Goal: Information Seeking & Learning: Learn about a topic

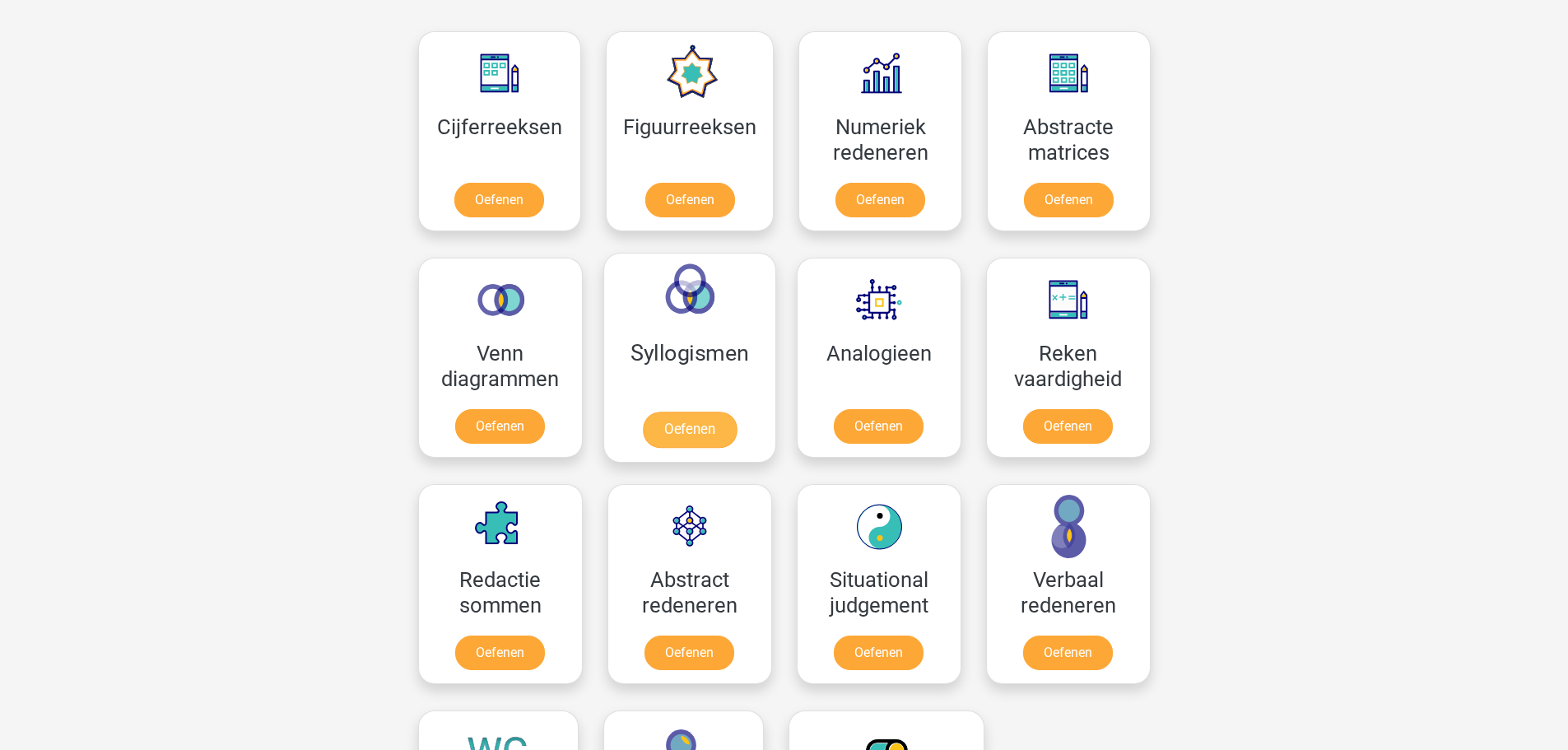
scroll to position [988, 0]
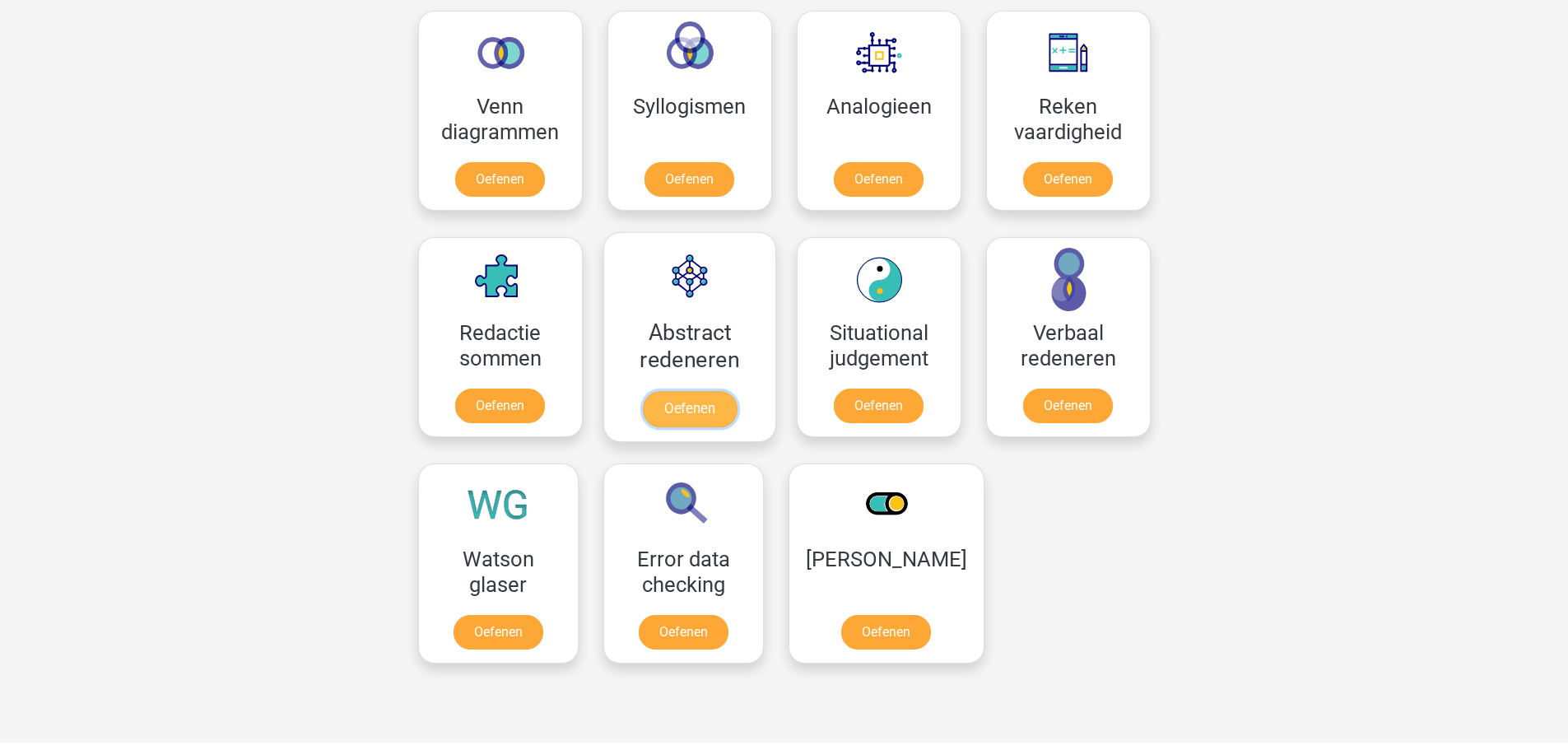
click at [684, 406] on link "Oefenen" at bounding box center [688, 408] width 94 height 36
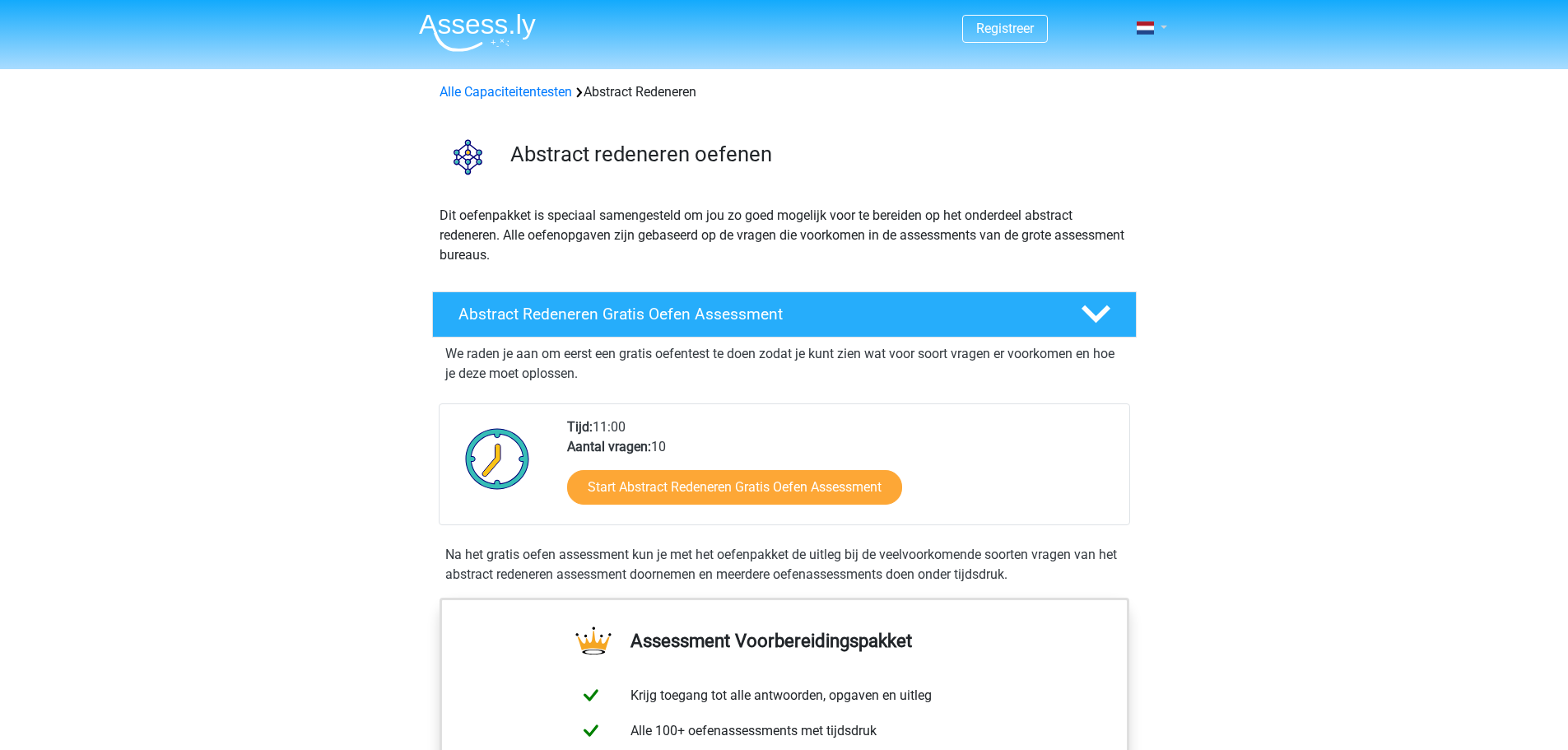
click at [1150, 26] on span at bounding box center [1145, 28] width 17 height 13
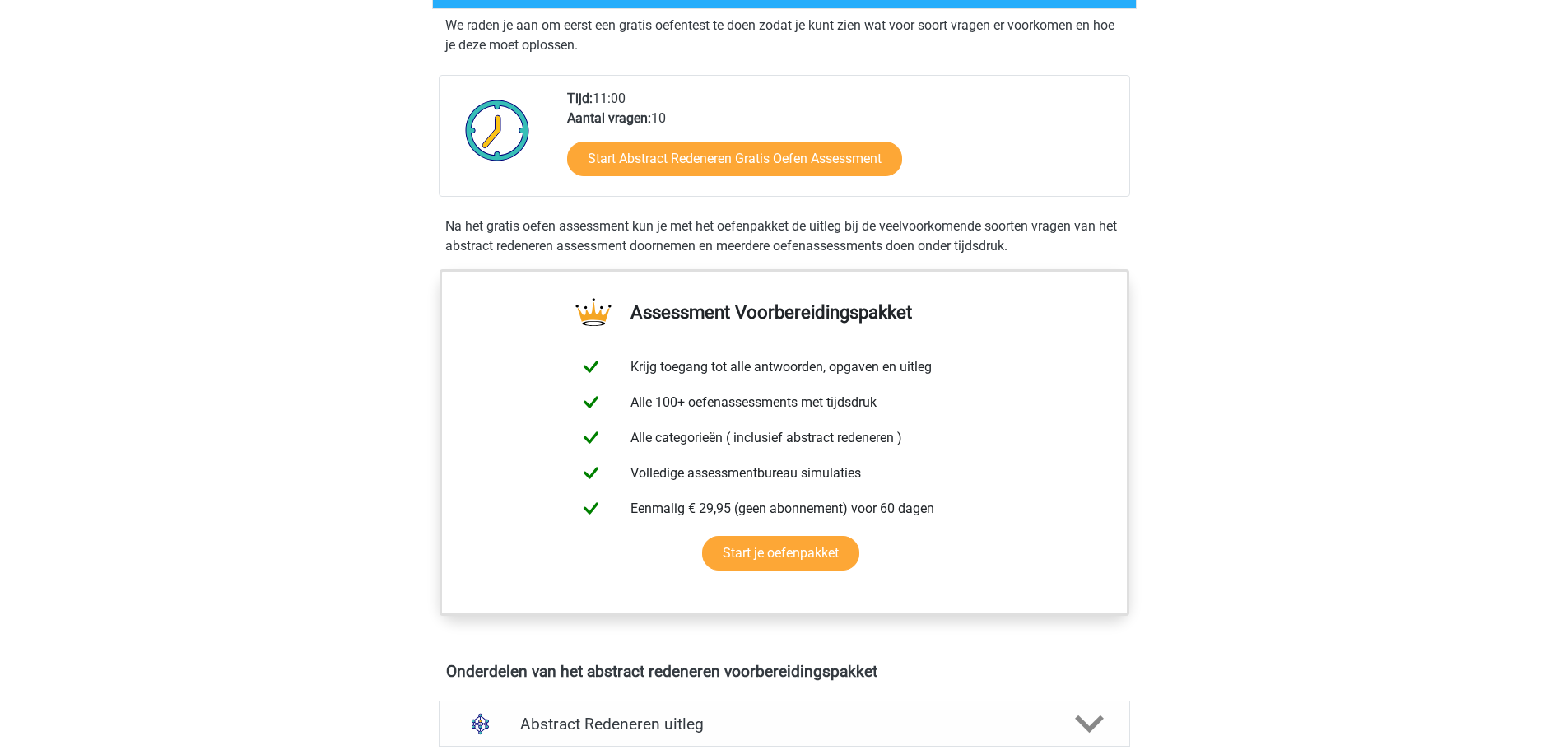
scroll to position [329, 0]
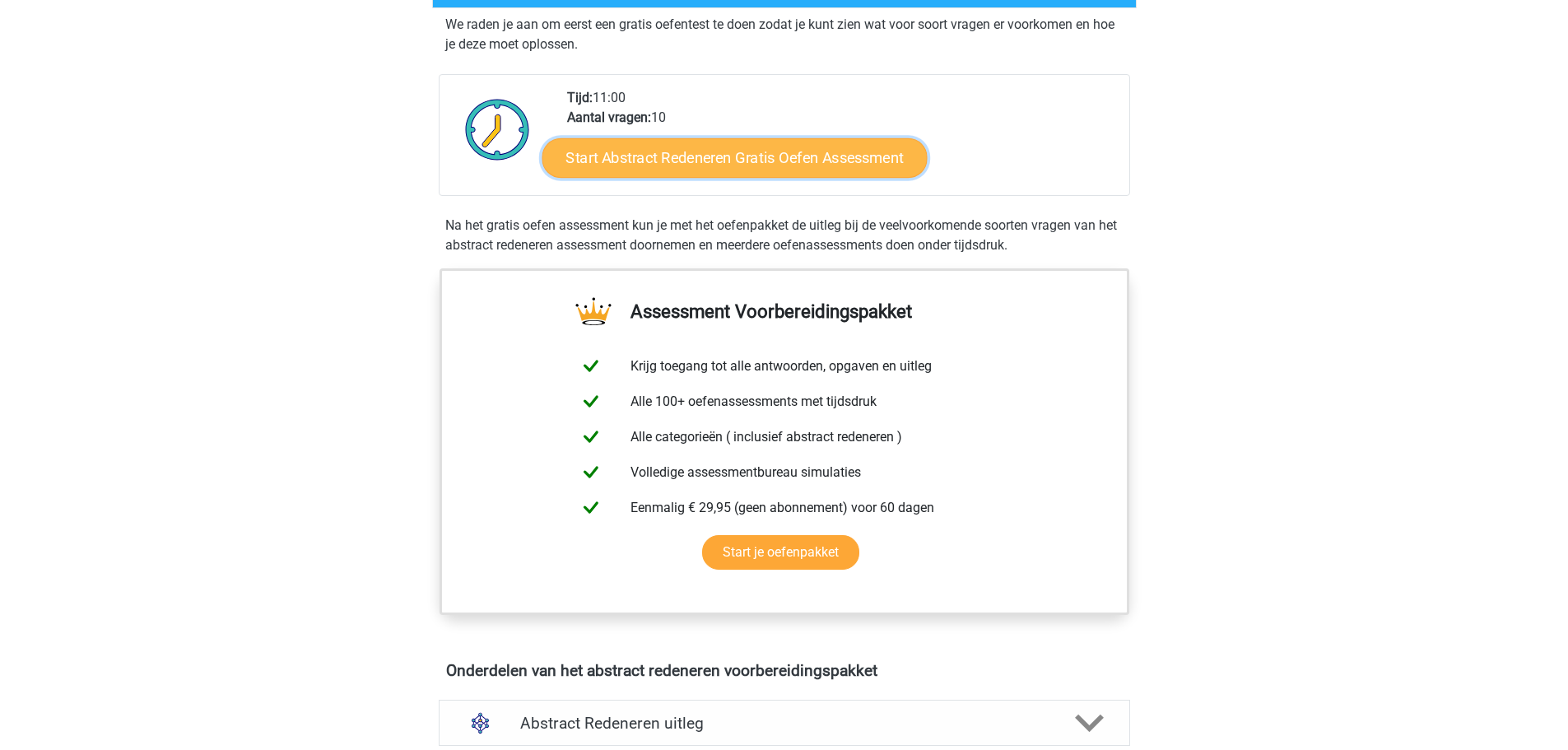
click at [775, 152] on link "Start Abstract Redeneren Gratis Oefen Assessment" at bounding box center [734, 157] width 385 height 39
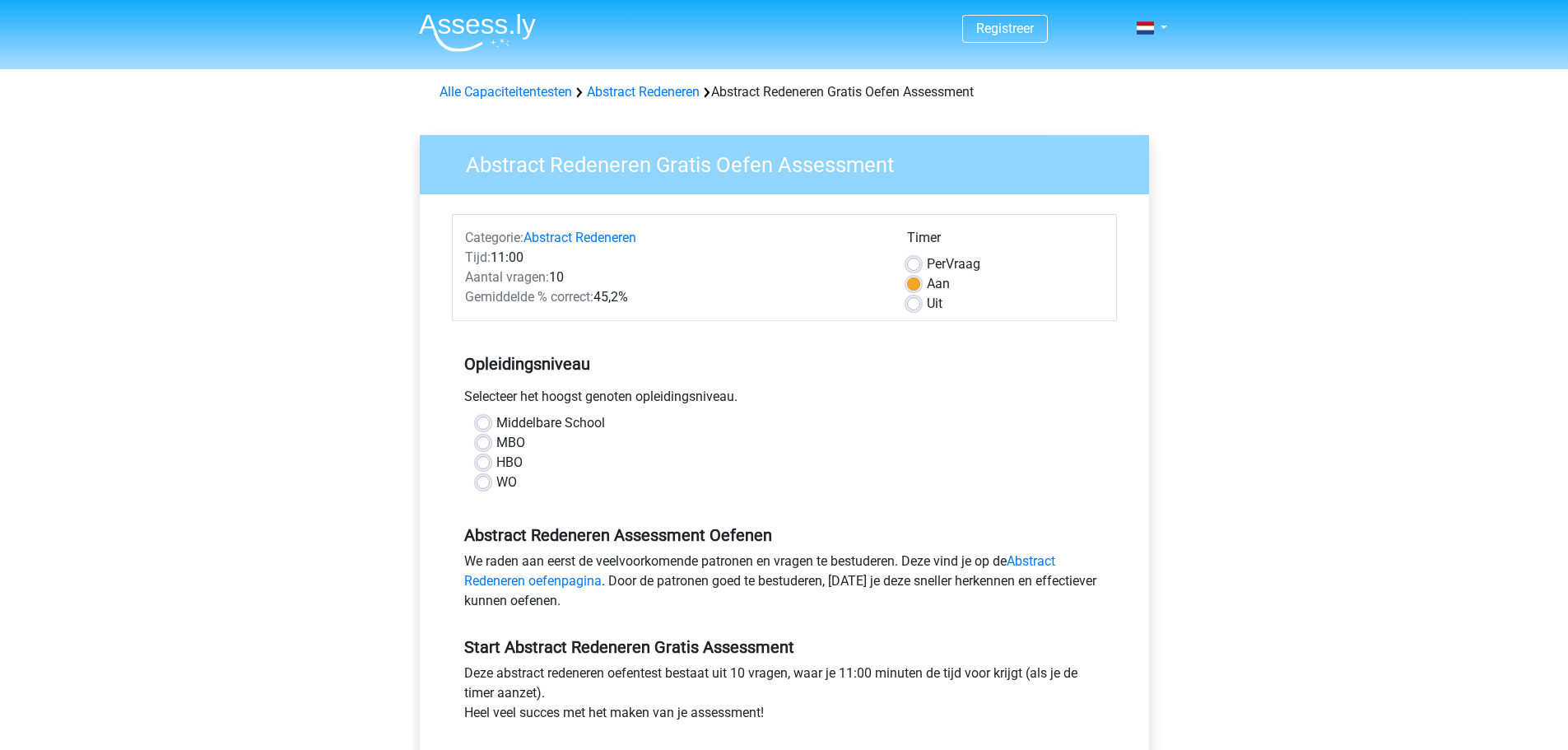
click at [497, 460] on label "HBO" at bounding box center [510, 462] width 27 height 20
click at [486, 460] on input "HBO" at bounding box center [483, 461] width 13 height 17
radio input "true"
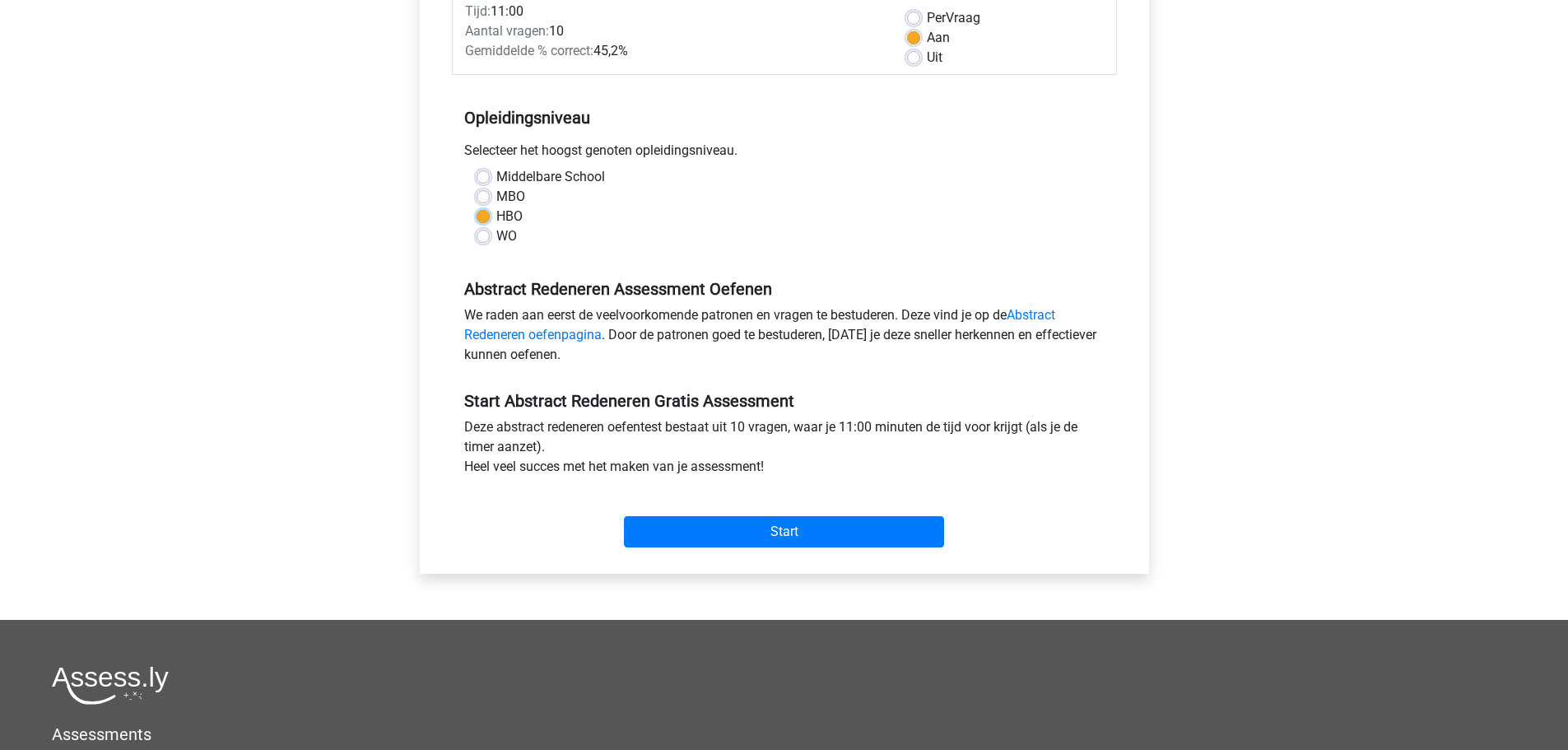
scroll to position [247, 0]
click at [800, 538] on input "Start" at bounding box center [784, 531] width 320 height 32
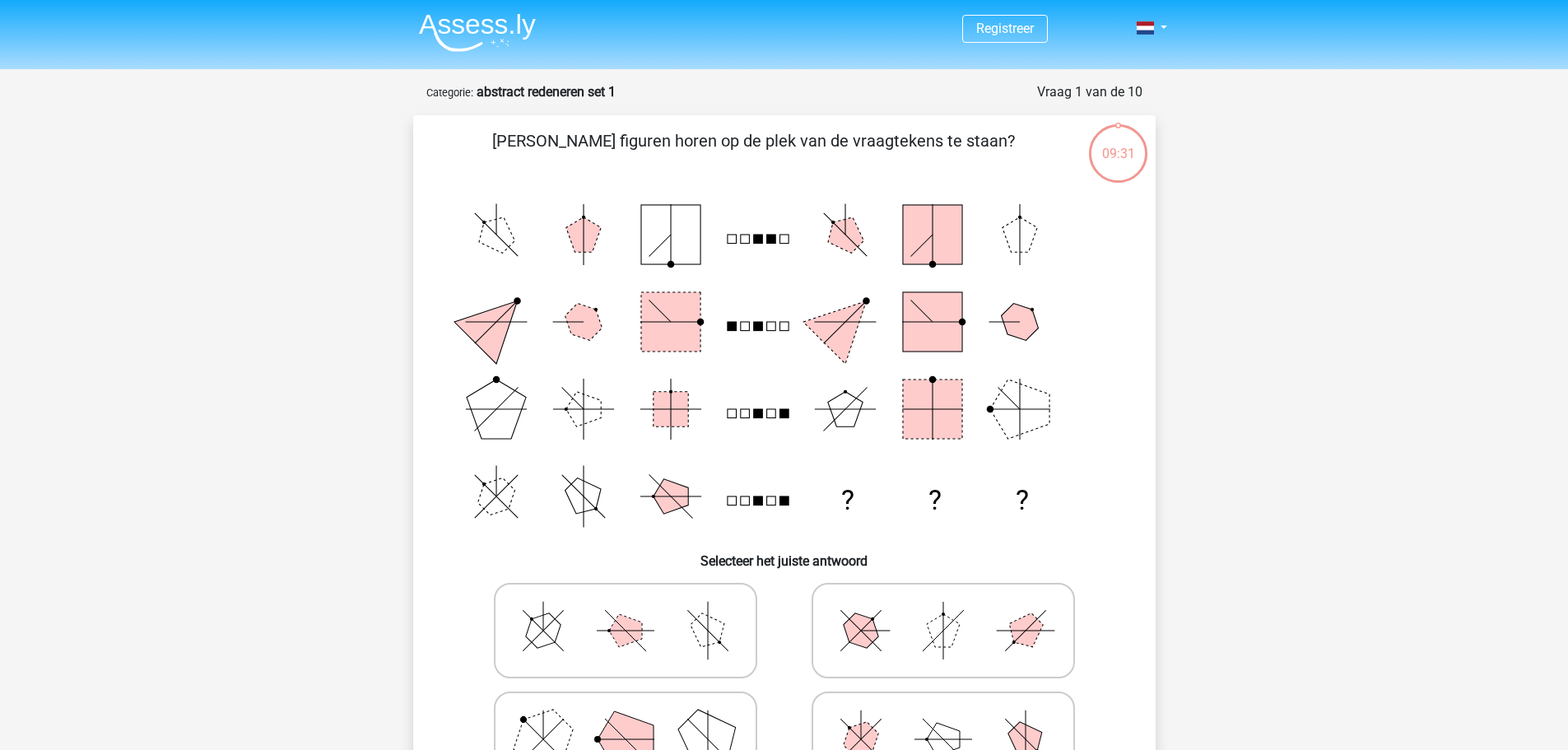
scroll to position [82, 0]
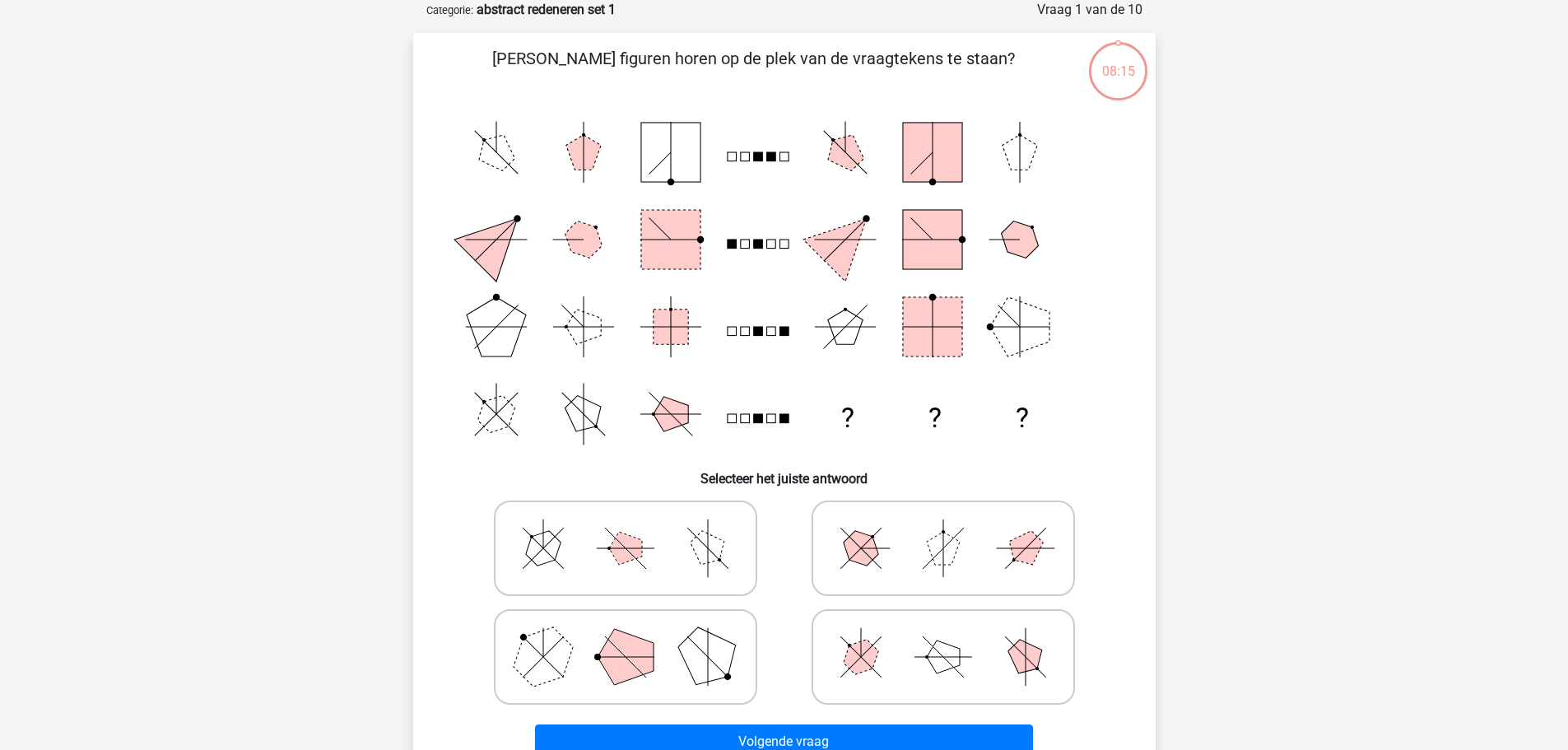
click at [676, 662] on icon at bounding box center [625, 657] width 247 height 82
click at [636, 636] on input "radio" at bounding box center [631, 631] width 11 height 11
radio input "true"
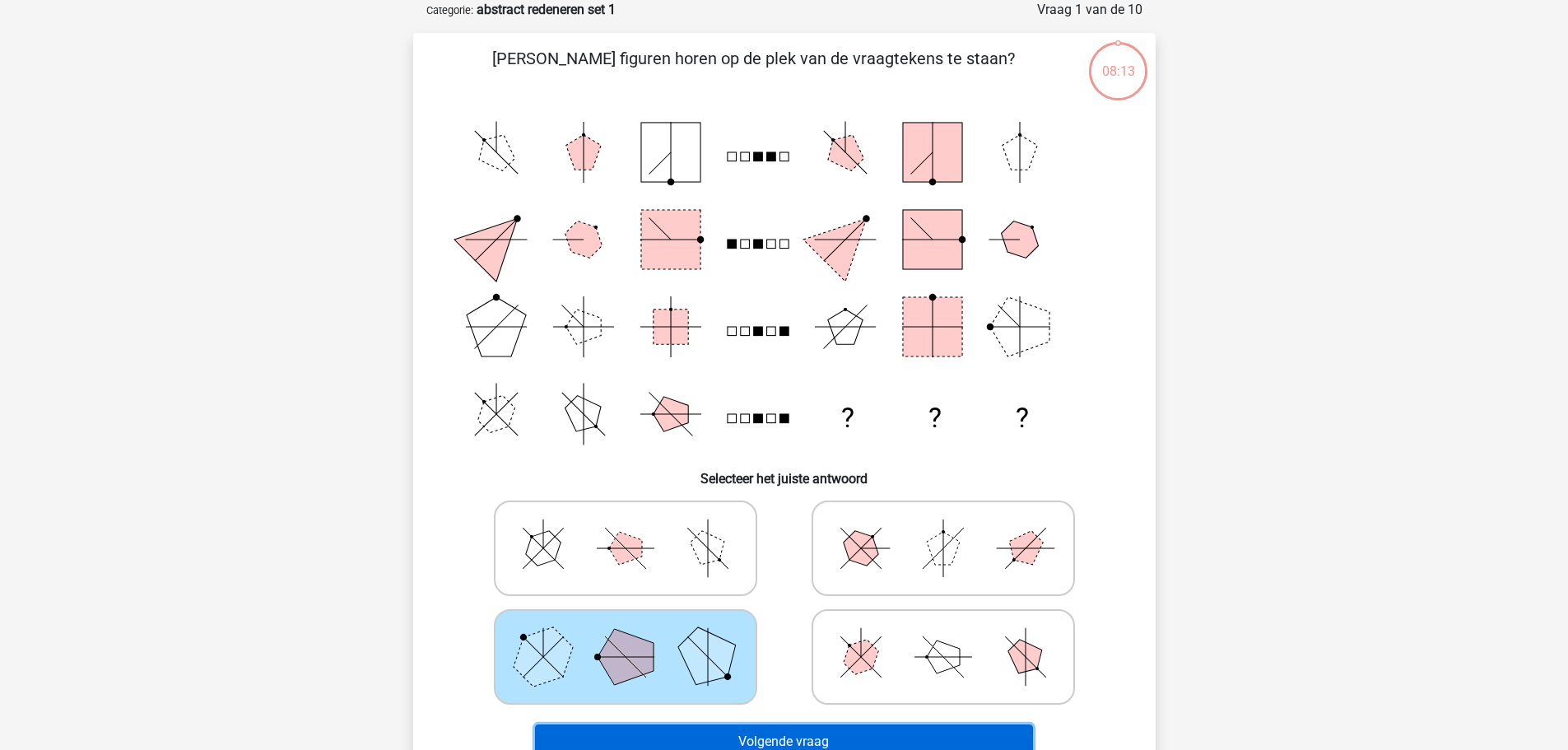
click at [788, 736] on button "Volgende vraag" at bounding box center [784, 741] width 498 height 34
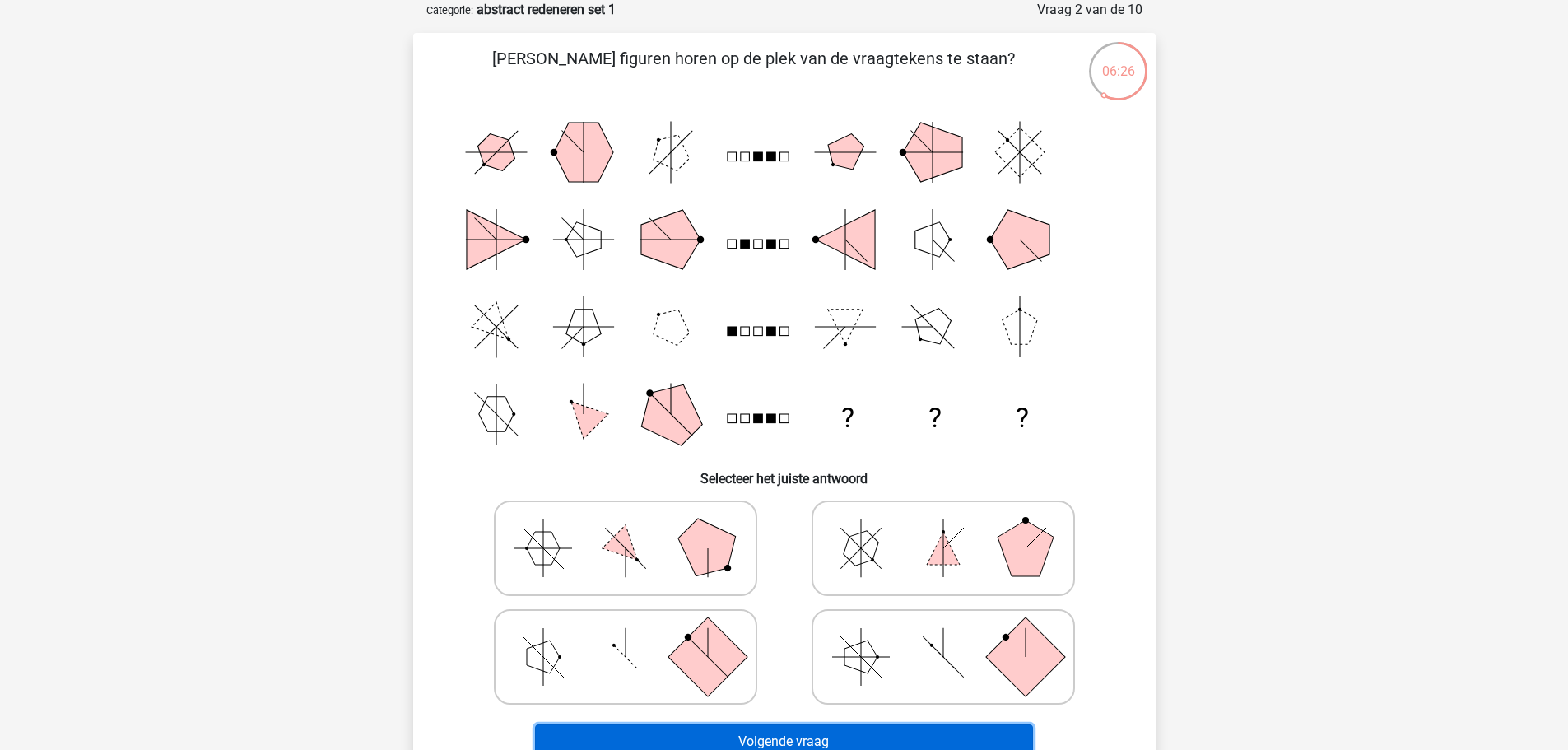
click at [769, 736] on button "Volgende vraag" at bounding box center [784, 741] width 498 height 34
click at [994, 454] on icon "? ? ?" at bounding box center [784, 282] width 663 height 349
click at [865, 542] on polygon at bounding box center [860, 548] width 47 height 47
click at [943, 528] on input "radio" at bounding box center [948, 522] width 11 height 11
radio input "true"
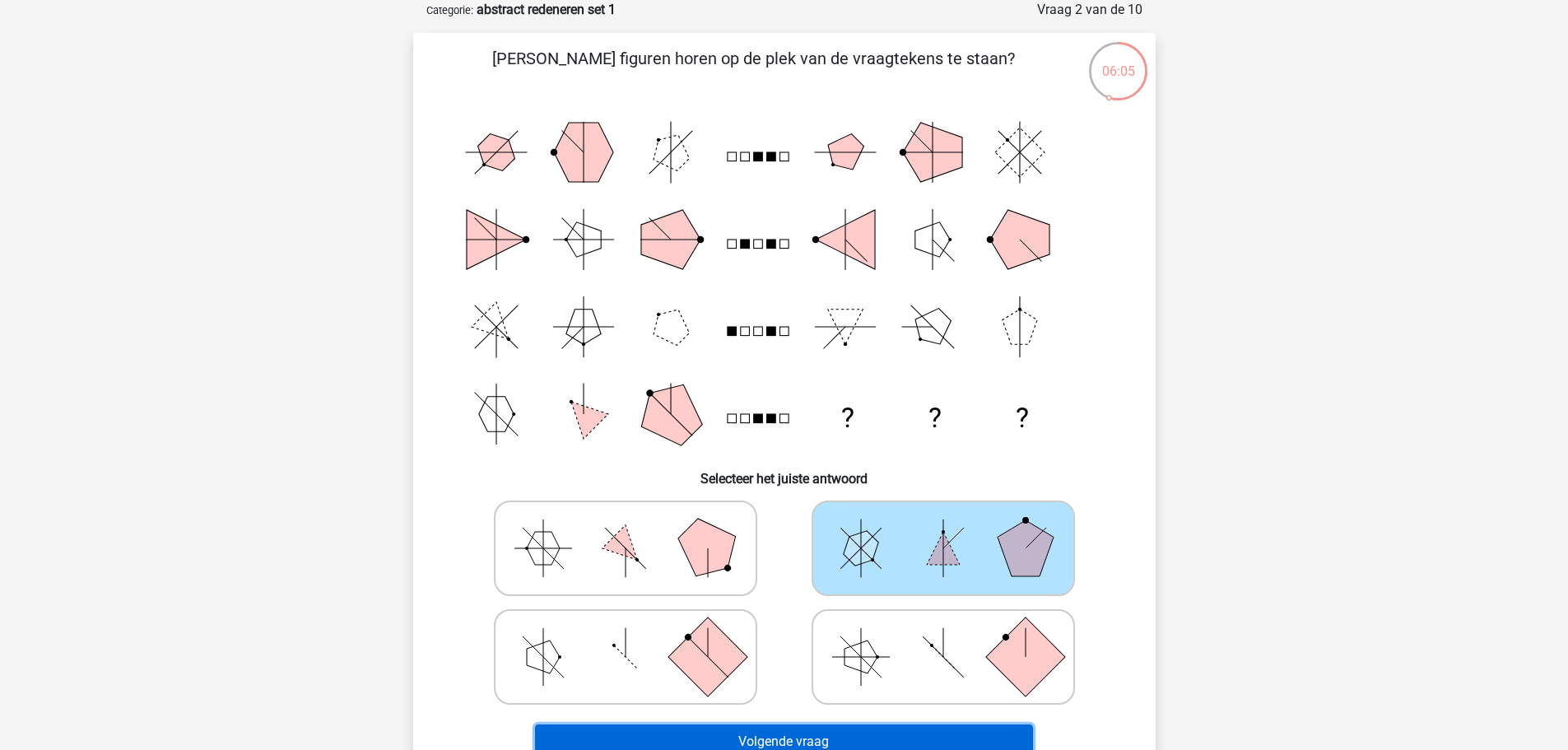
click at [845, 728] on button "Volgende vraag" at bounding box center [784, 741] width 498 height 34
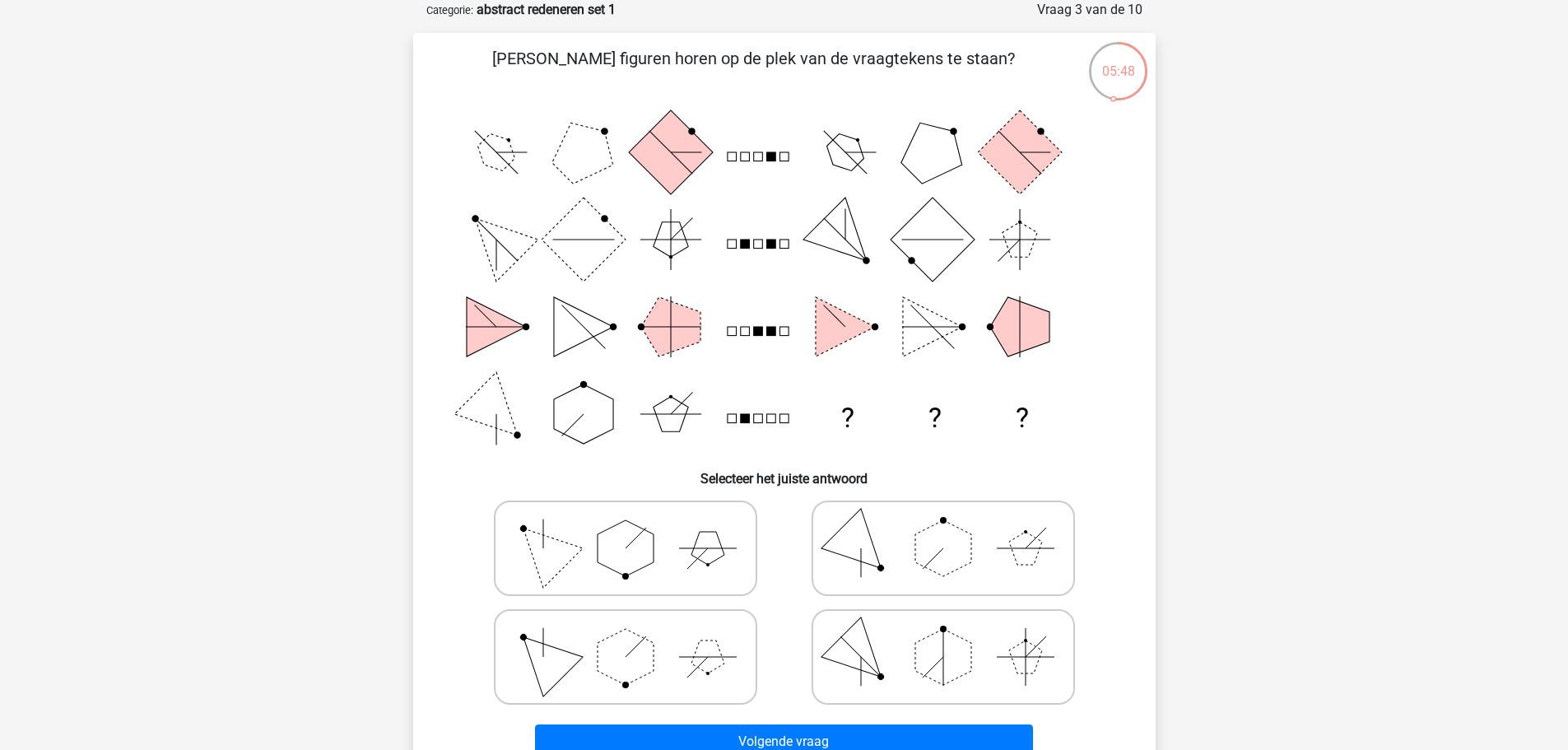
click at [647, 552] on polygon at bounding box center [625, 548] width 56 height 56
click at [636, 528] on input "radio" at bounding box center [631, 522] width 11 height 11
radio input "true"
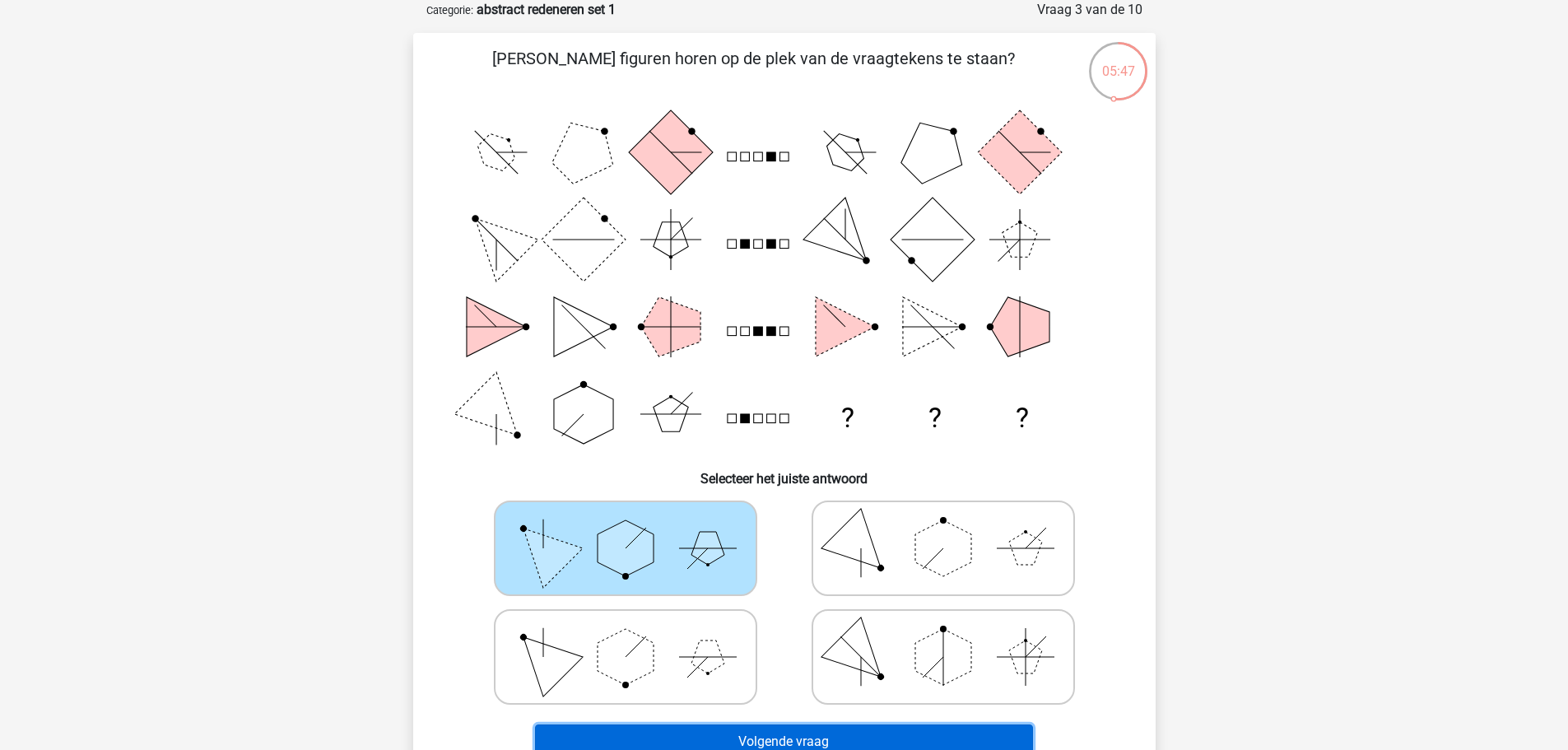
click at [786, 732] on button "Volgende vraag" at bounding box center [784, 741] width 498 height 34
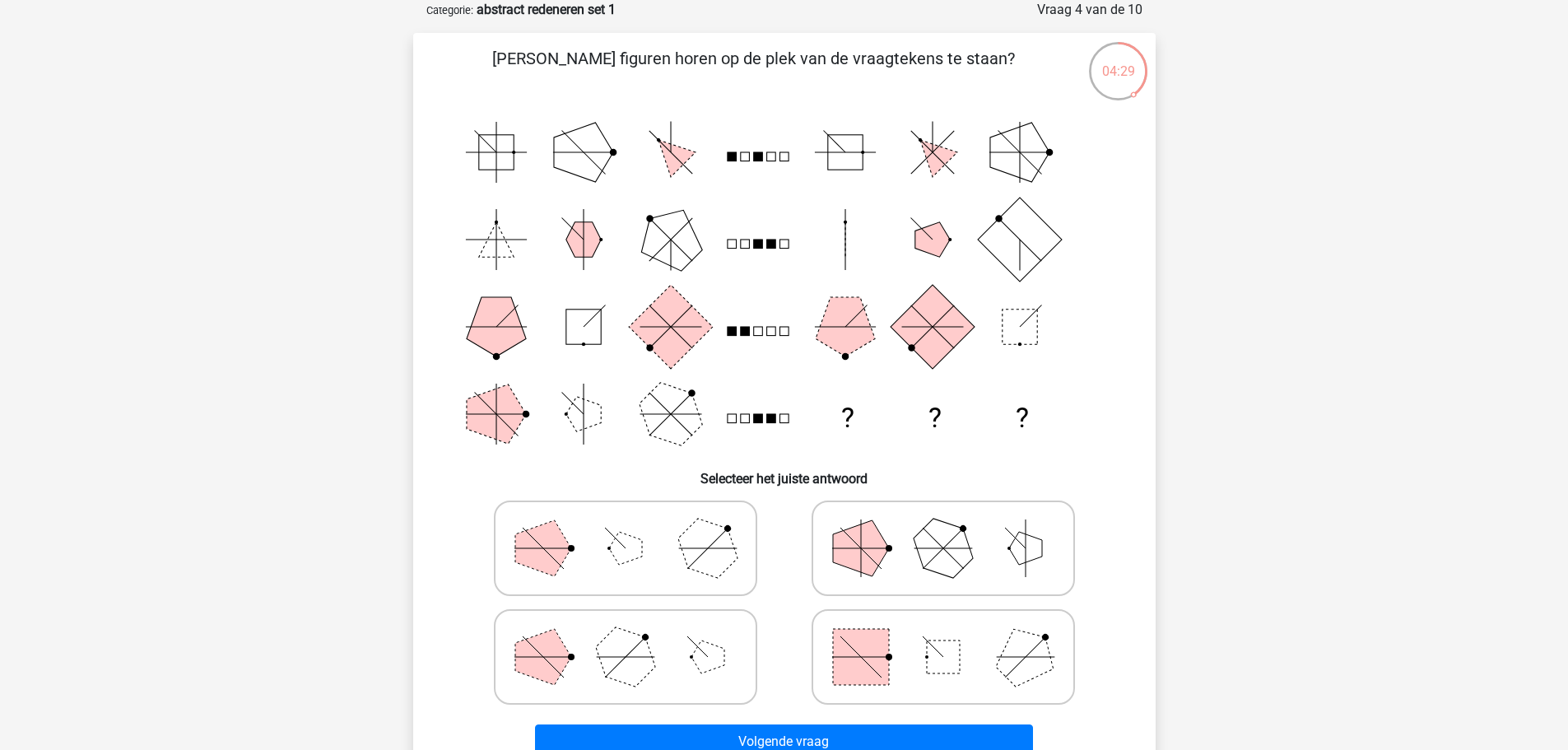
click at [644, 660] on polygon at bounding box center [624, 656] width 79 height 79
click at [636, 636] on input "radio" at bounding box center [631, 631] width 11 height 11
radio input "true"
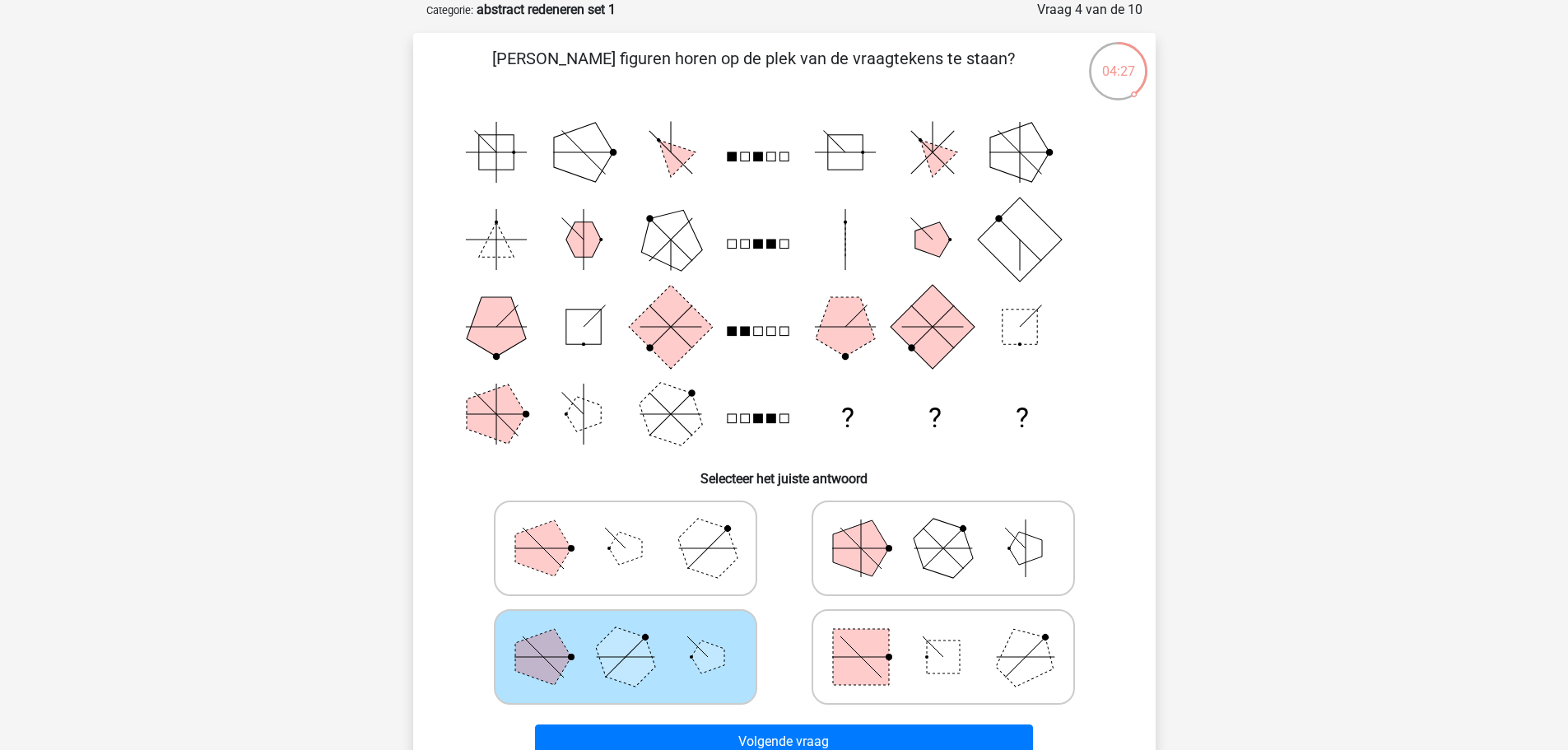
click at [660, 548] on icon at bounding box center [625, 548] width 247 height 82
click at [636, 528] on input "radio" at bounding box center [631, 522] width 11 height 11
radio input "true"
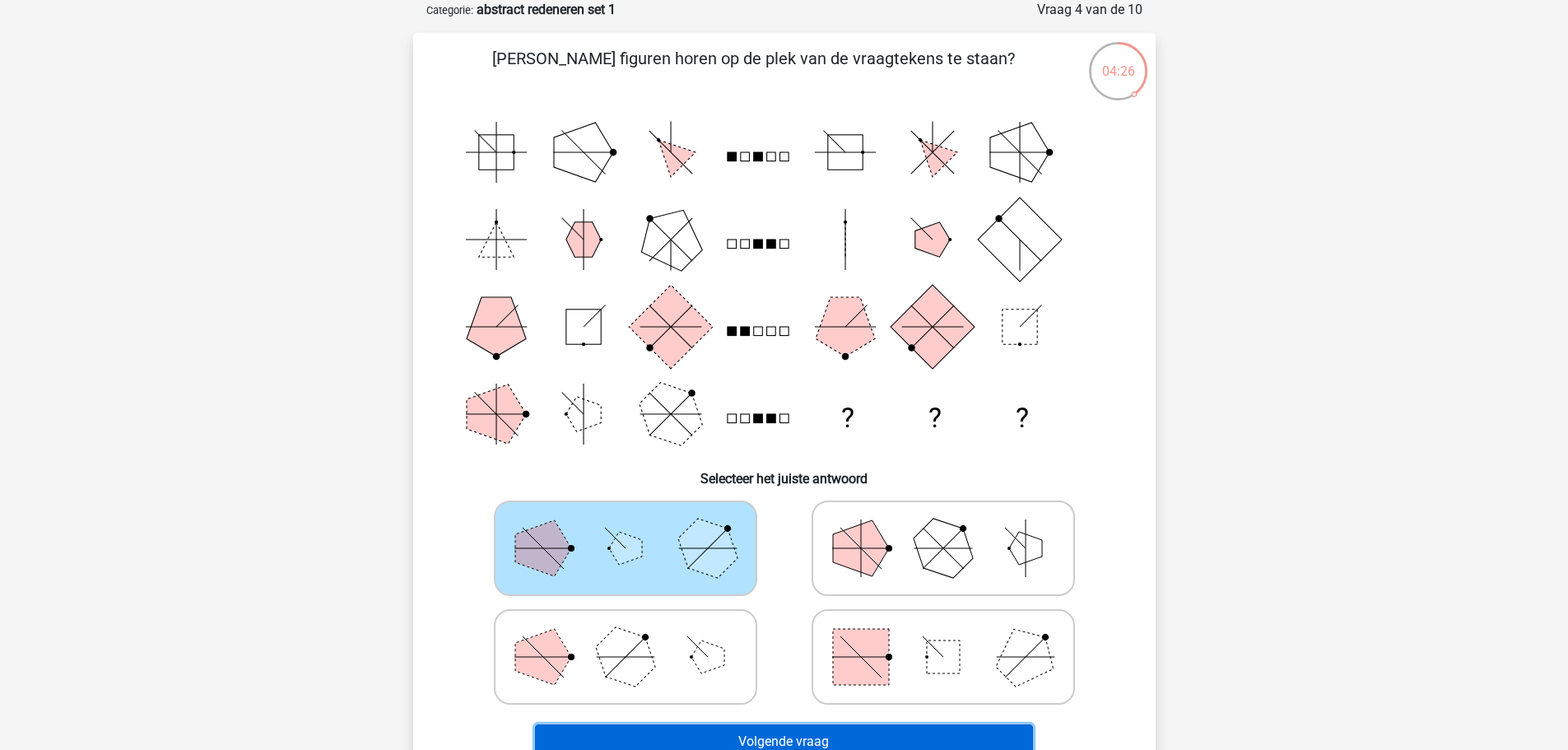
click at [799, 732] on button "Volgende vraag" at bounding box center [784, 741] width 498 height 34
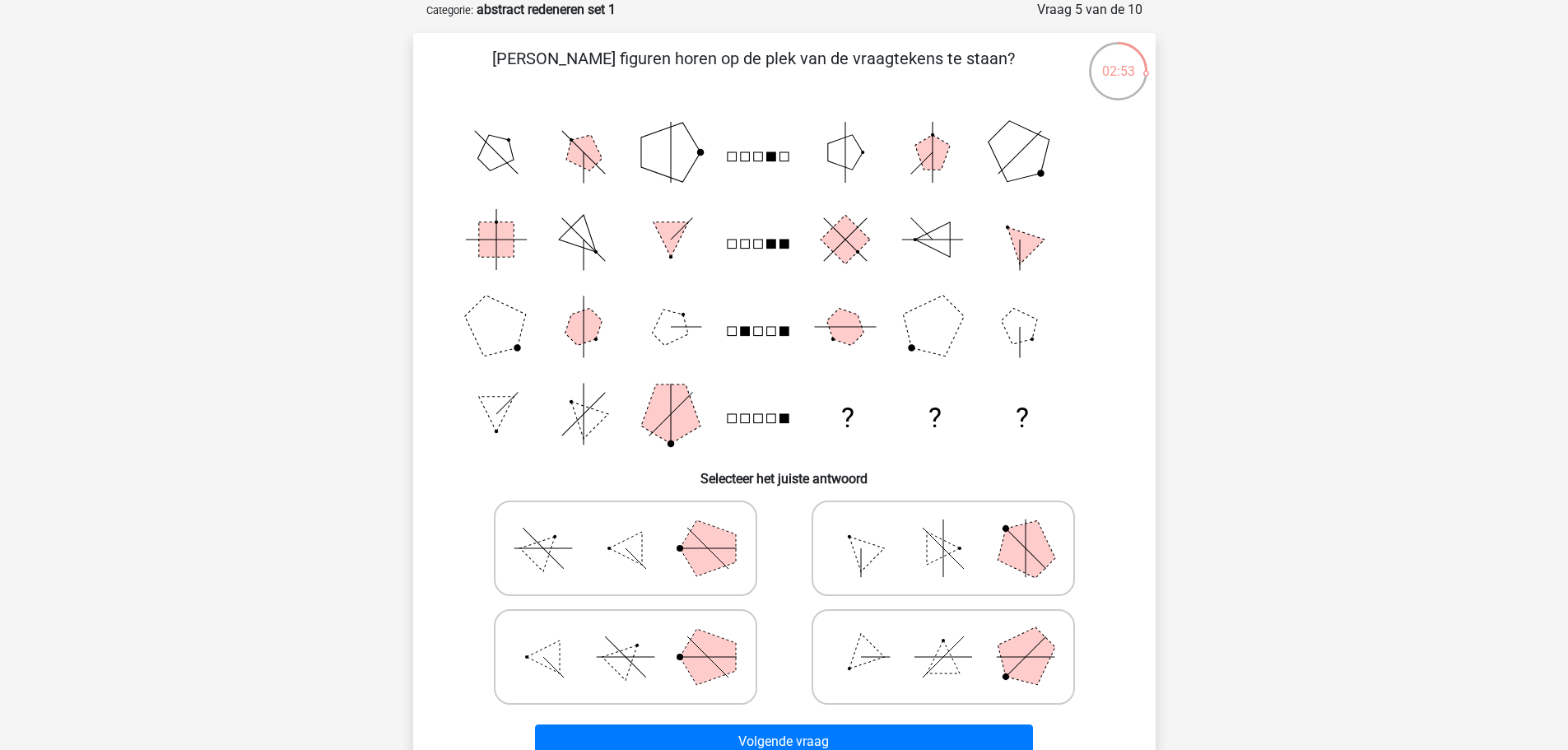
click at [1008, 651] on polygon at bounding box center [1024, 656] width 79 height 79
click at [954, 636] on input "radio" at bounding box center [948, 631] width 11 height 11
radio input "true"
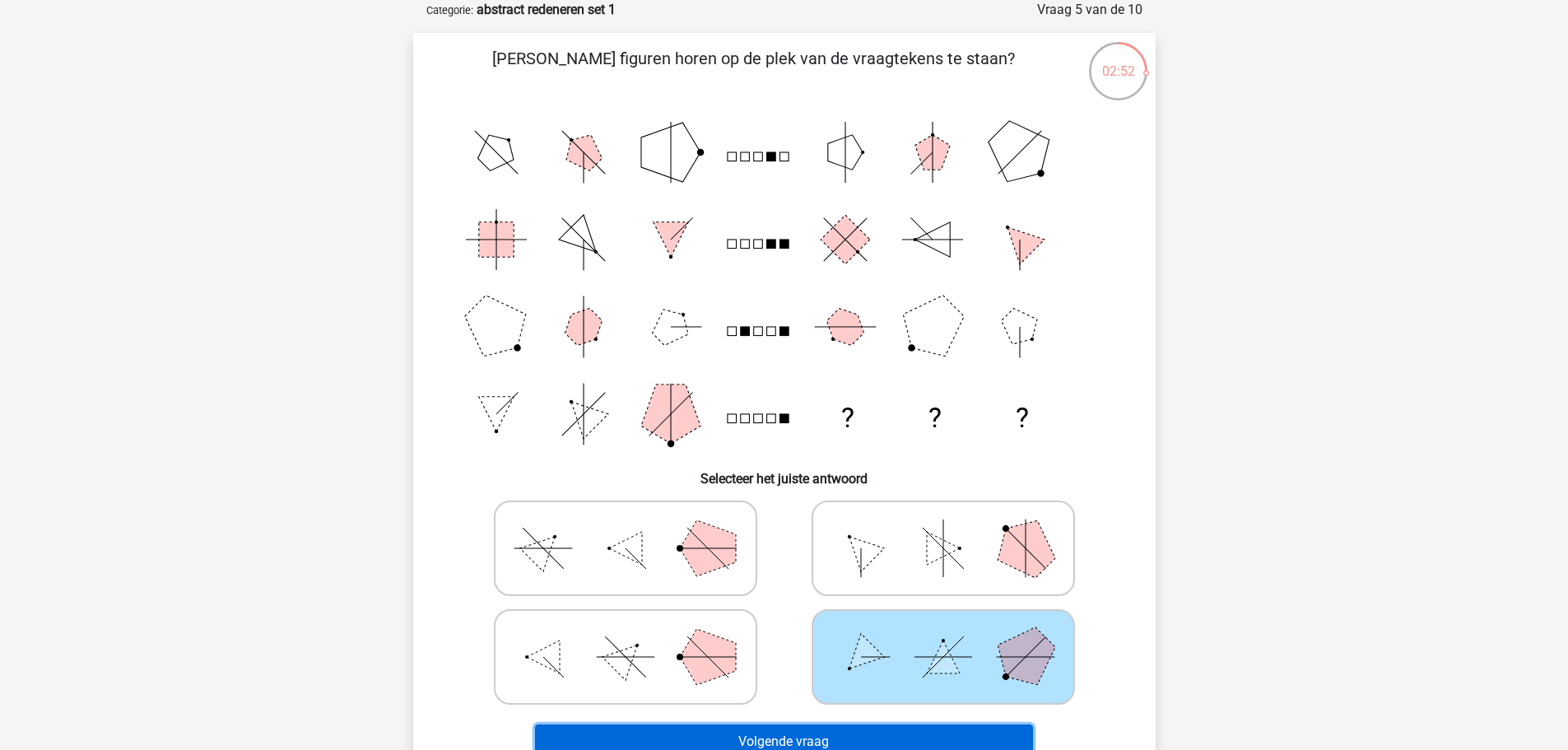
click at [988, 734] on button "Volgende vraag" at bounding box center [784, 741] width 498 height 34
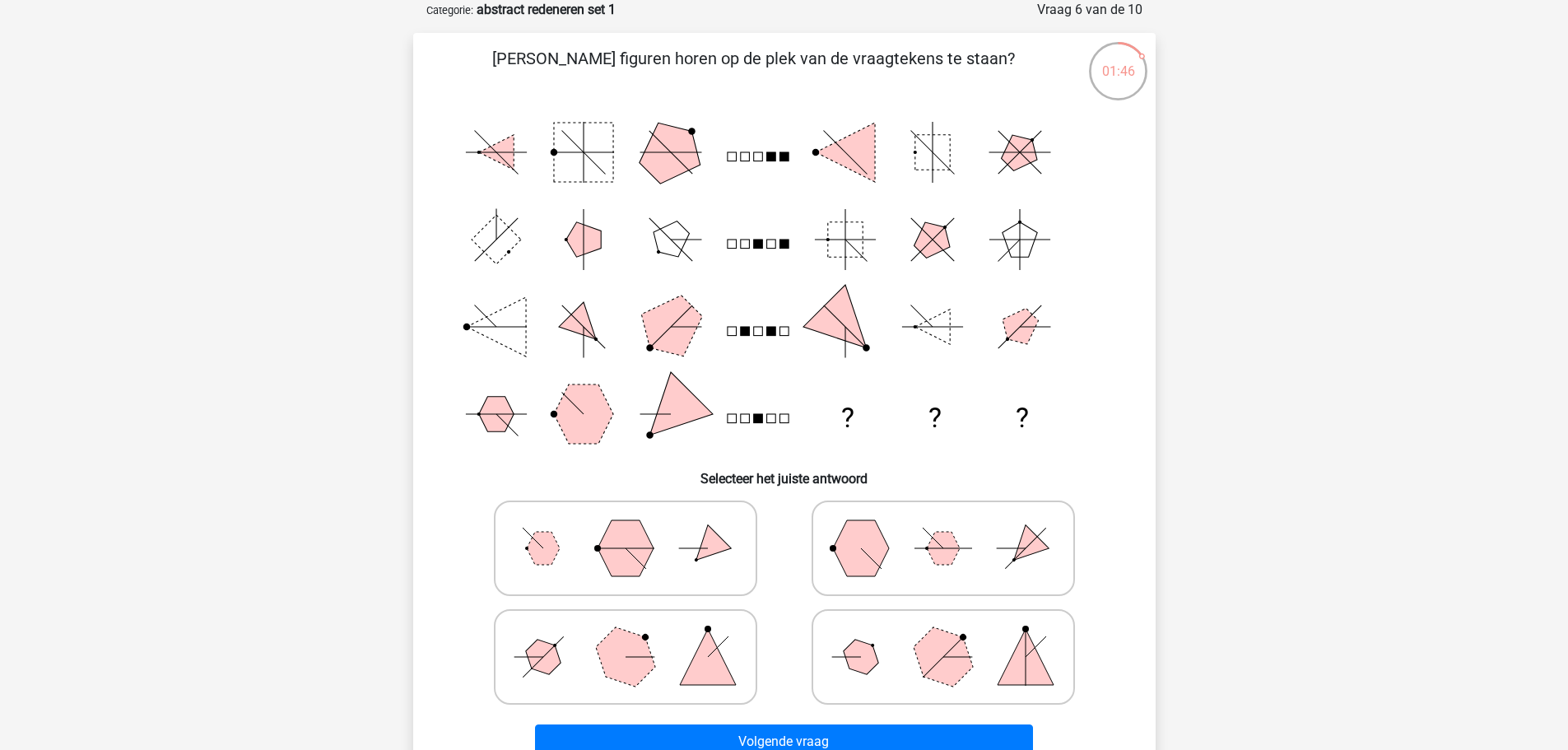
click at [732, 678] on polygon at bounding box center [707, 657] width 56 height 56
click at [636, 636] on input "radio" at bounding box center [631, 631] width 11 height 11
radio input "true"
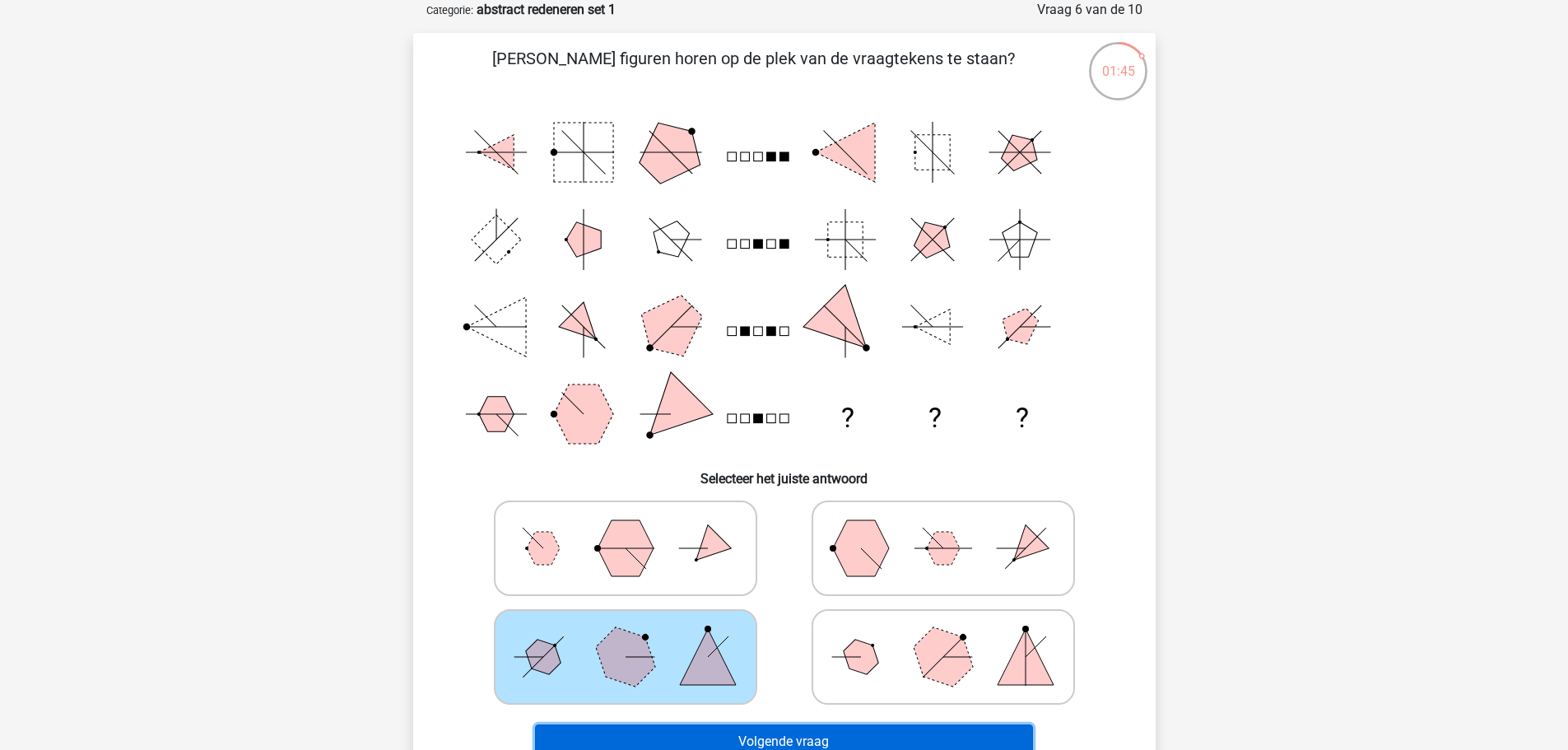
click at [762, 732] on button "Volgende vraag" at bounding box center [784, 741] width 498 height 34
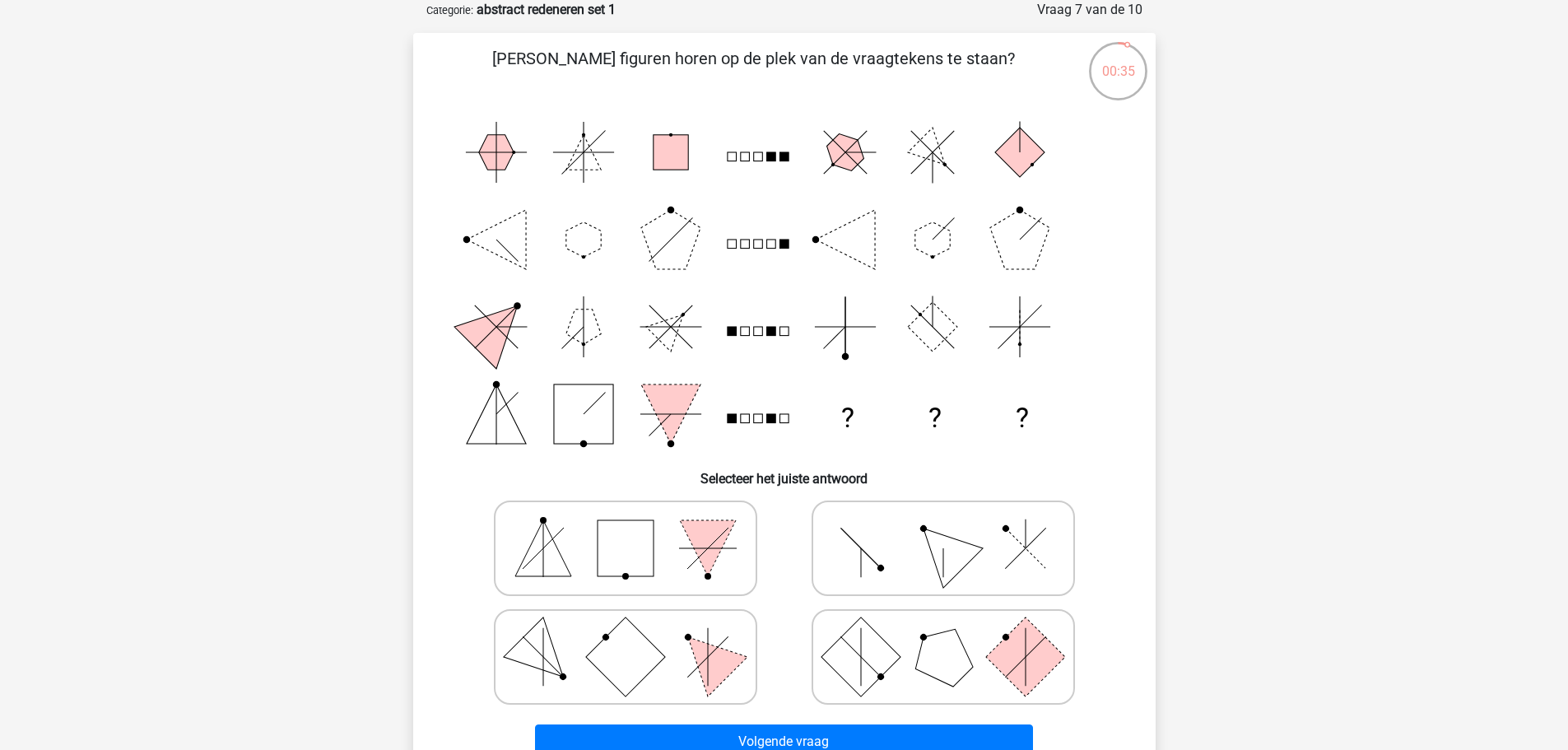
click at [906, 564] on icon at bounding box center [943, 548] width 247 height 82
click at [943, 528] on input "radio" at bounding box center [948, 522] width 11 height 11
radio input "true"
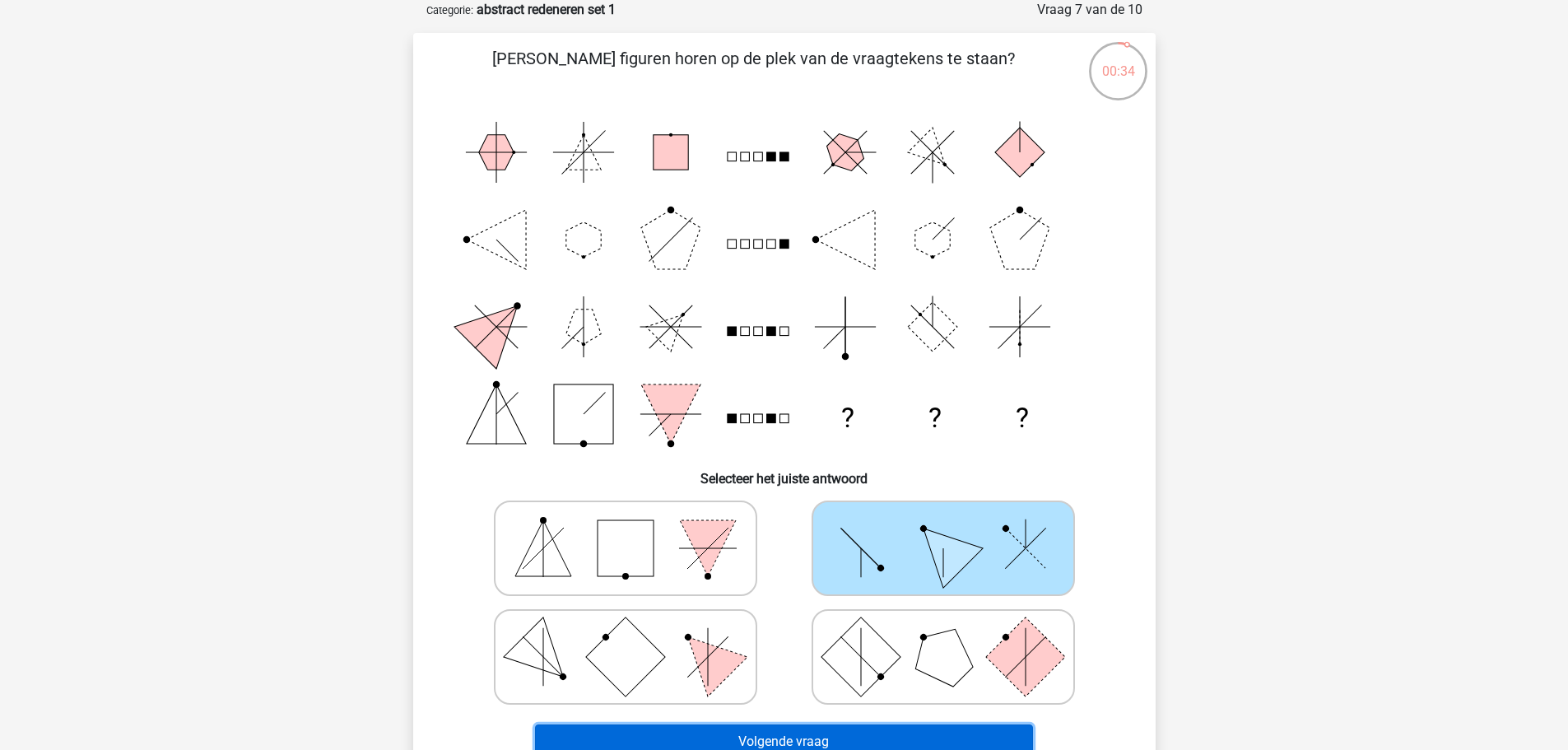
click at [914, 727] on button "Volgende vraag" at bounding box center [784, 741] width 498 height 34
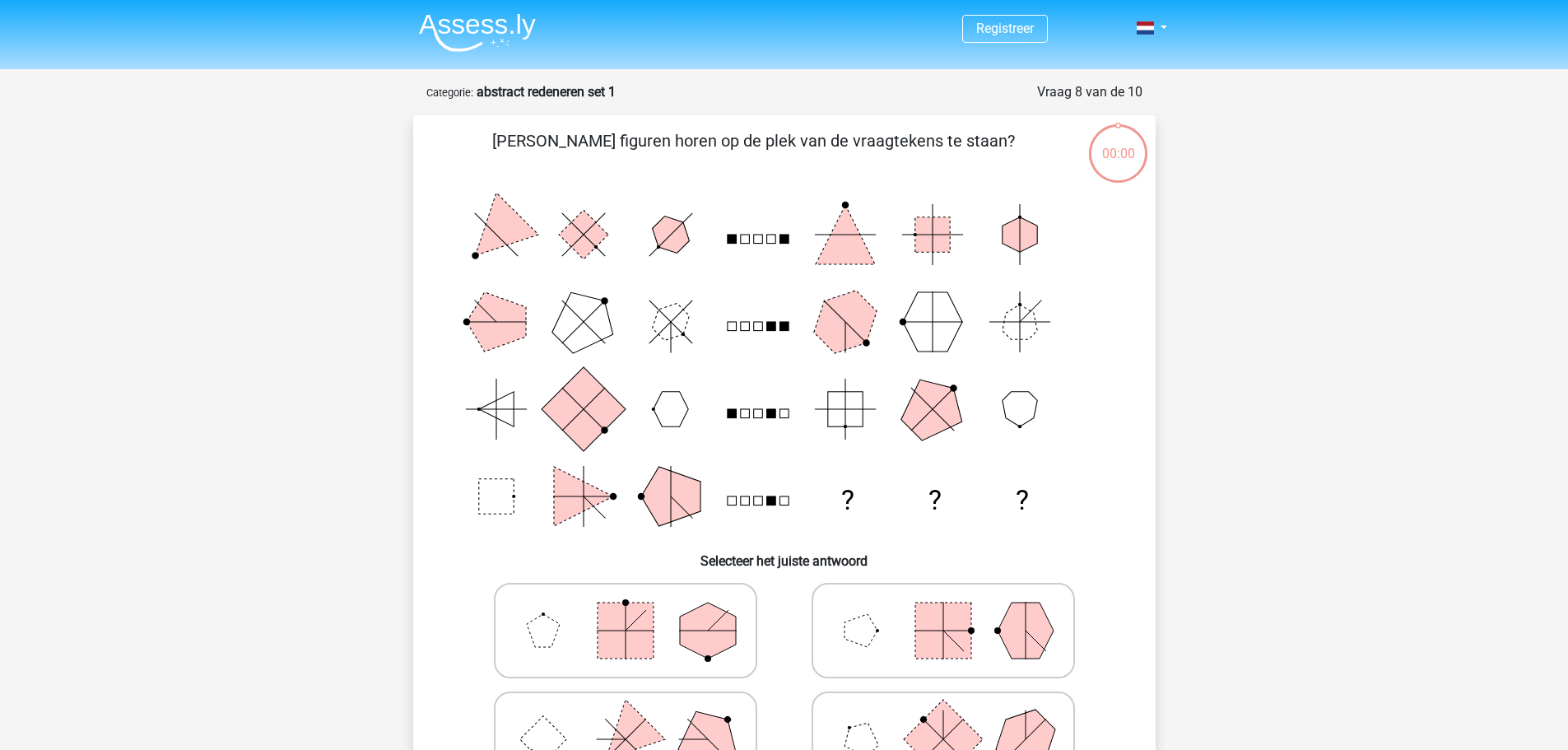
scroll to position [82, 0]
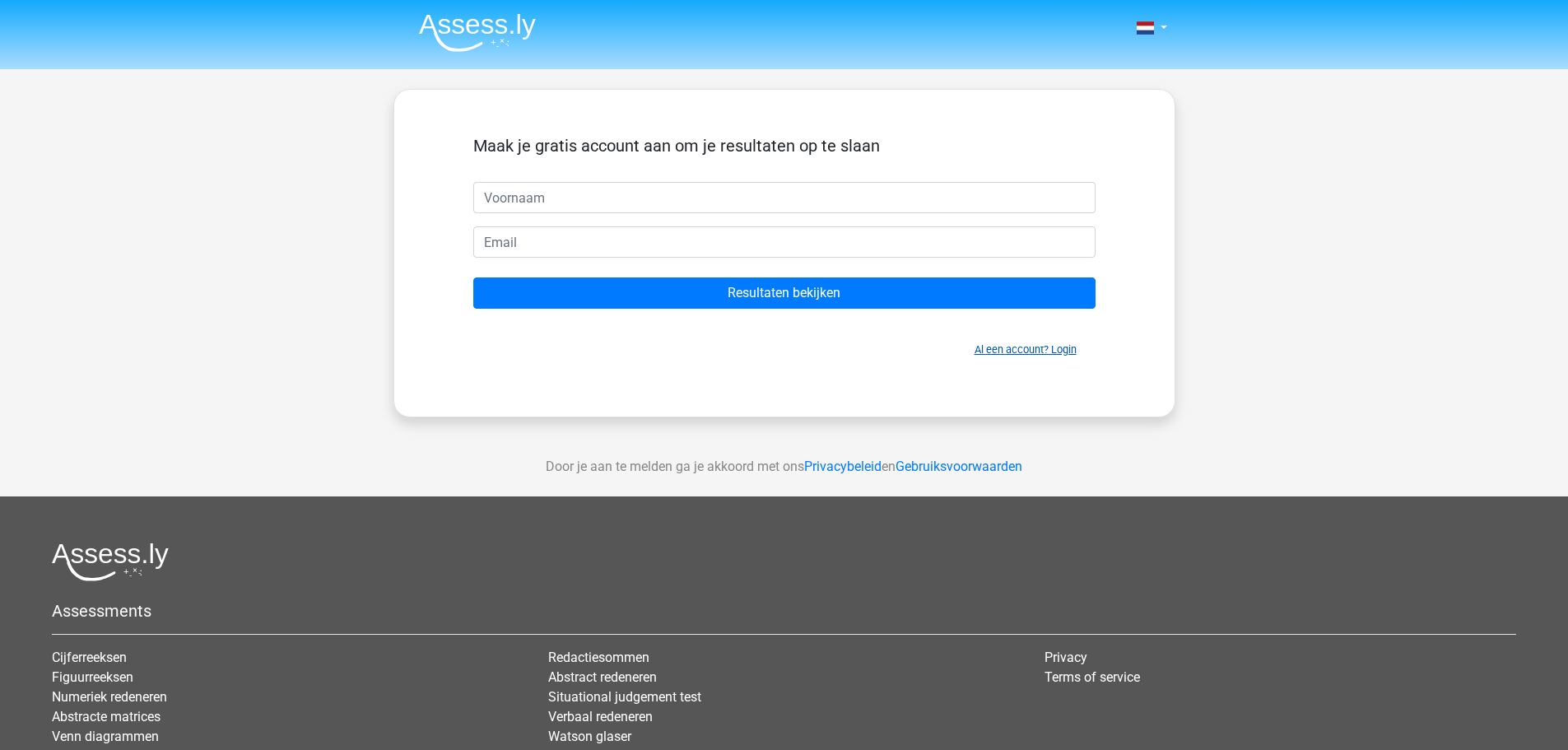
click at [1046, 353] on link "Al een account? Login" at bounding box center [1025, 349] width 102 height 12
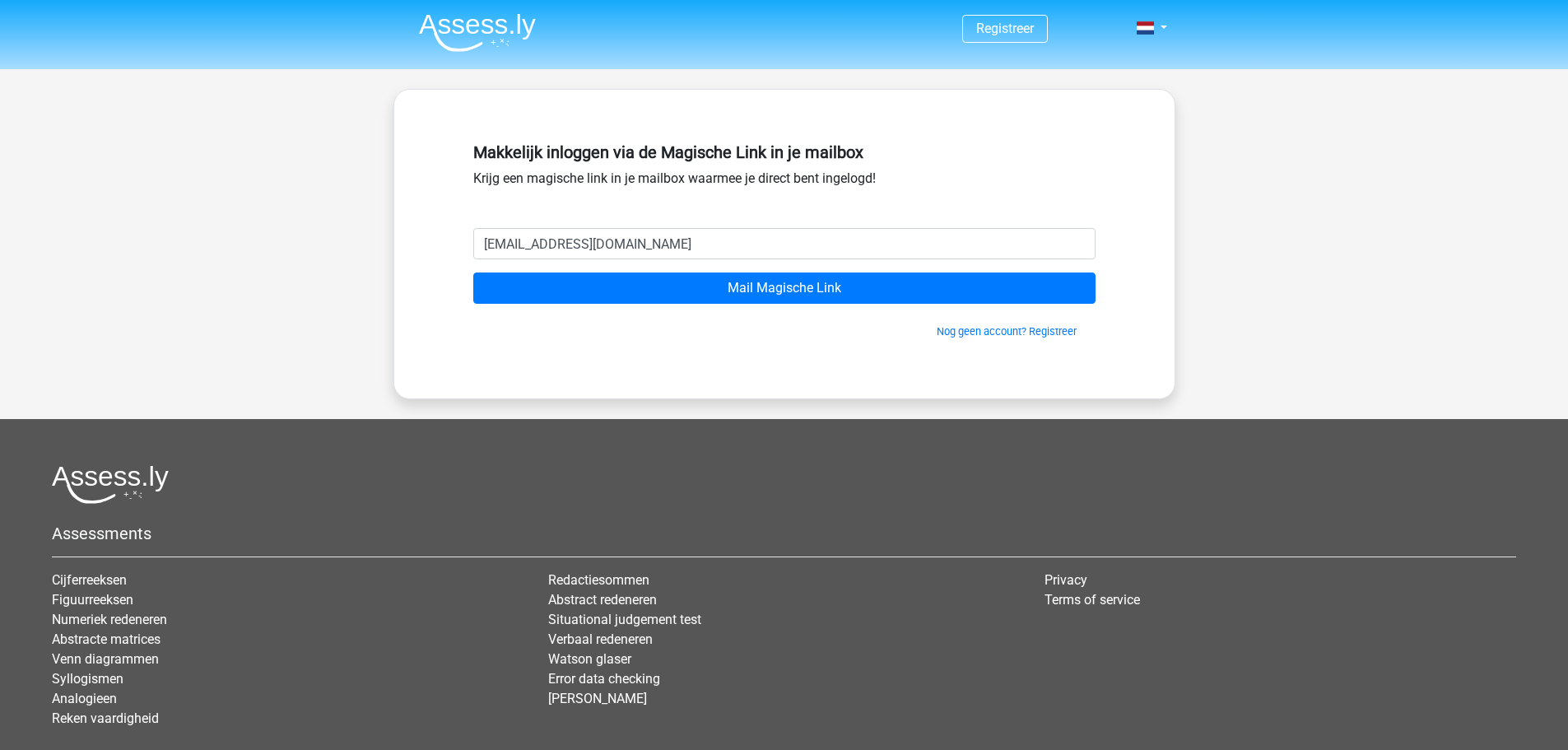
type input "[EMAIL_ADDRESS][DOMAIN_NAME]"
click at [473, 272] on input "Mail Magische Link" at bounding box center [784, 288] width 622 height 32
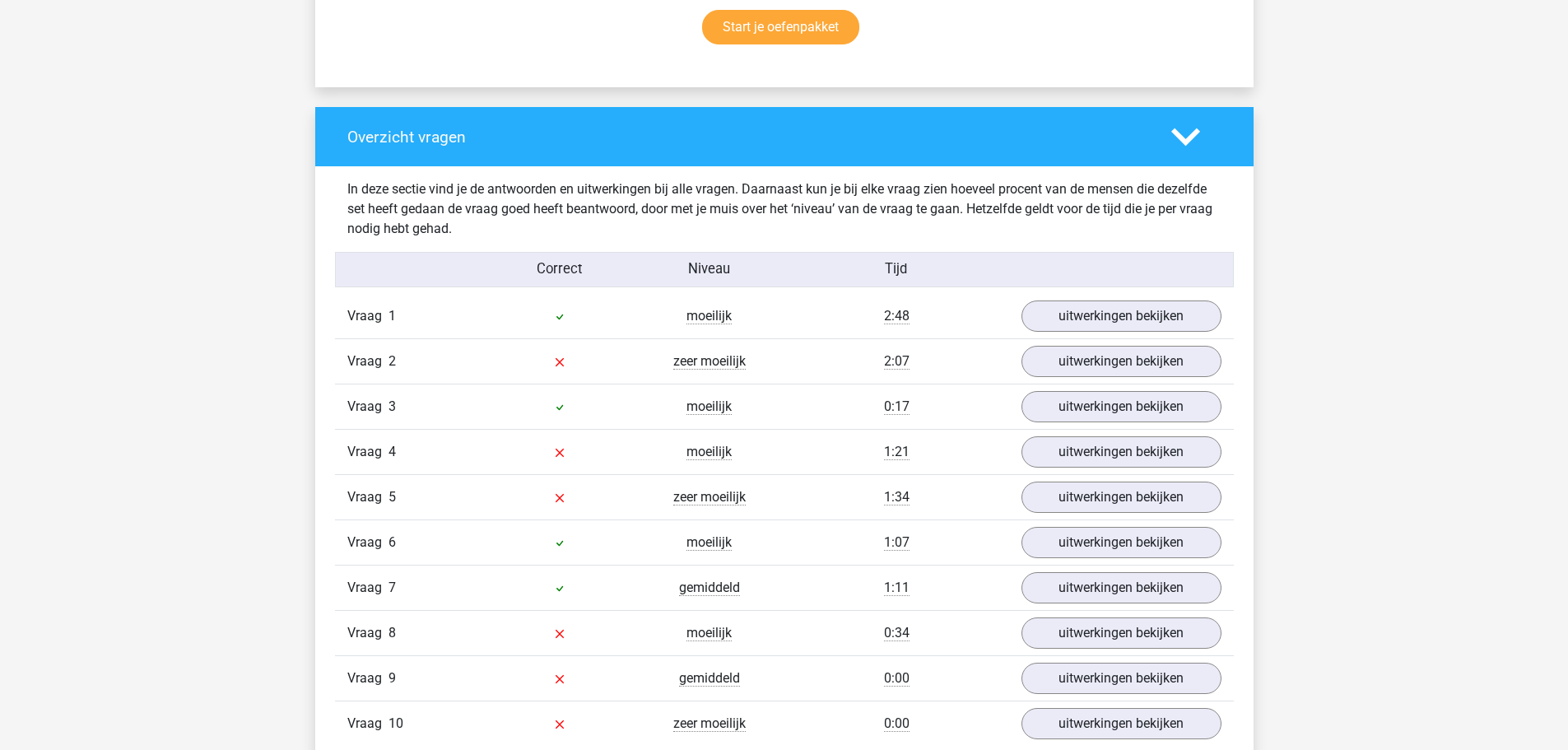
scroll to position [1152, 0]
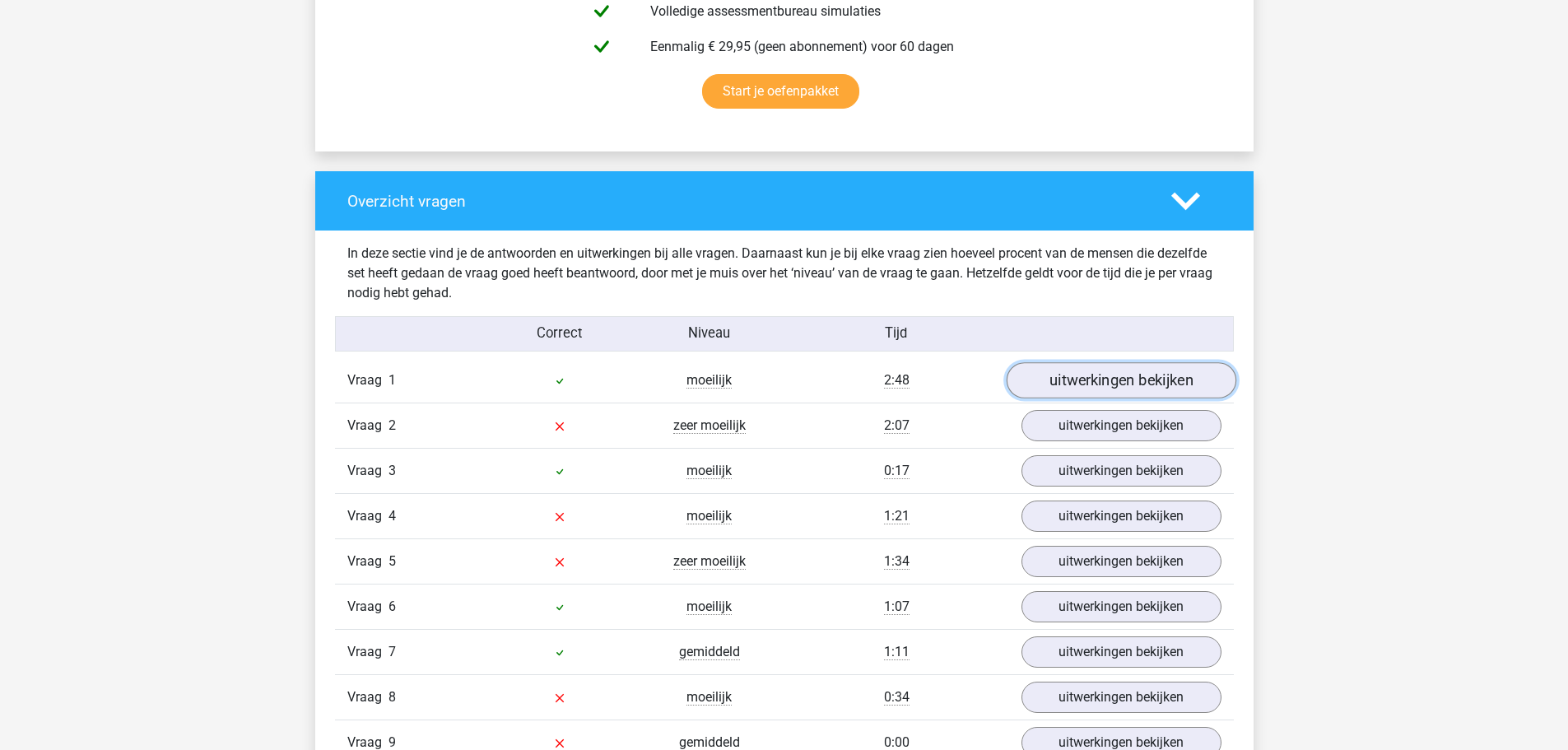
click at [1121, 375] on link "uitwerkingen bekijken" at bounding box center [1121, 381] width 230 height 36
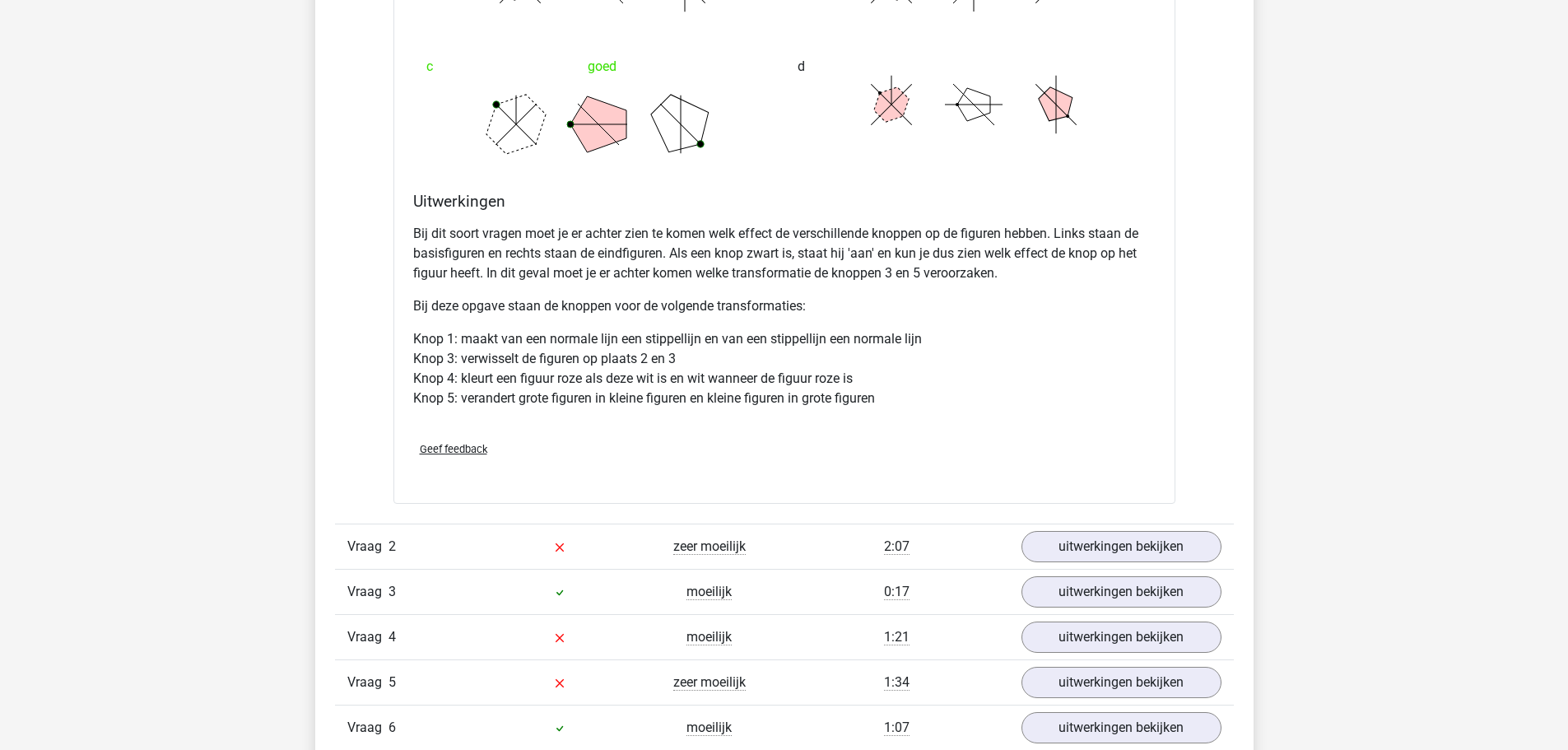
scroll to position [2222, 0]
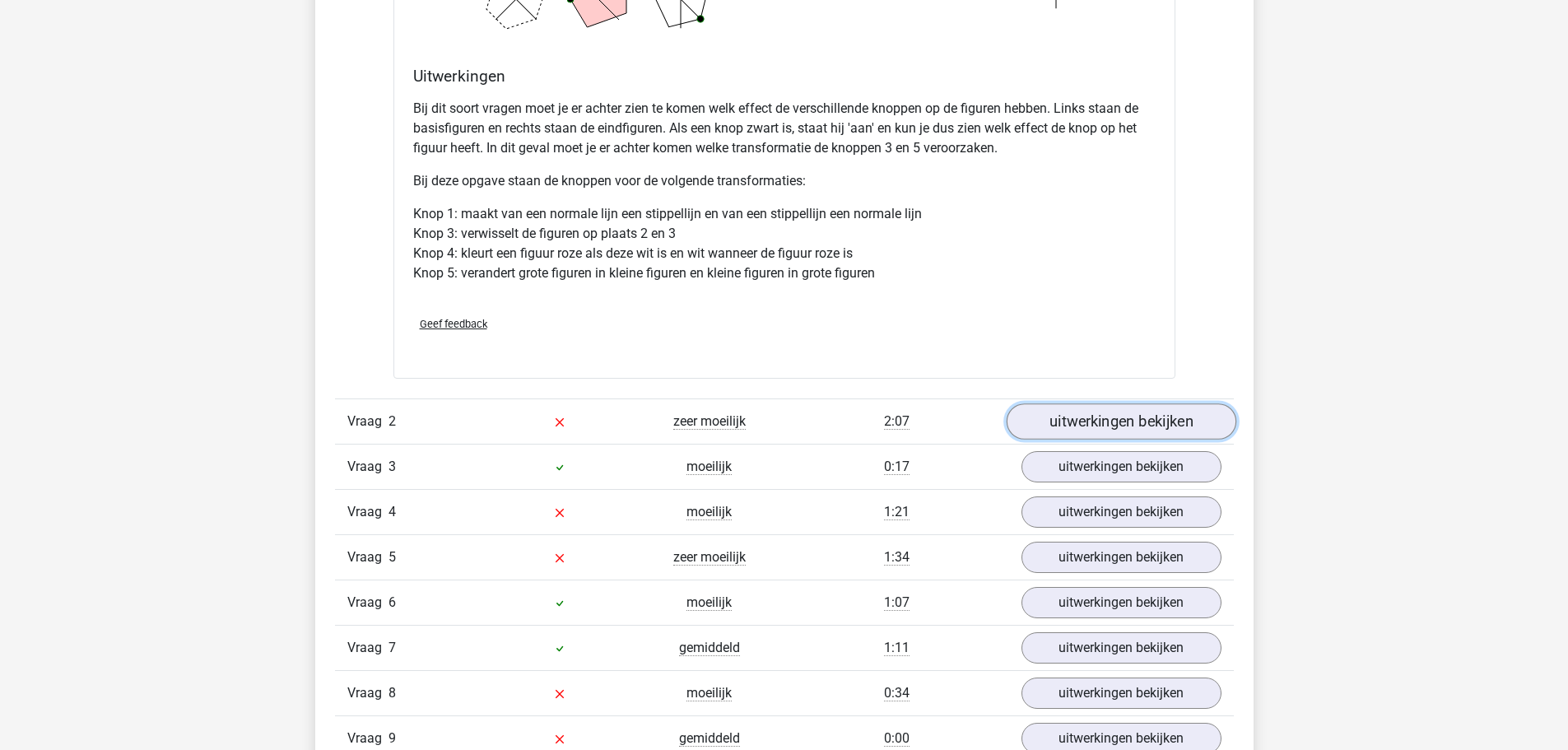
click at [1102, 420] on link "uitwerkingen bekijken" at bounding box center [1121, 421] width 230 height 36
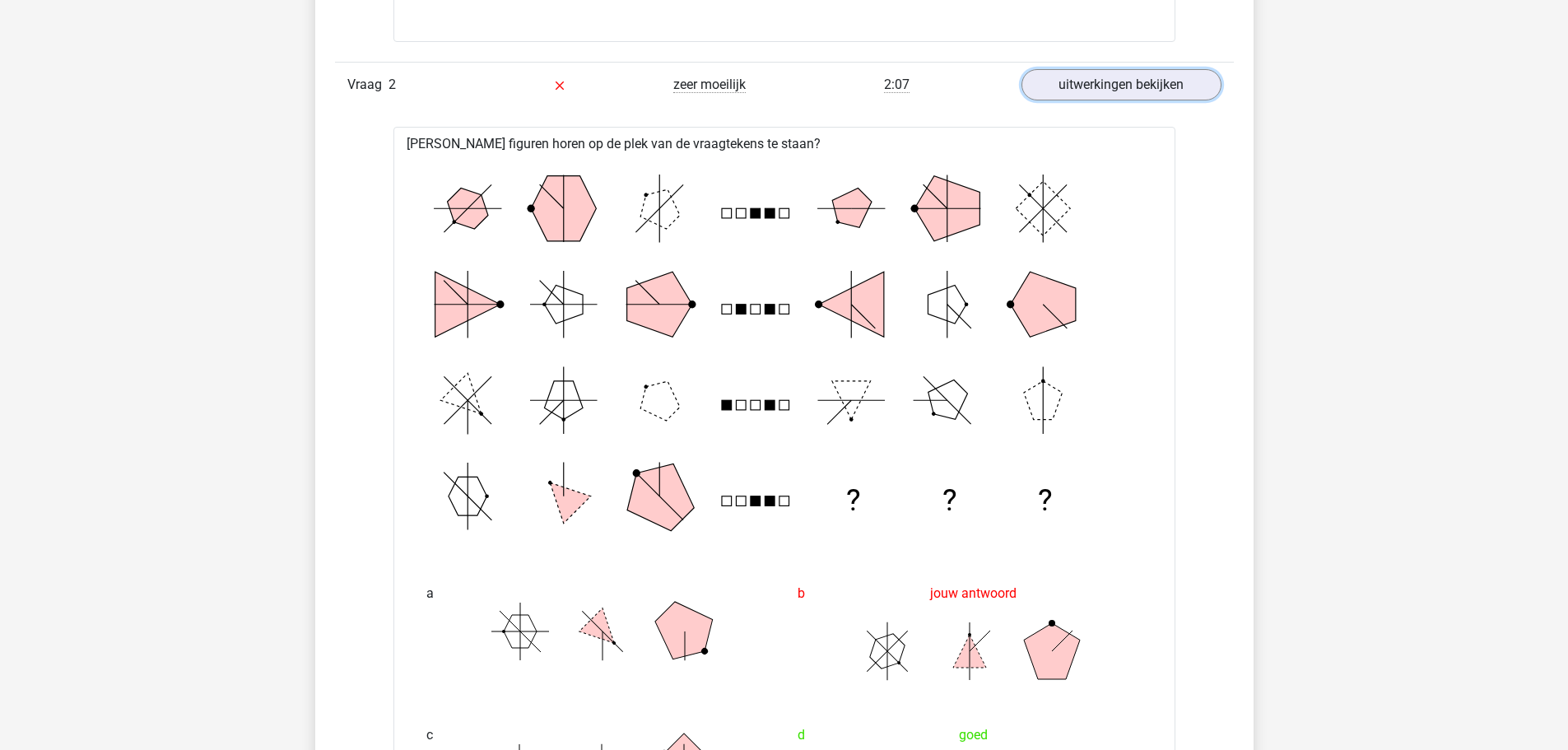
scroll to position [2552, 0]
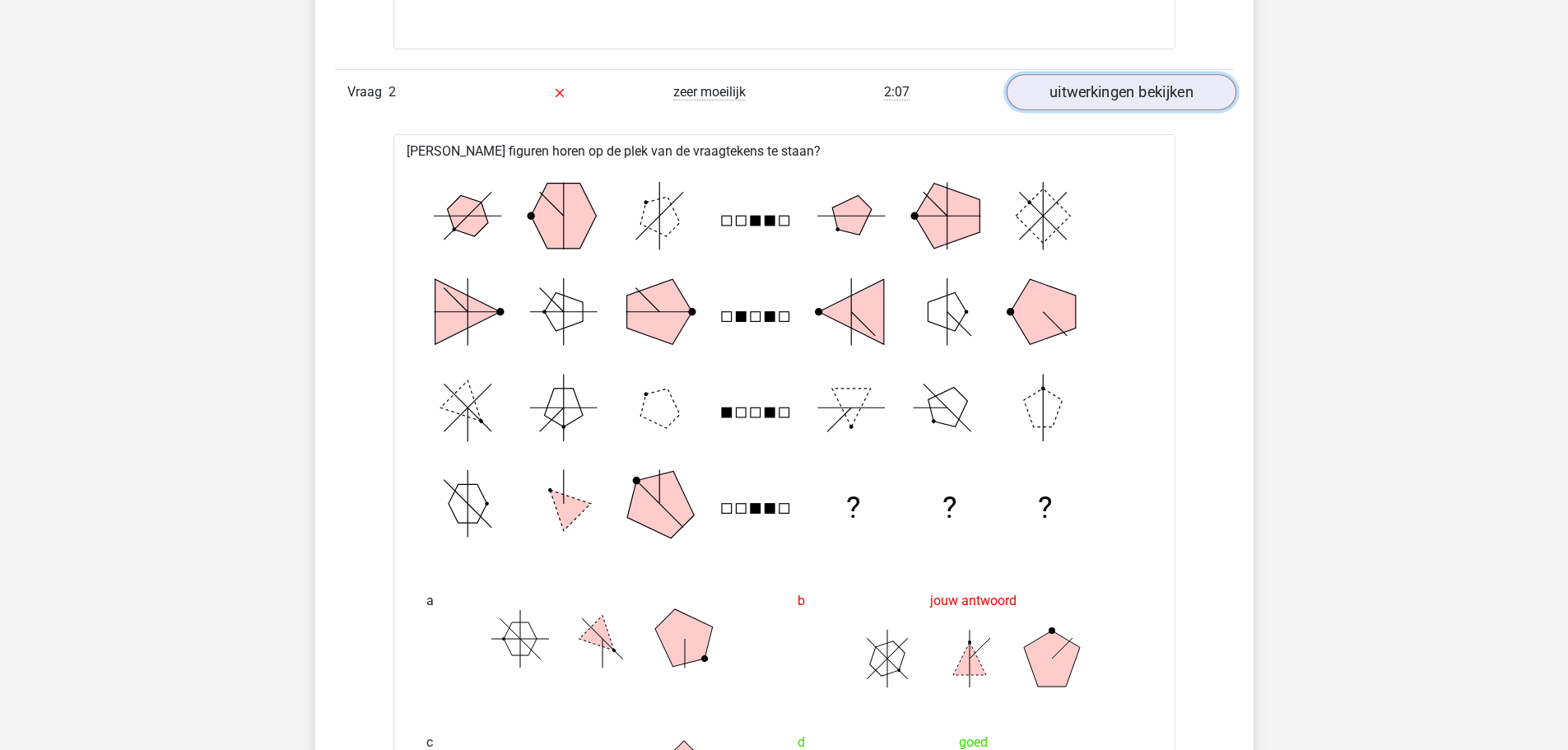
click at [1076, 100] on link "uitwerkingen bekijken" at bounding box center [1121, 92] width 230 height 36
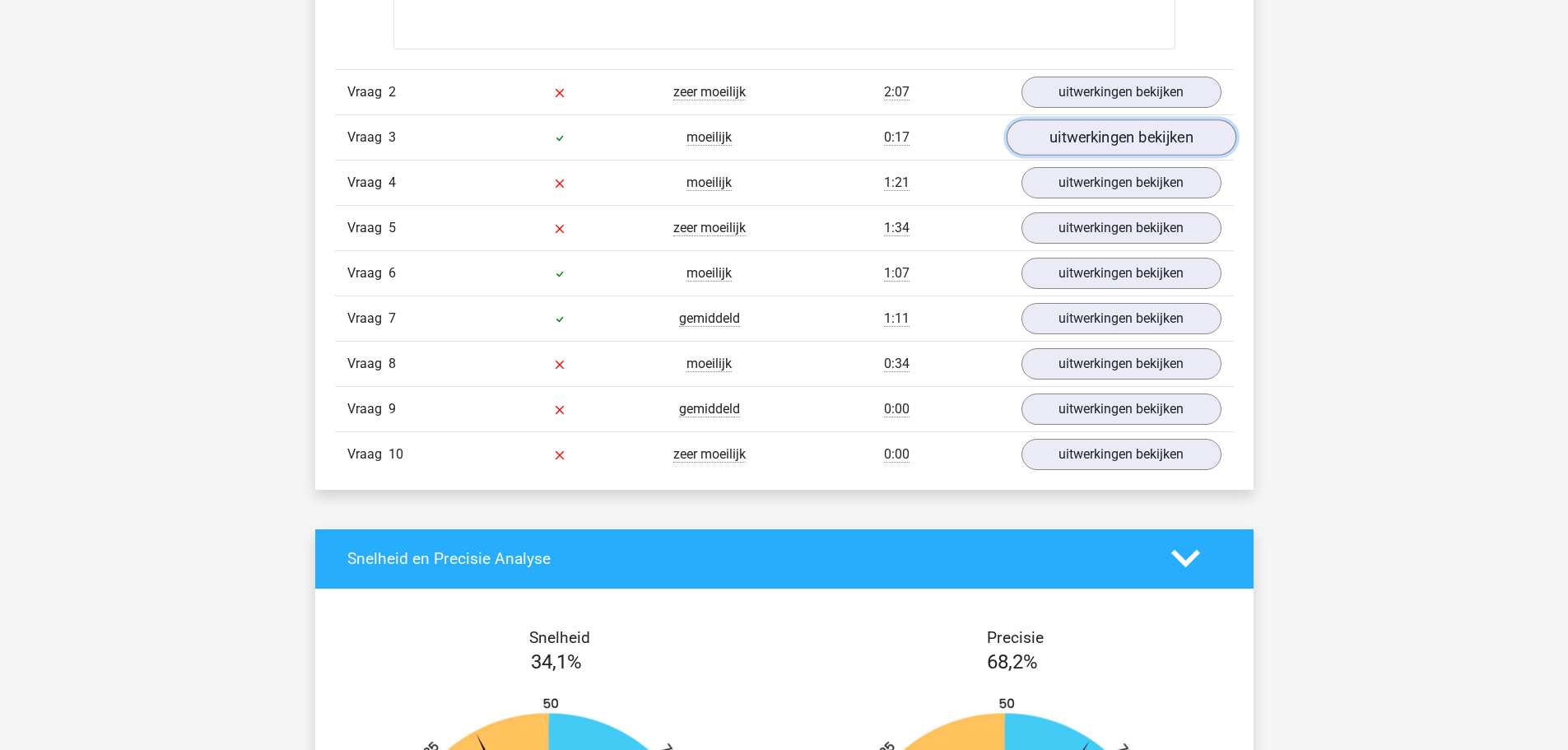
click at [1085, 137] on link "uitwerkingen bekijken" at bounding box center [1121, 137] width 230 height 36
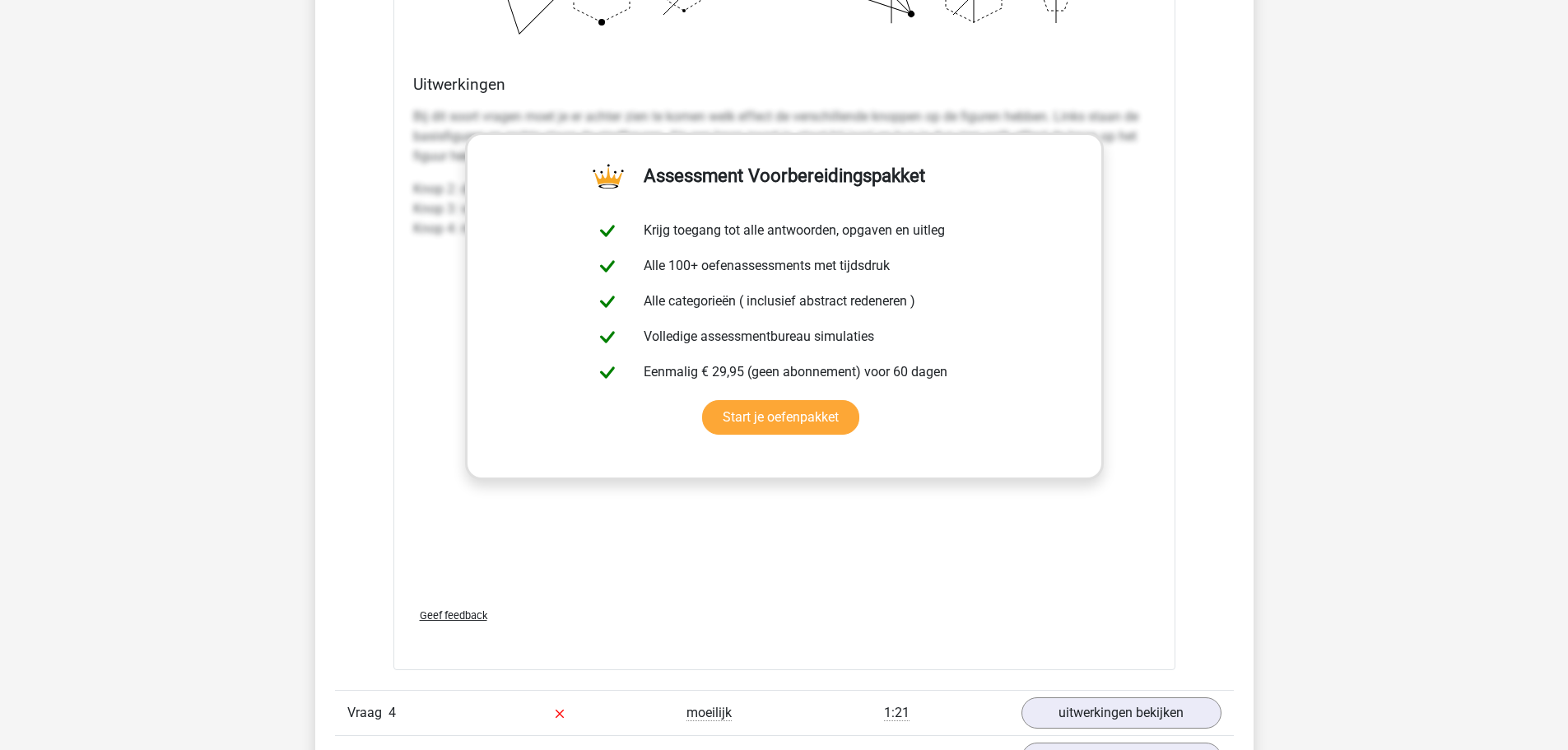
scroll to position [3457, 0]
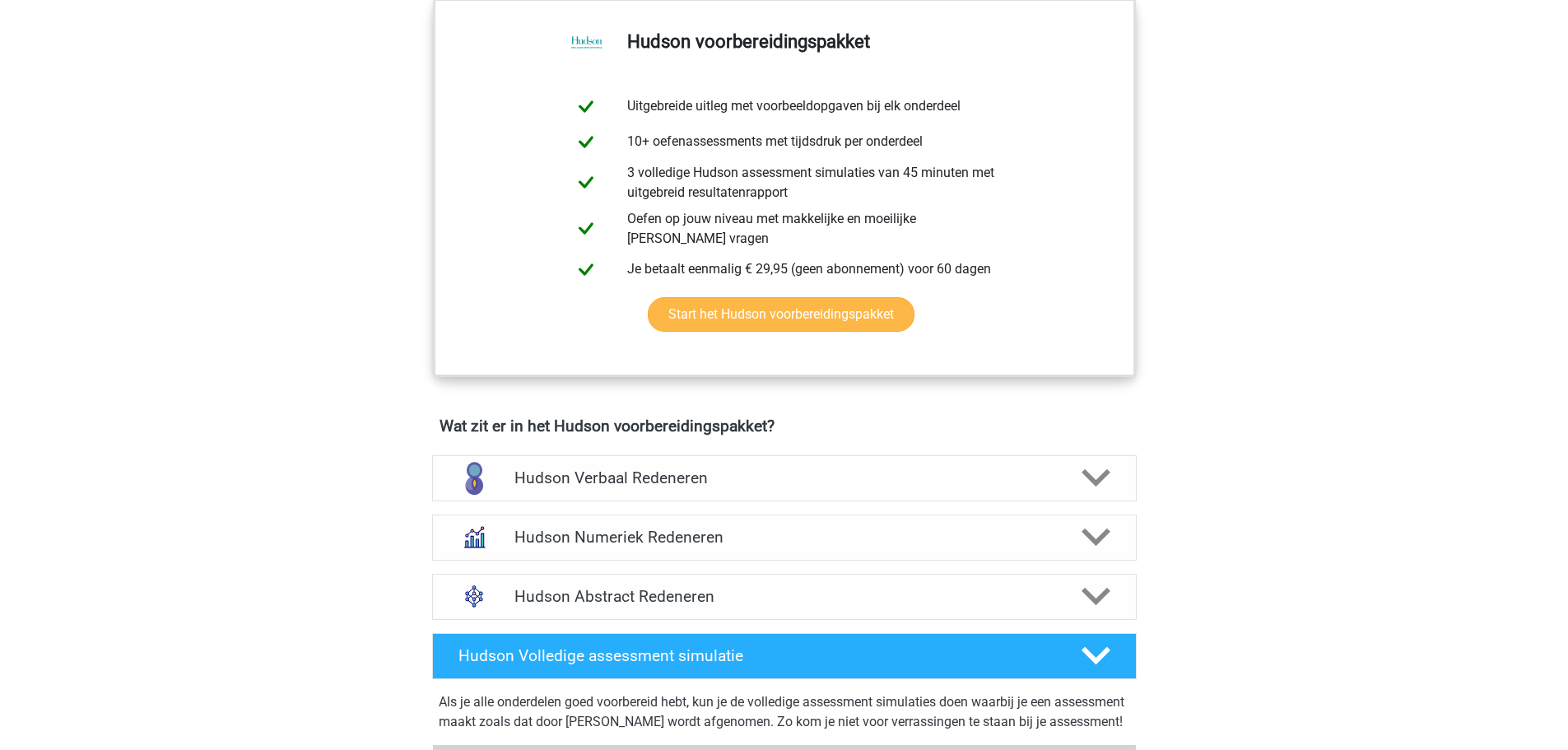
scroll to position [741, 0]
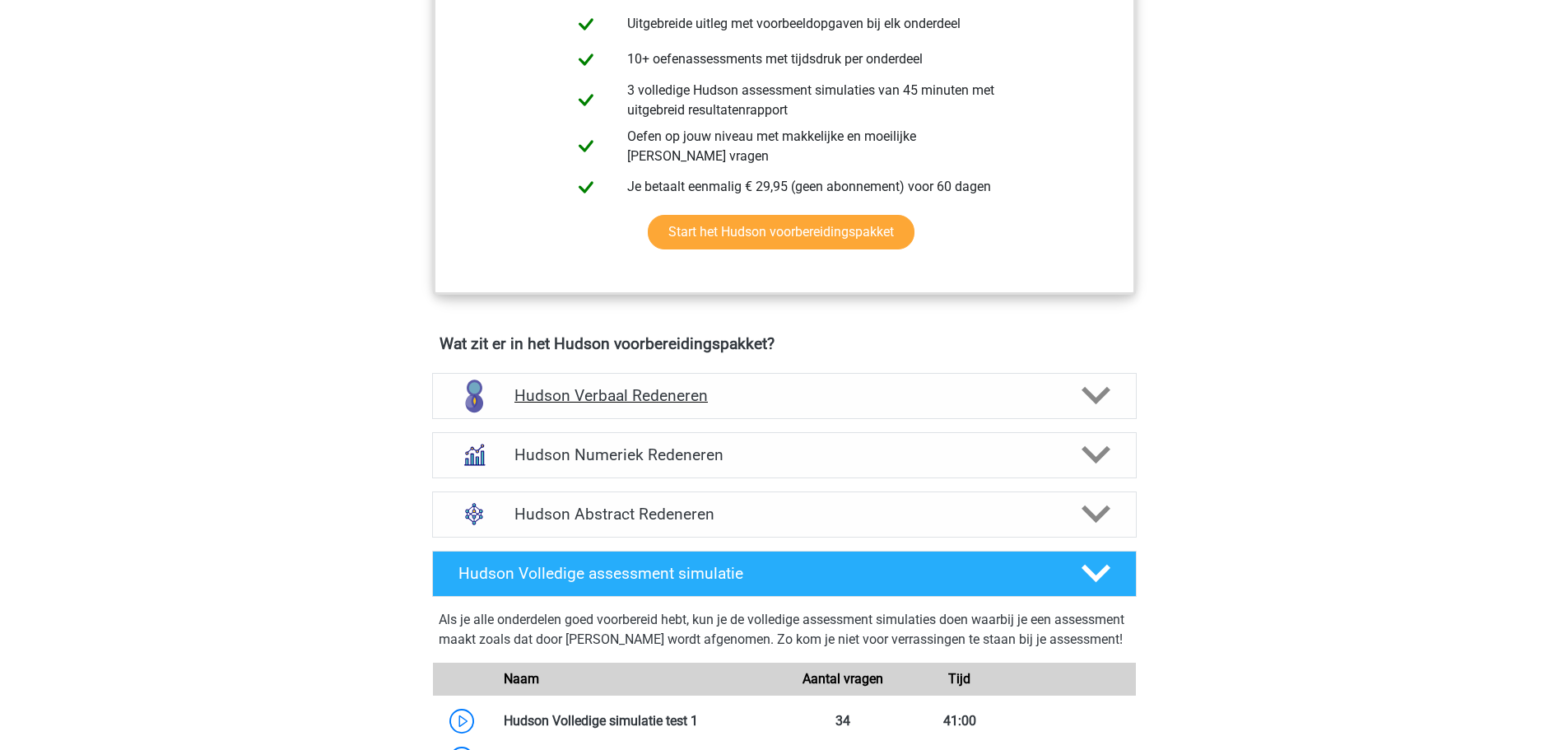
click at [744, 389] on h4 "Hudson Verbaal Redeneren" at bounding box center [783, 395] width 539 height 19
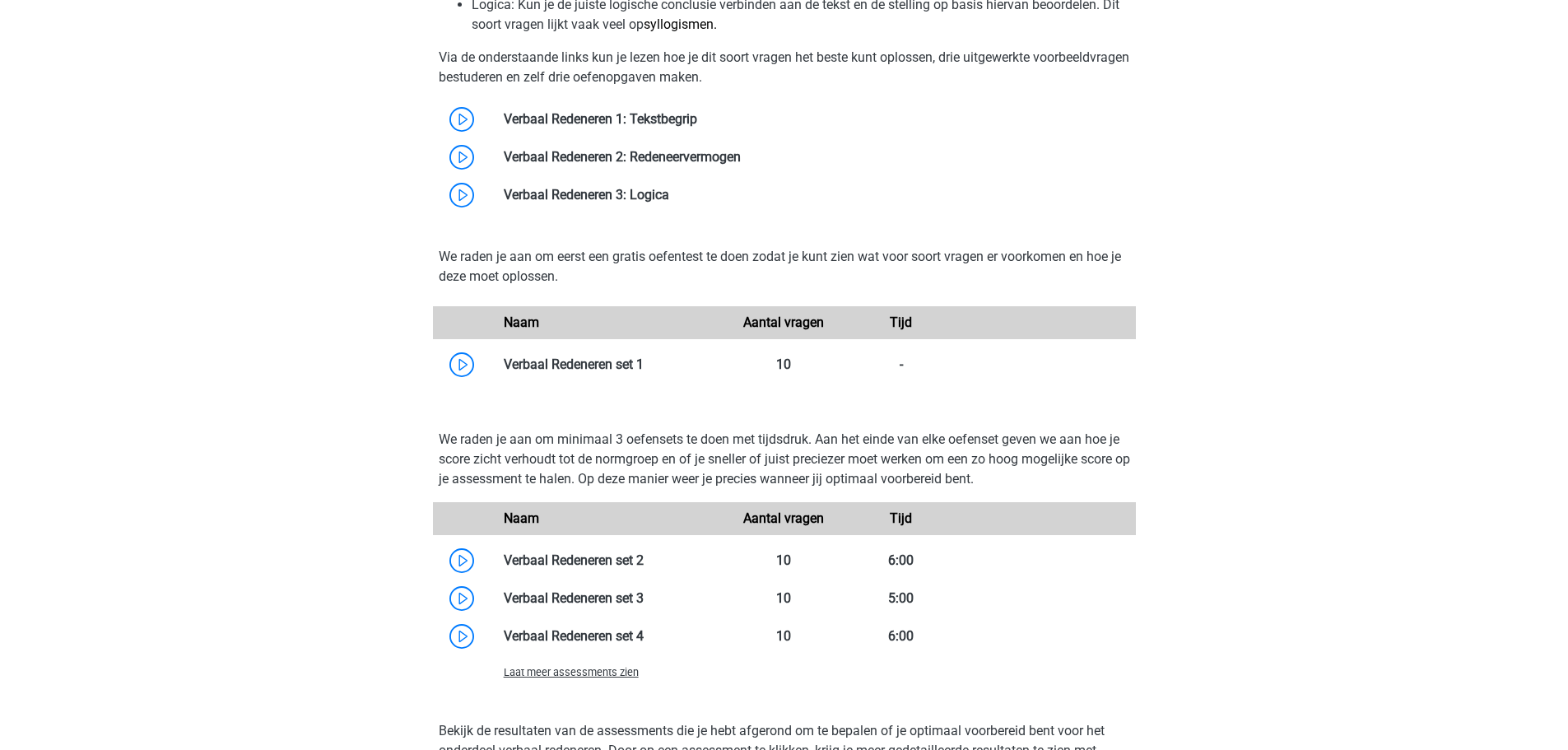
scroll to position [1482, 0]
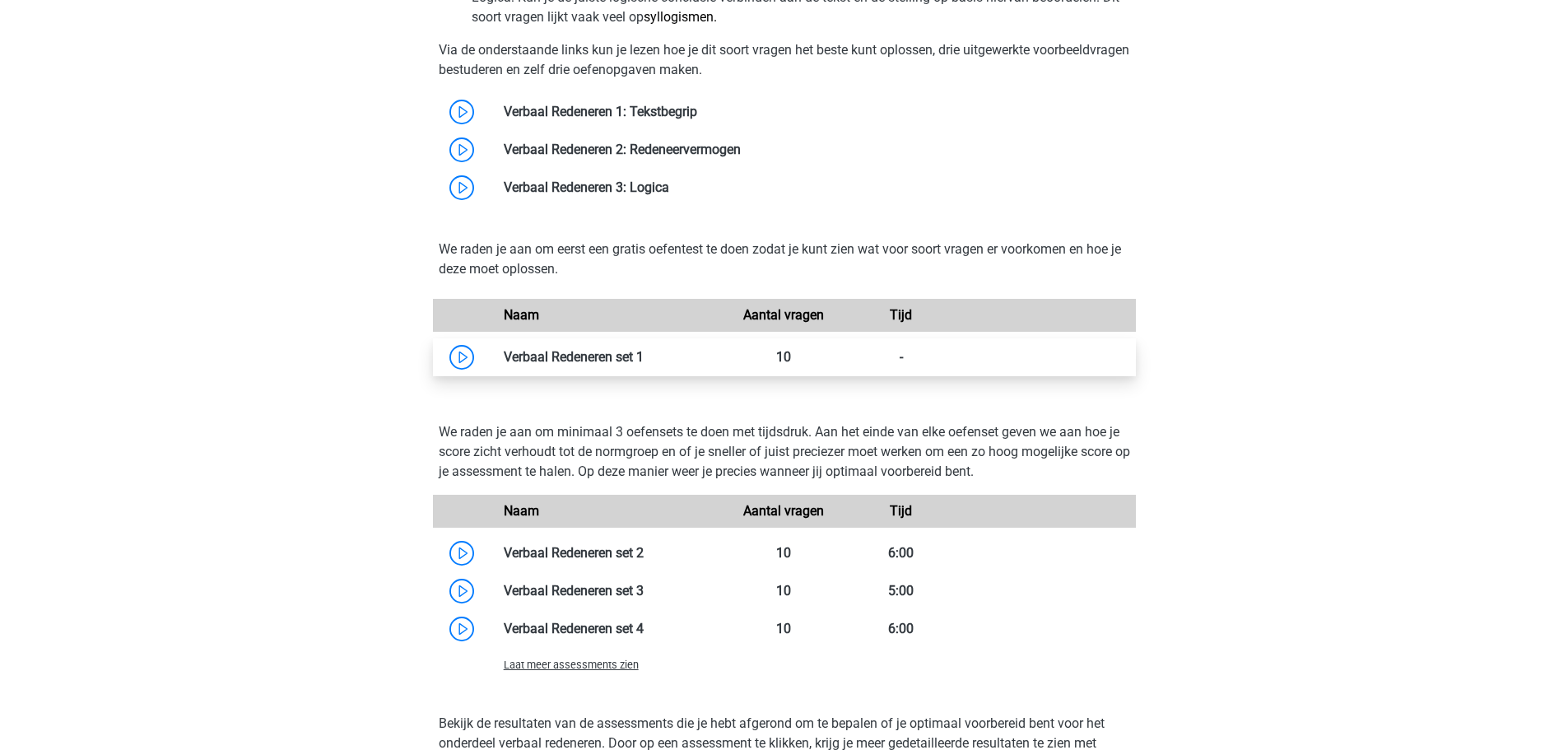
click at [643, 359] on link at bounding box center [643, 357] width 0 height 16
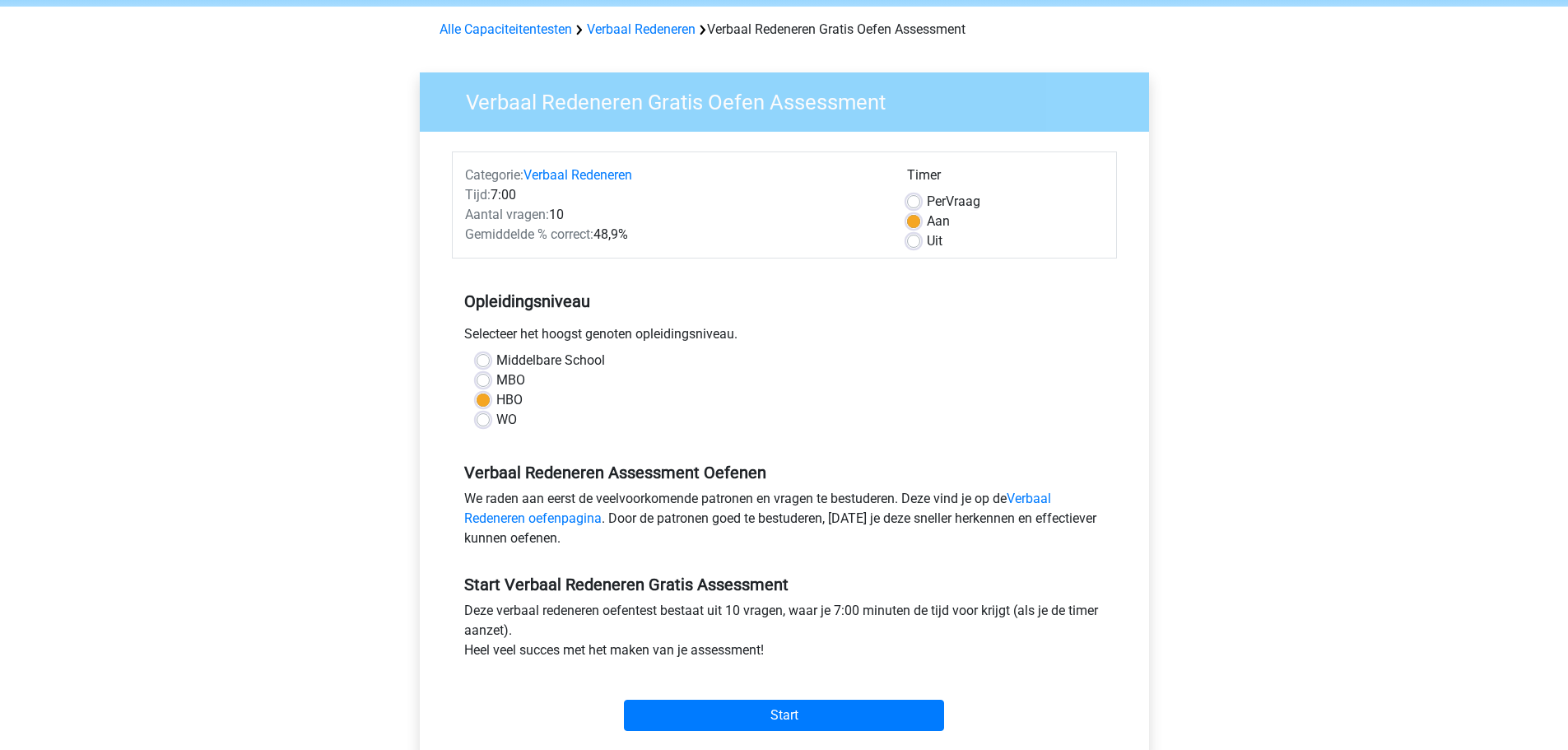
scroll to position [329, 0]
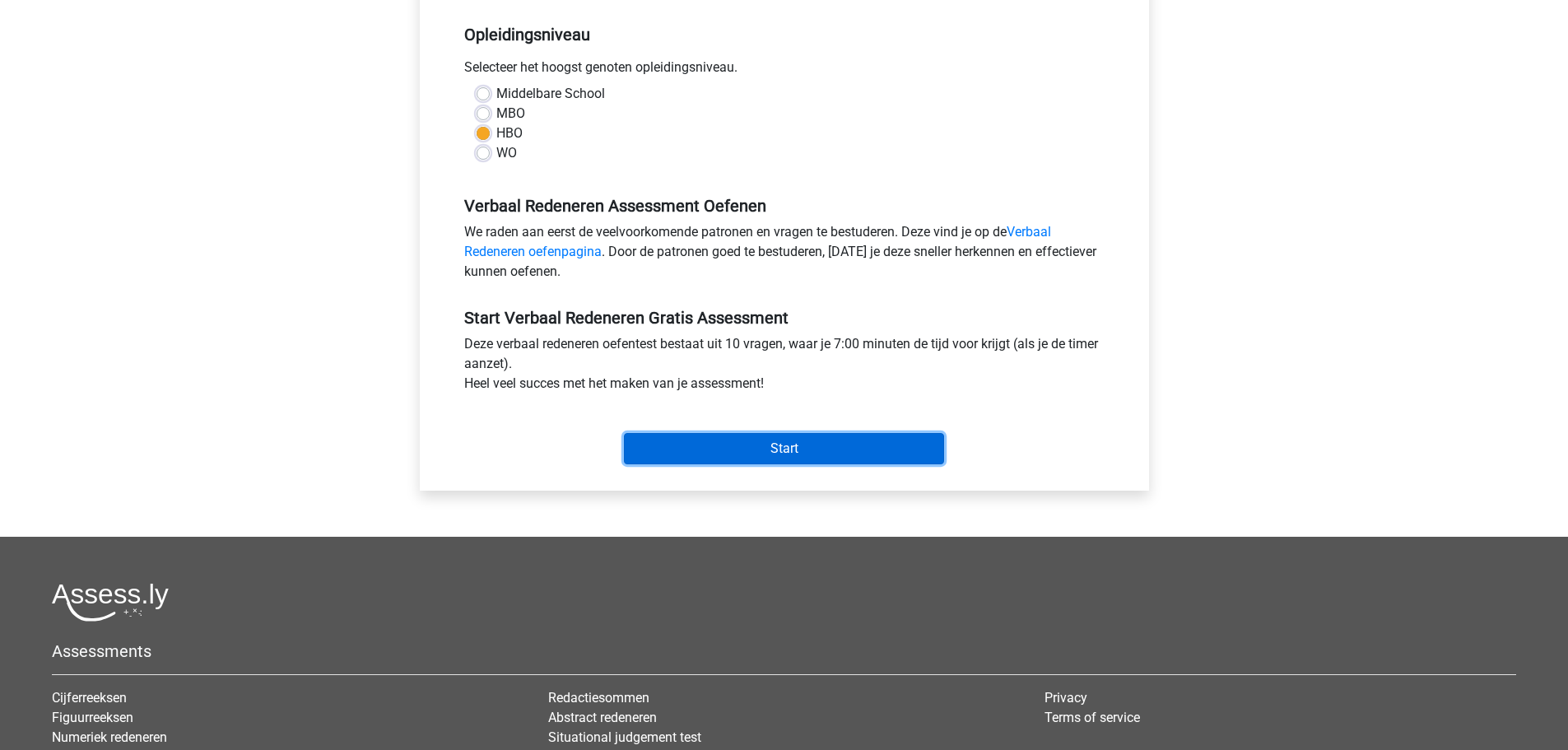
click at [774, 448] on input "Start" at bounding box center [784, 449] width 320 height 32
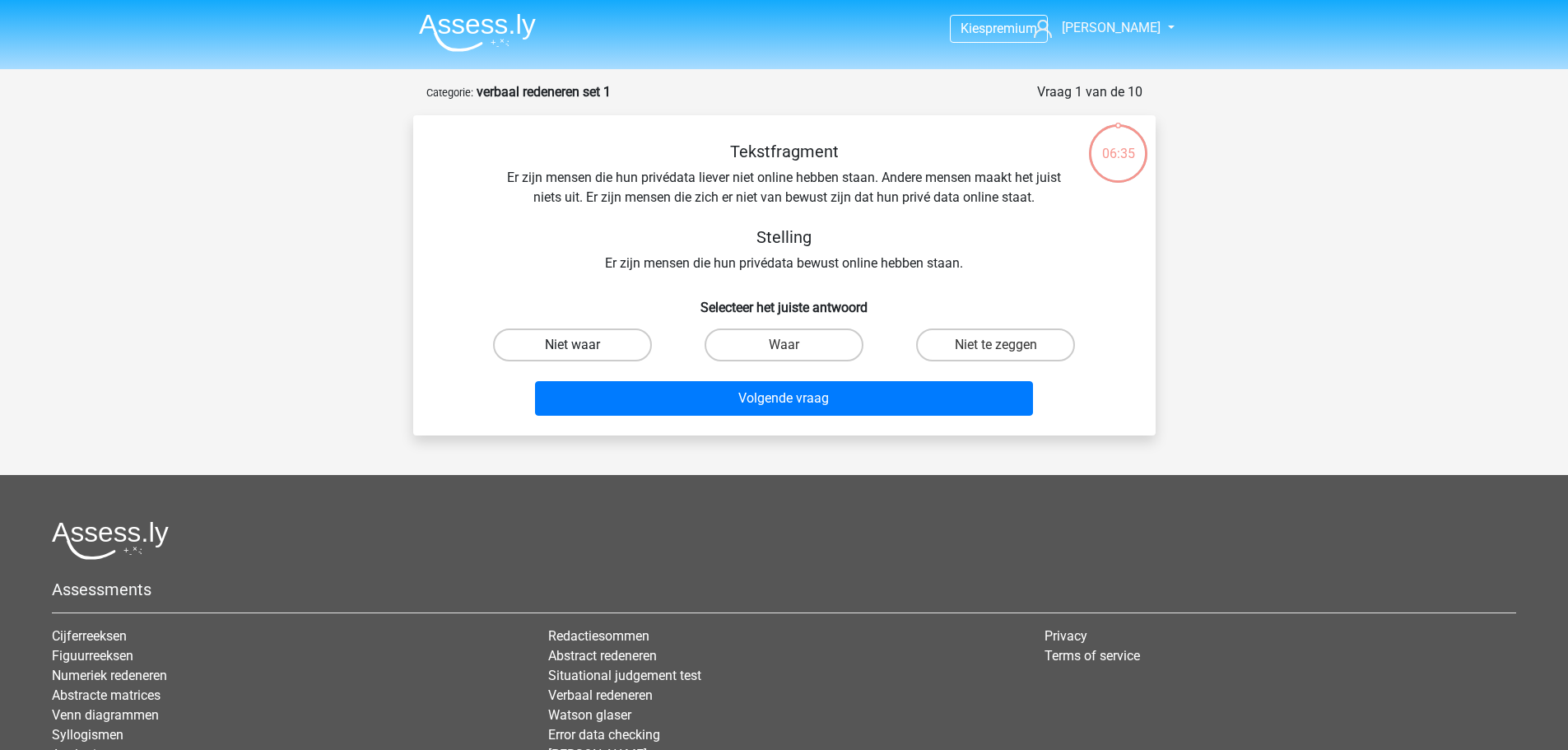
click at [557, 342] on label "Niet waar" at bounding box center [572, 345] width 159 height 33
click at [572, 345] on input "Niet waar" at bounding box center [577, 350] width 11 height 11
radio input "true"
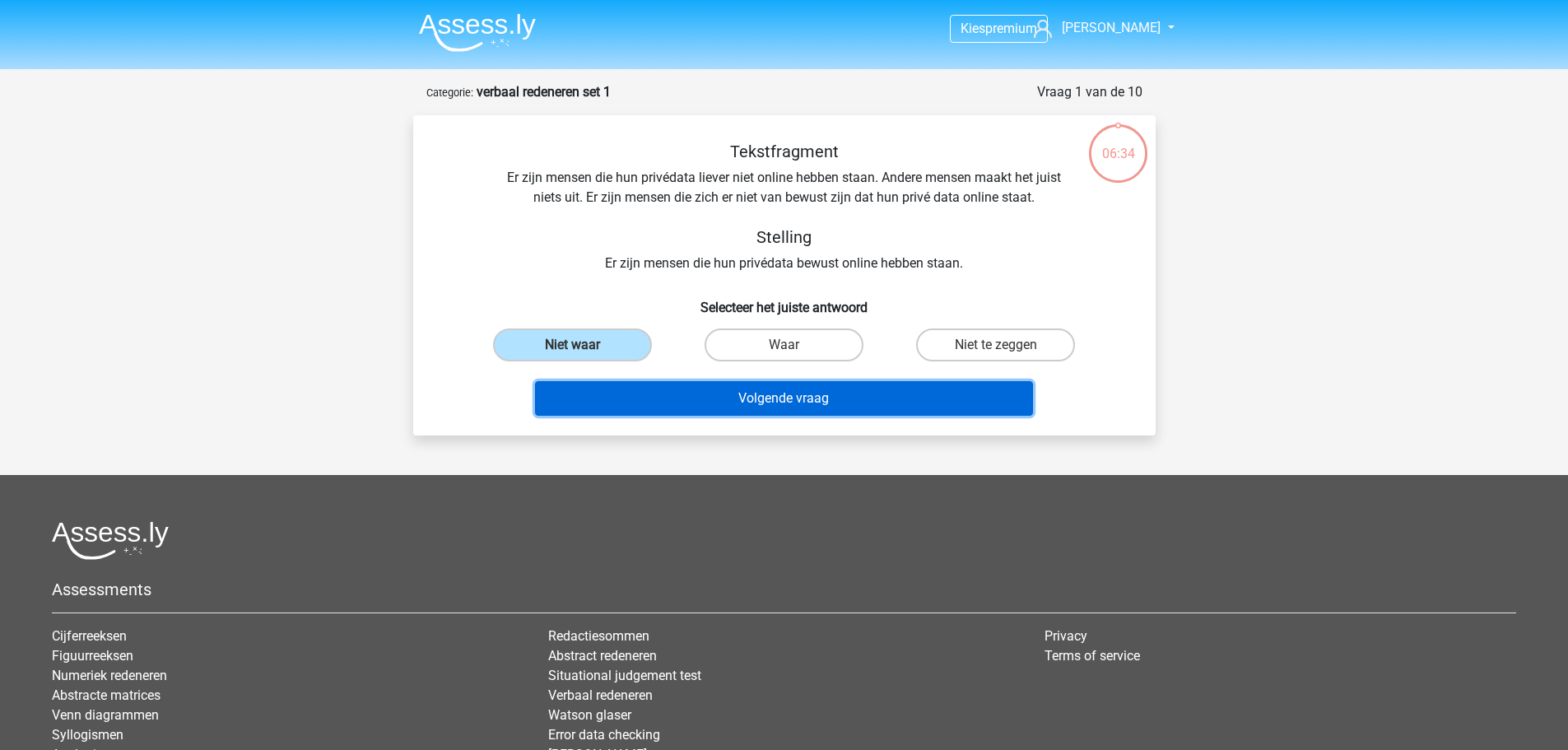
click at [686, 398] on button "Volgende vraag" at bounding box center [784, 398] width 498 height 34
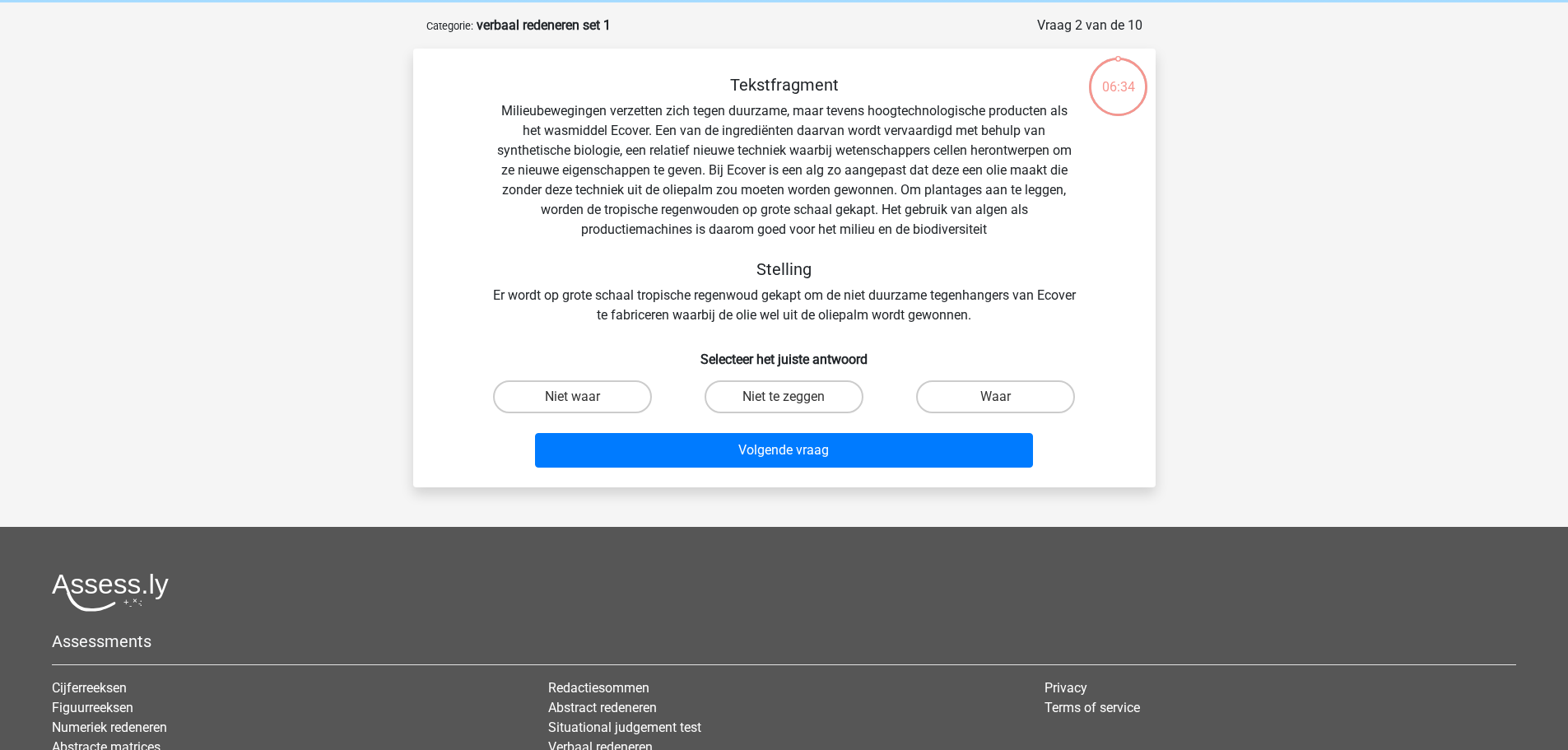
scroll to position [82, 0]
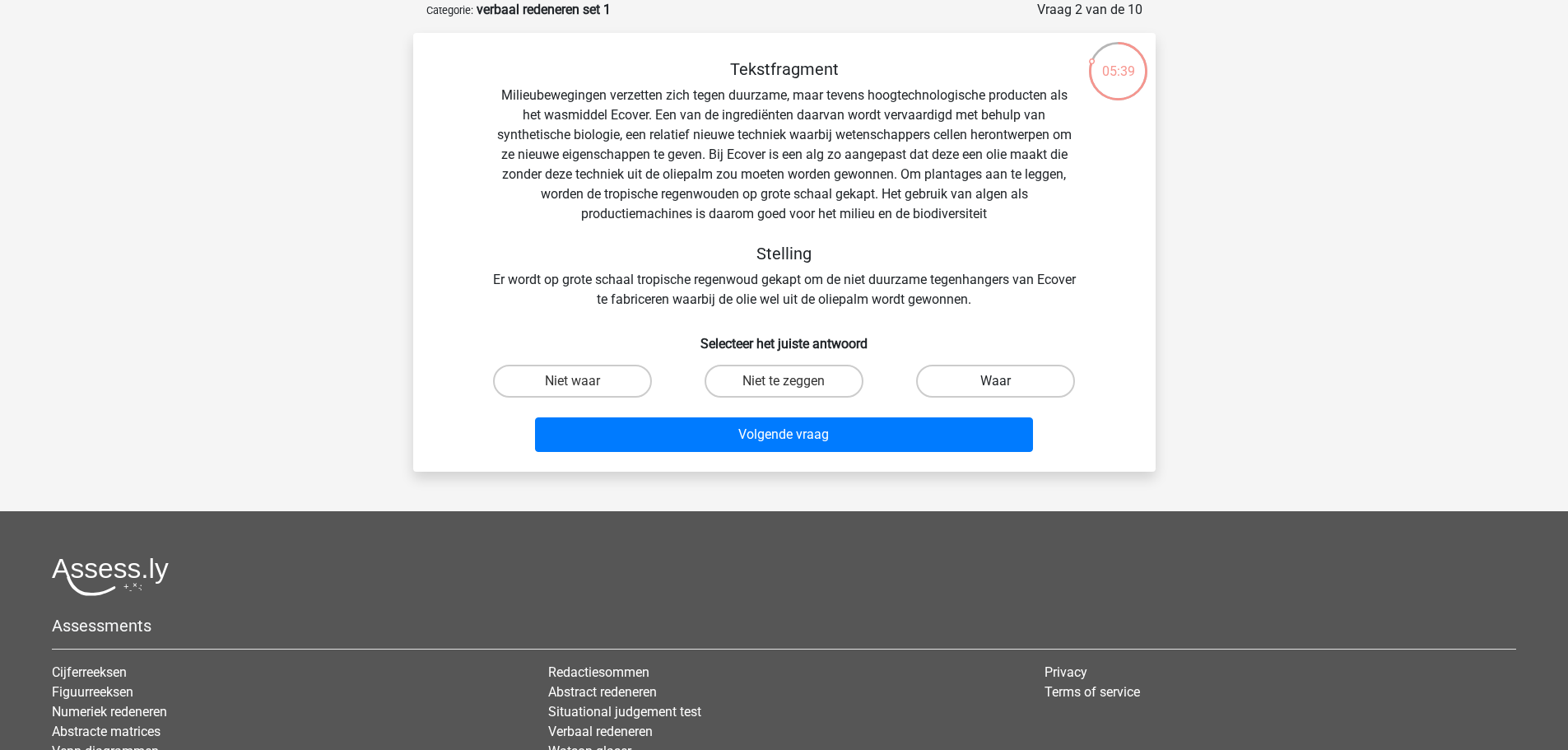
click at [1014, 383] on label "Waar" at bounding box center [995, 382] width 159 height 33
click at [1006, 383] on input "Waar" at bounding box center [1001, 386] width 11 height 11
radio input "true"
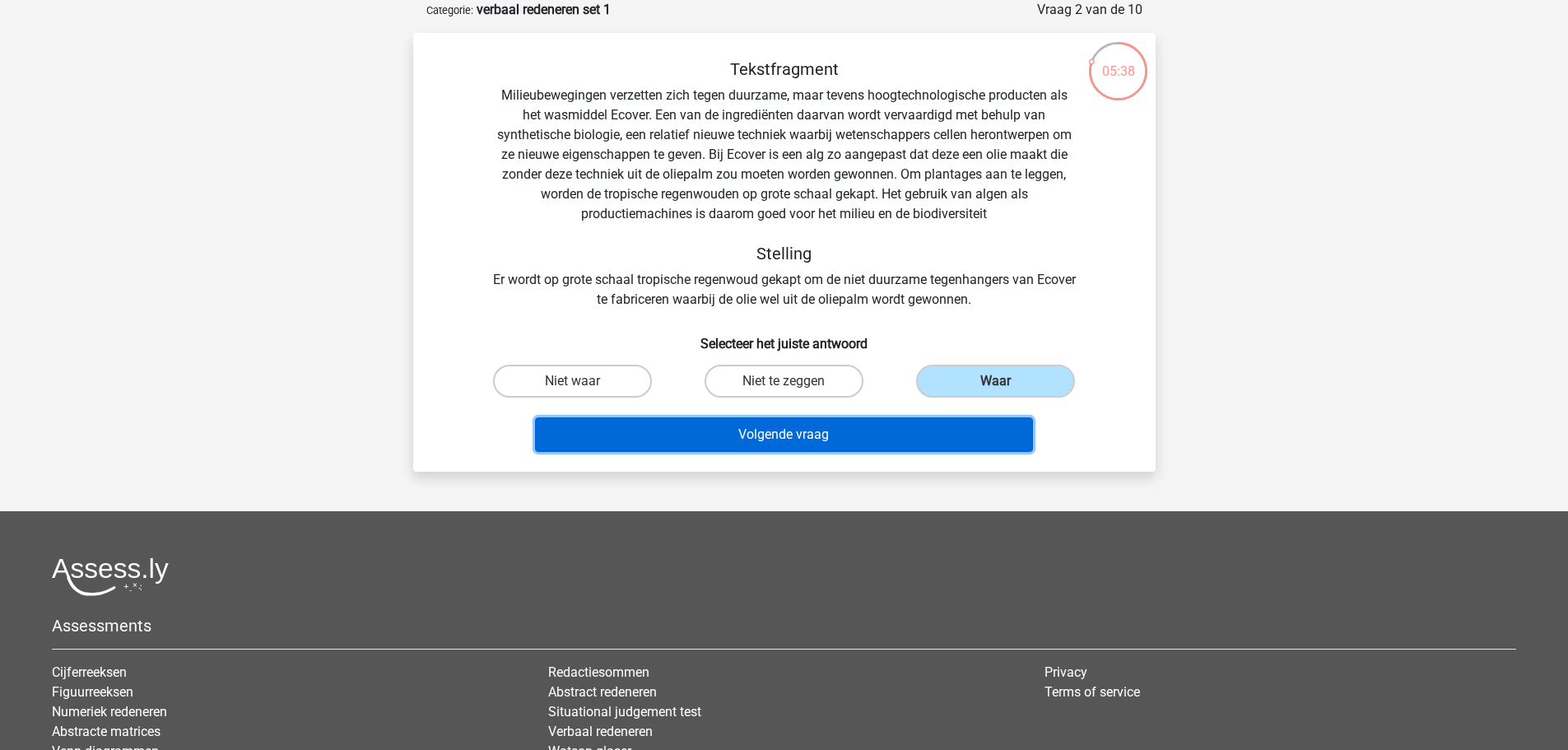
click at [844, 428] on button "Volgende vraag" at bounding box center [784, 434] width 498 height 34
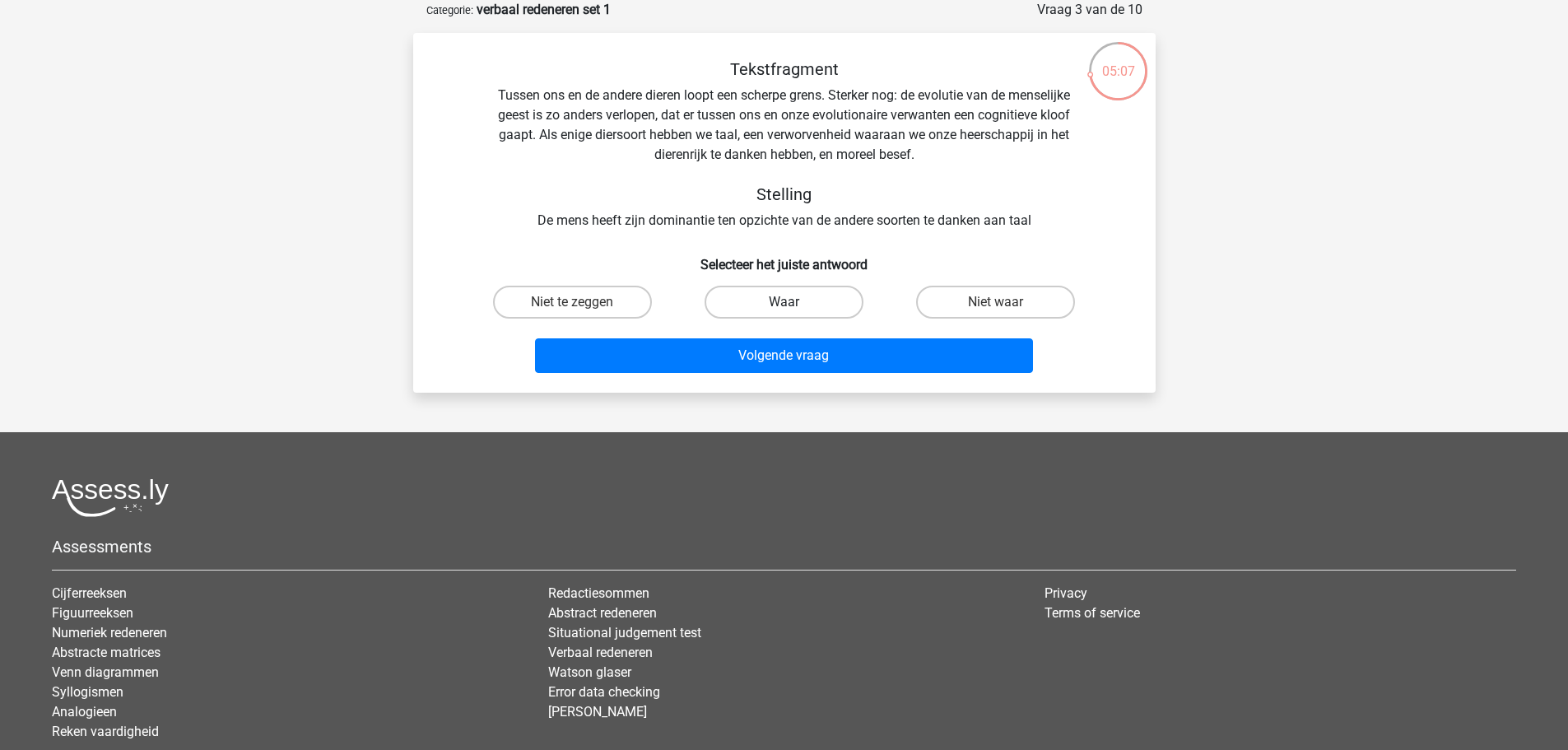
click at [777, 301] on label "Waar" at bounding box center [783, 302] width 159 height 33
click at [783, 302] on input "Waar" at bounding box center [788, 307] width 11 height 11
radio input "true"
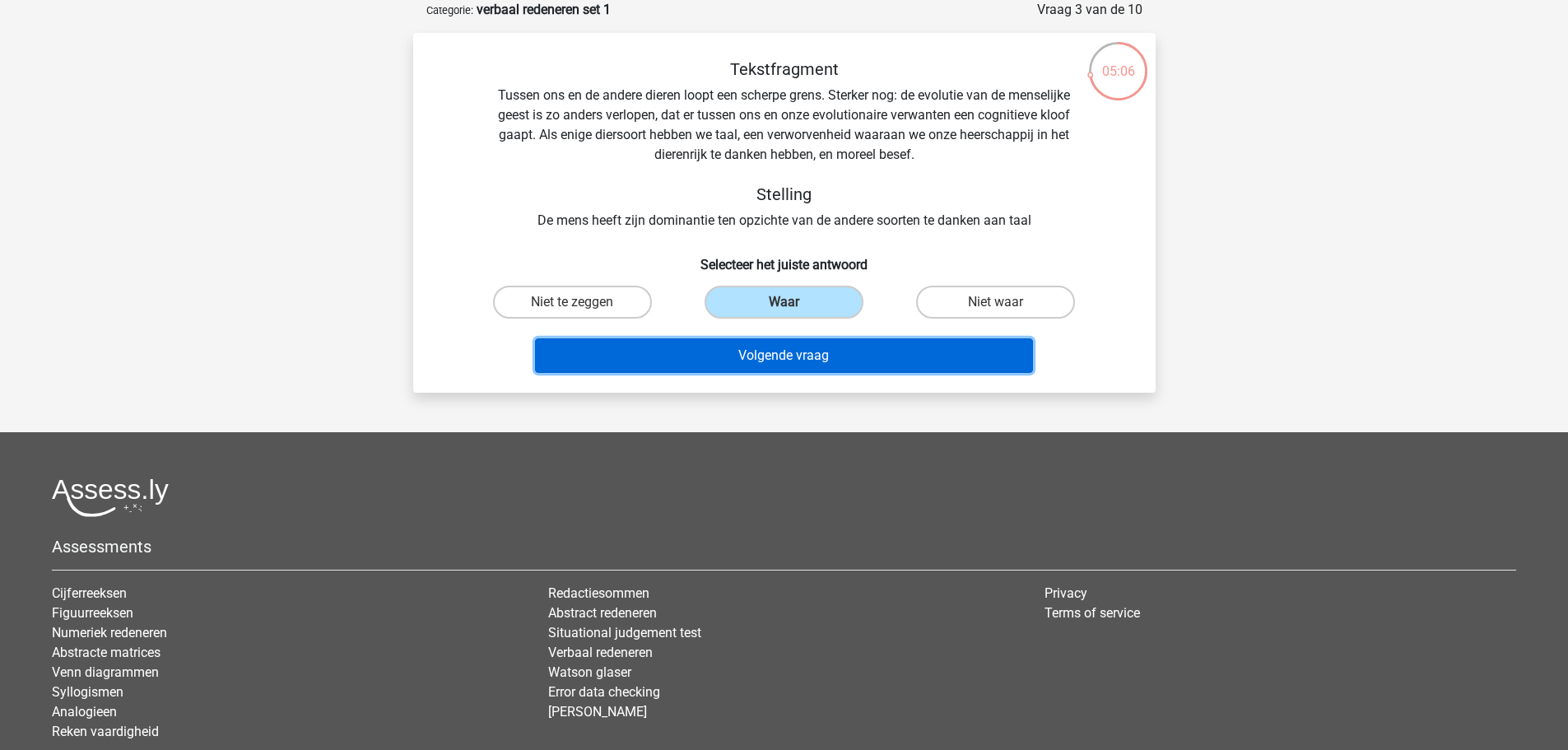
click at [770, 358] on button "Volgende vraag" at bounding box center [784, 355] width 498 height 34
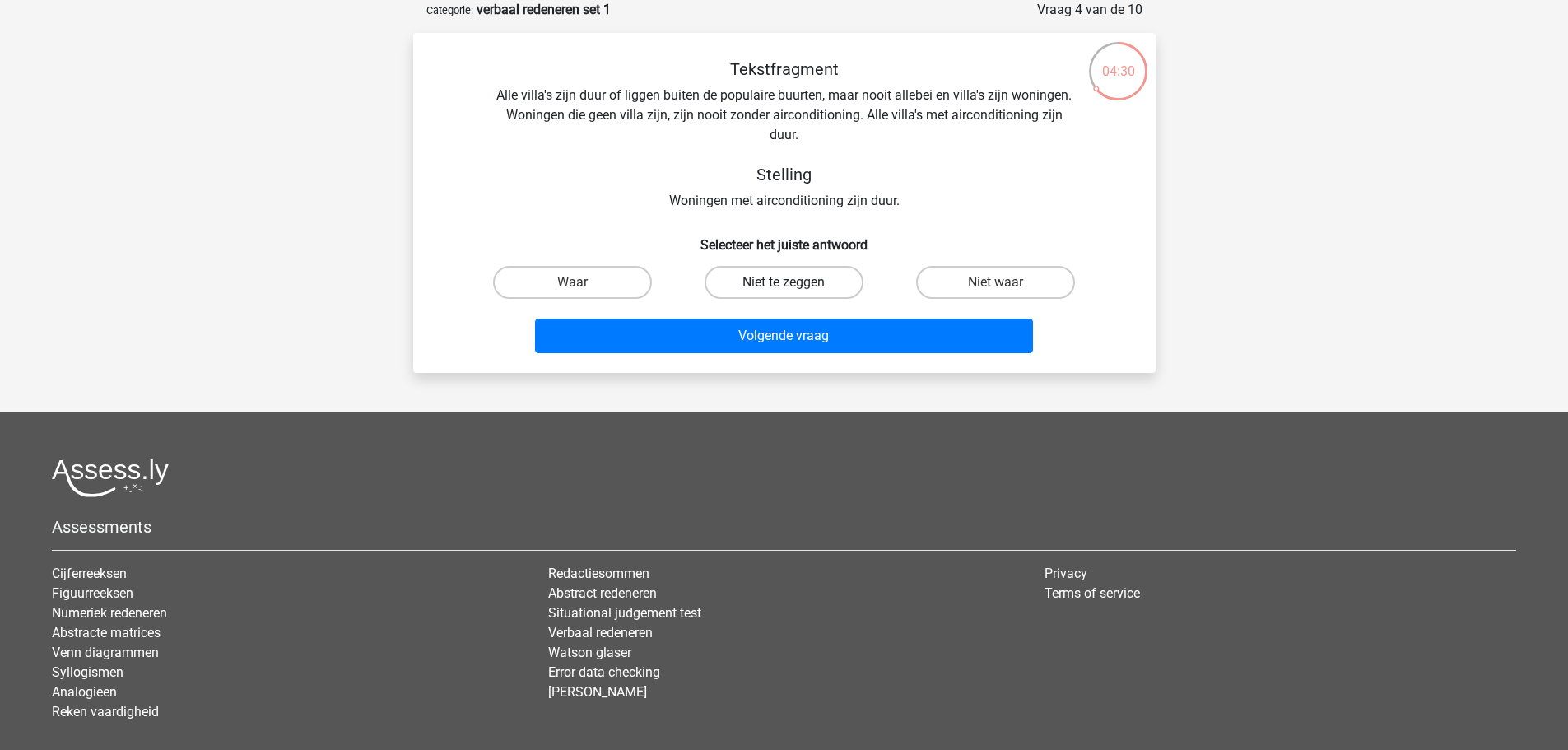
click at [799, 277] on label "Niet te zeggen" at bounding box center [783, 282] width 159 height 33
click at [794, 282] on input "Niet te zeggen" at bounding box center [788, 288] width 11 height 11
radio input "true"
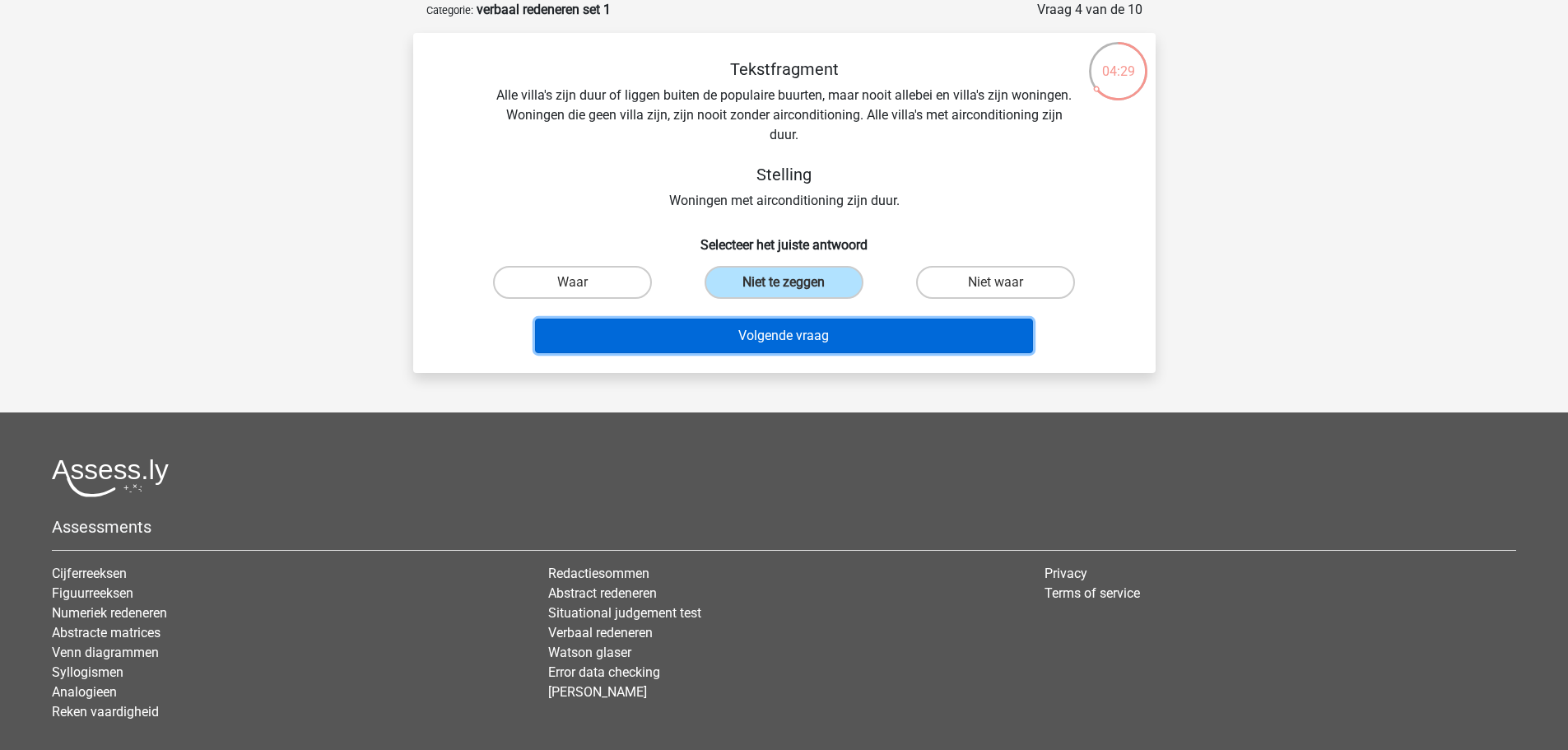
click at [787, 338] on button "Volgende vraag" at bounding box center [784, 335] width 498 height 34
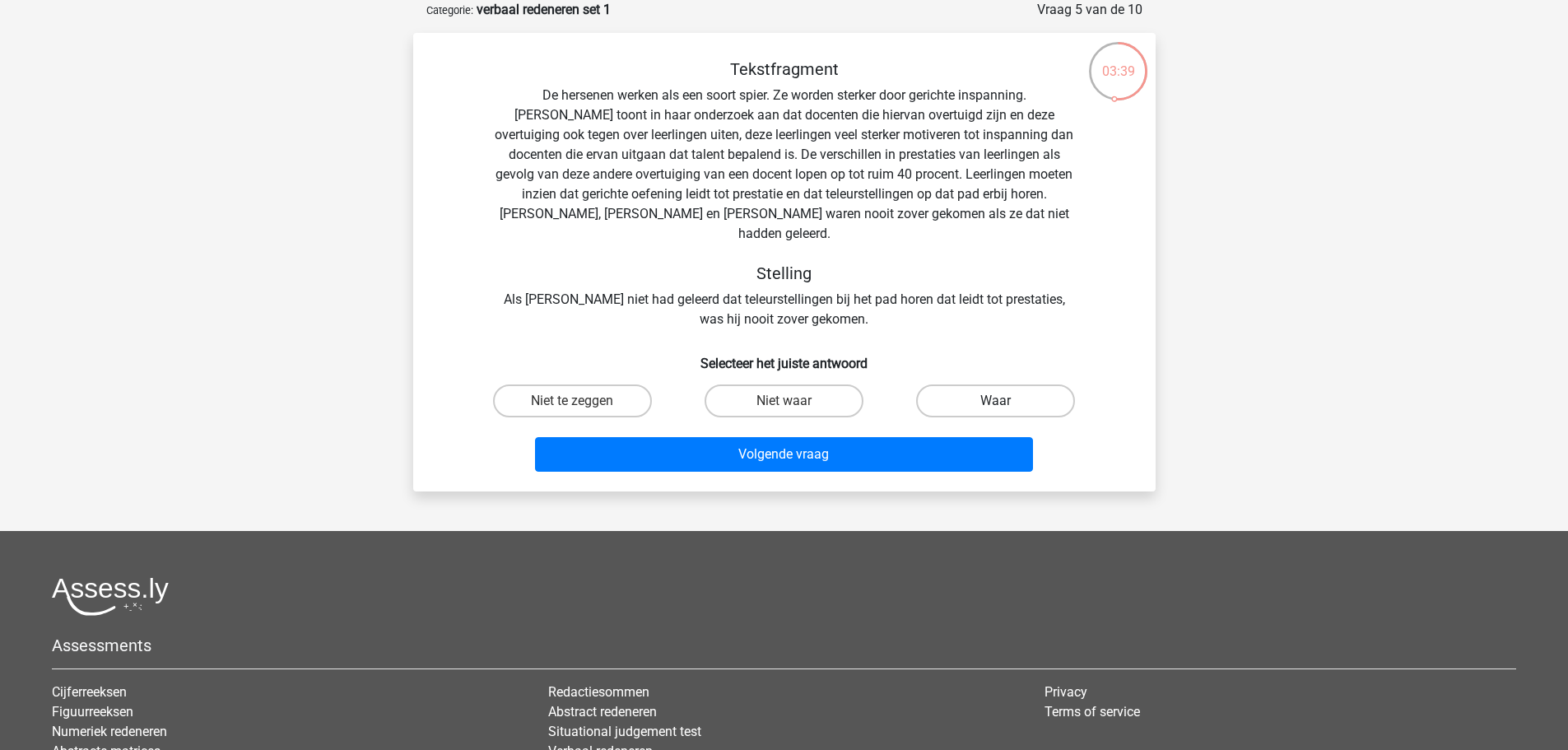
click at [975, 384] on label "Waar" at bounding box center [995, 401] width 159 height 33
click at [996, 401] on input "Waar" at bounding box center [1001, 406] width 11 height 11
radio input "true"
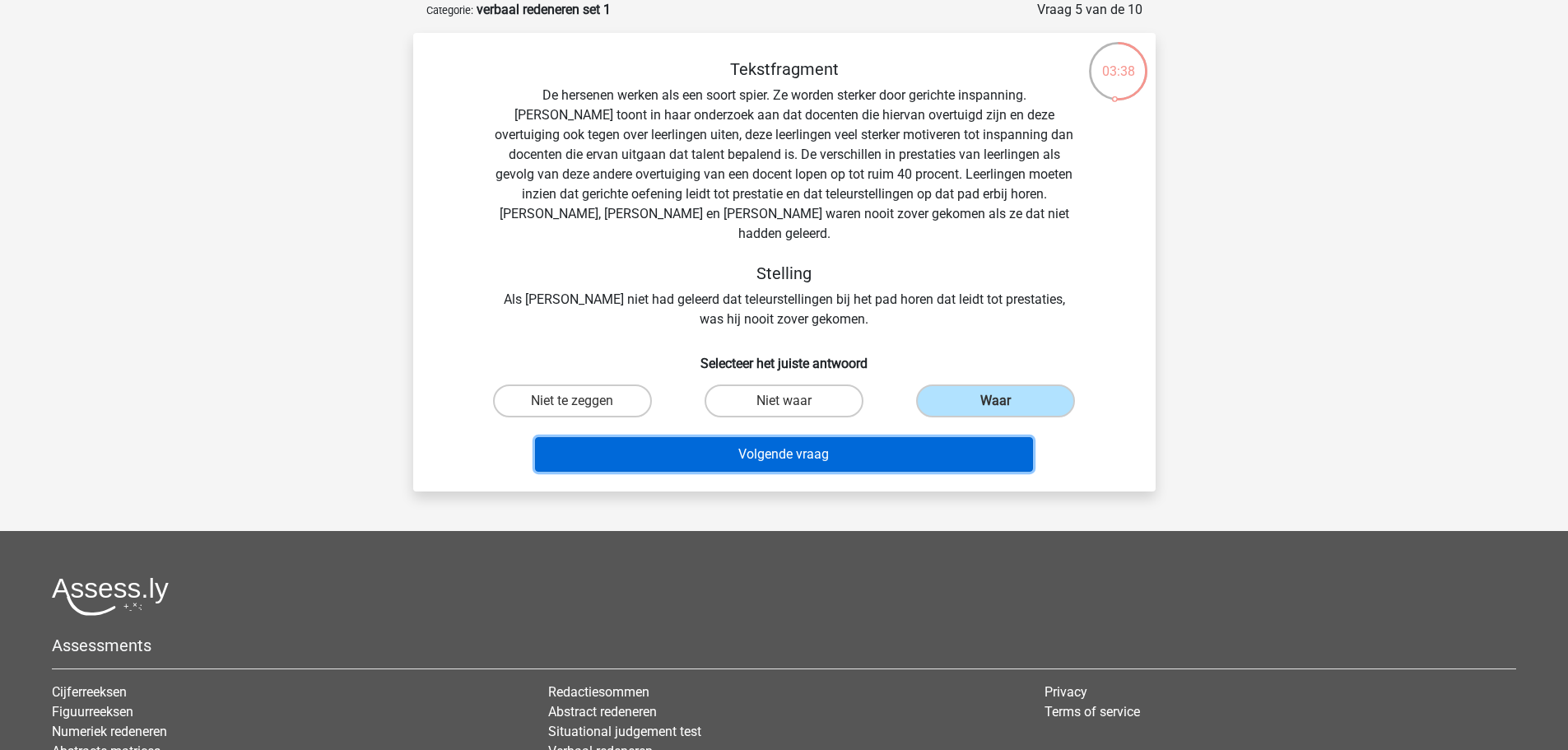
click at [873, 437] on button "Volgende vraag" at bounding box center [784, 453] width 498 height 34
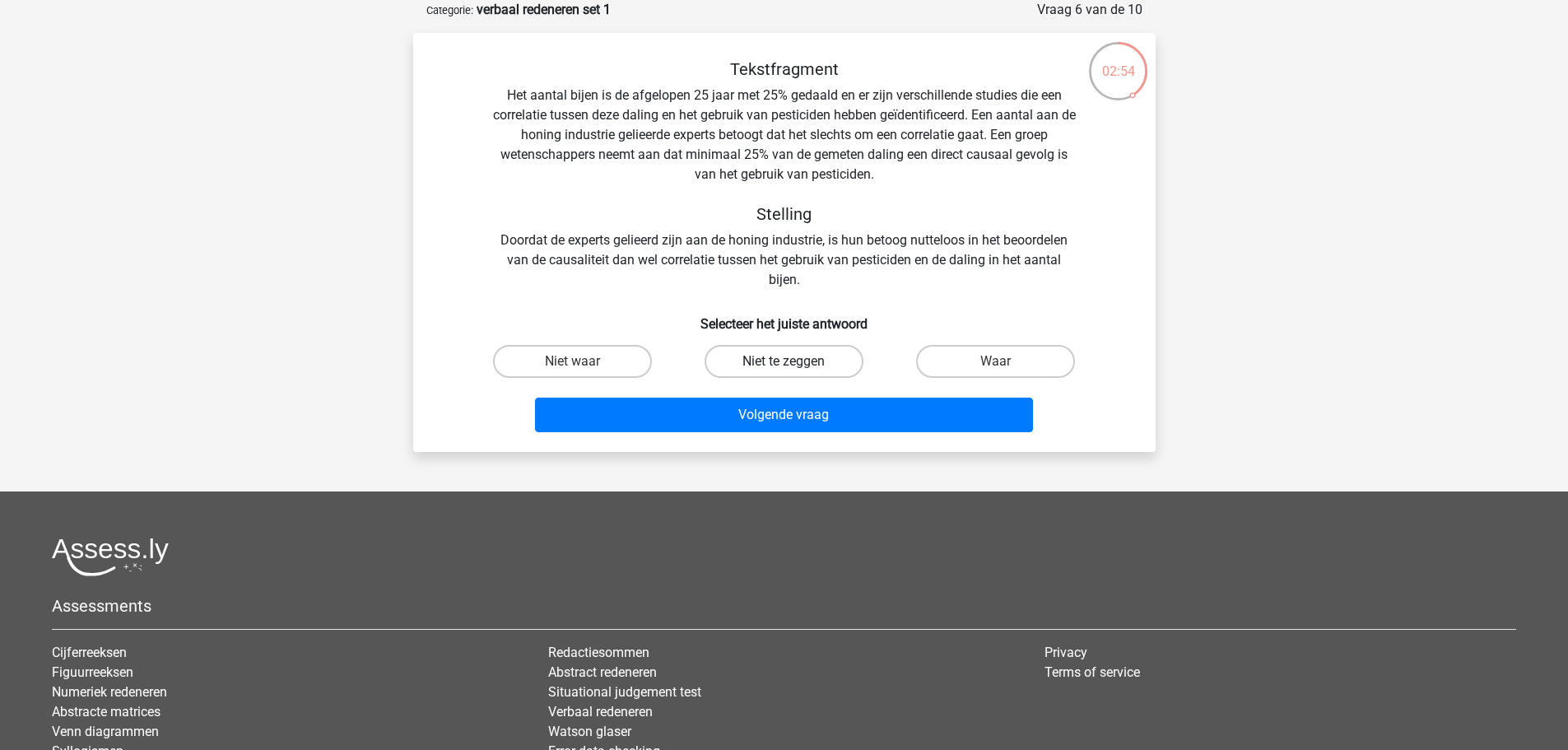
click at [755, 358] on label "Niet te zeggen" at bounding box center [783, 362] width 159 height 33
click at [783, 362] on input "Niet te zeggen" at bounding box center [788, 367] width 11 height 11
radio input "true"
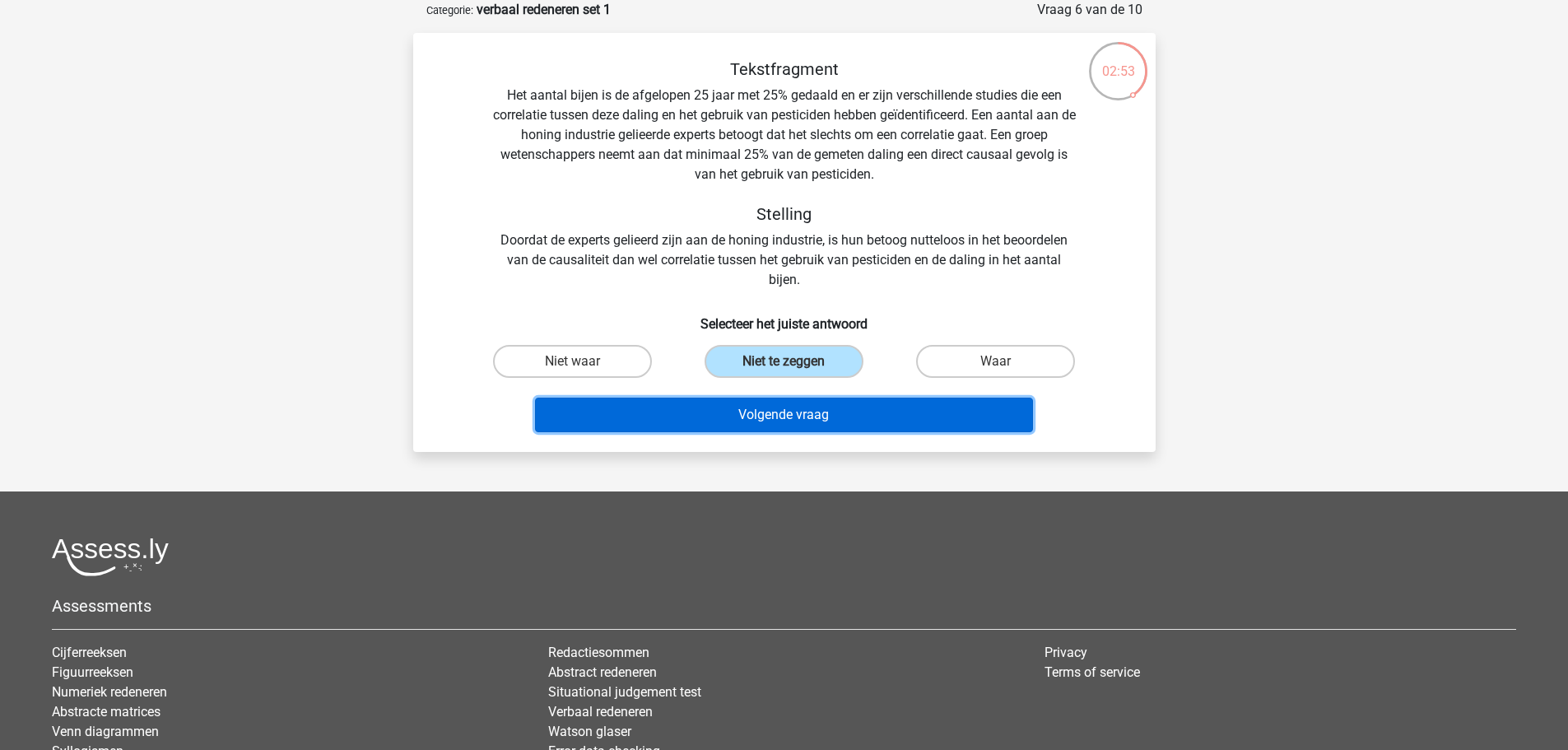
click at [756, 422] on button "Volgende vraag" at bounding box center [784, 414] width 498 height 34
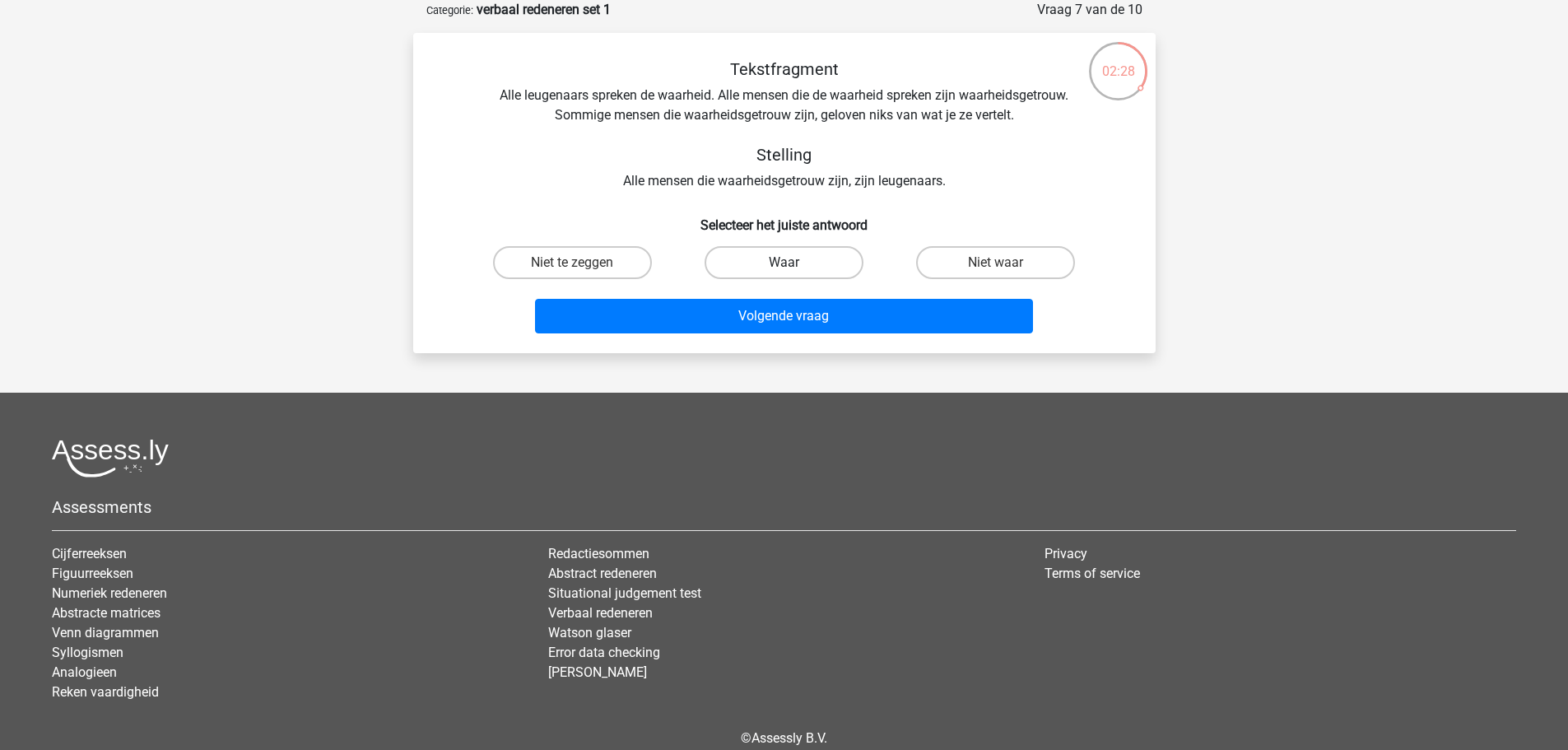
click at [759, 257] on label "Waar" at bounding box center [783, 262] width 159 height 33
click at [783, 262] on input "Waar" at bounding box center [788, 268] width 11 height 11
radio input "true"
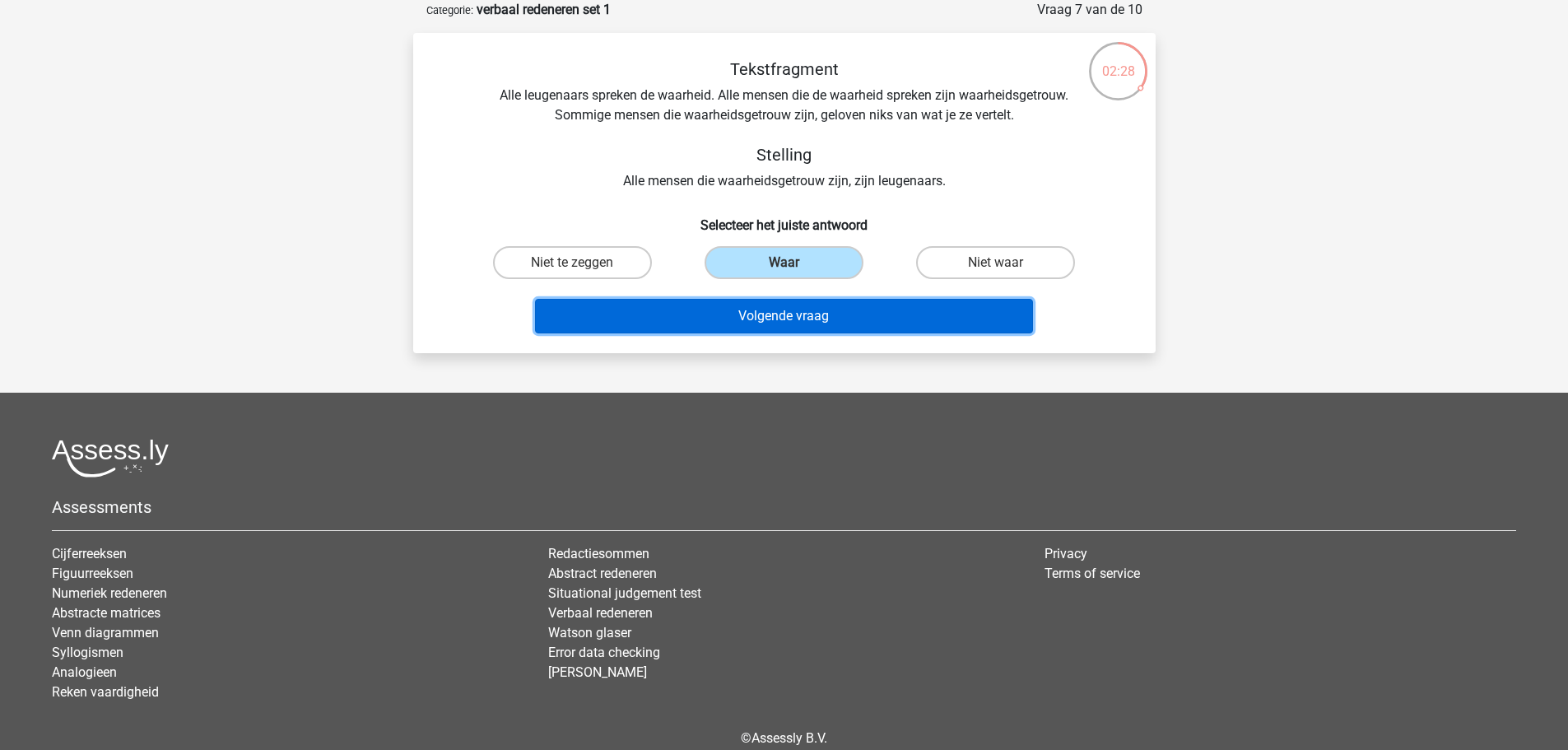
click at [748, 320] on button "Volgende vraag" at bounding box center [784, 316] width 498 height 34
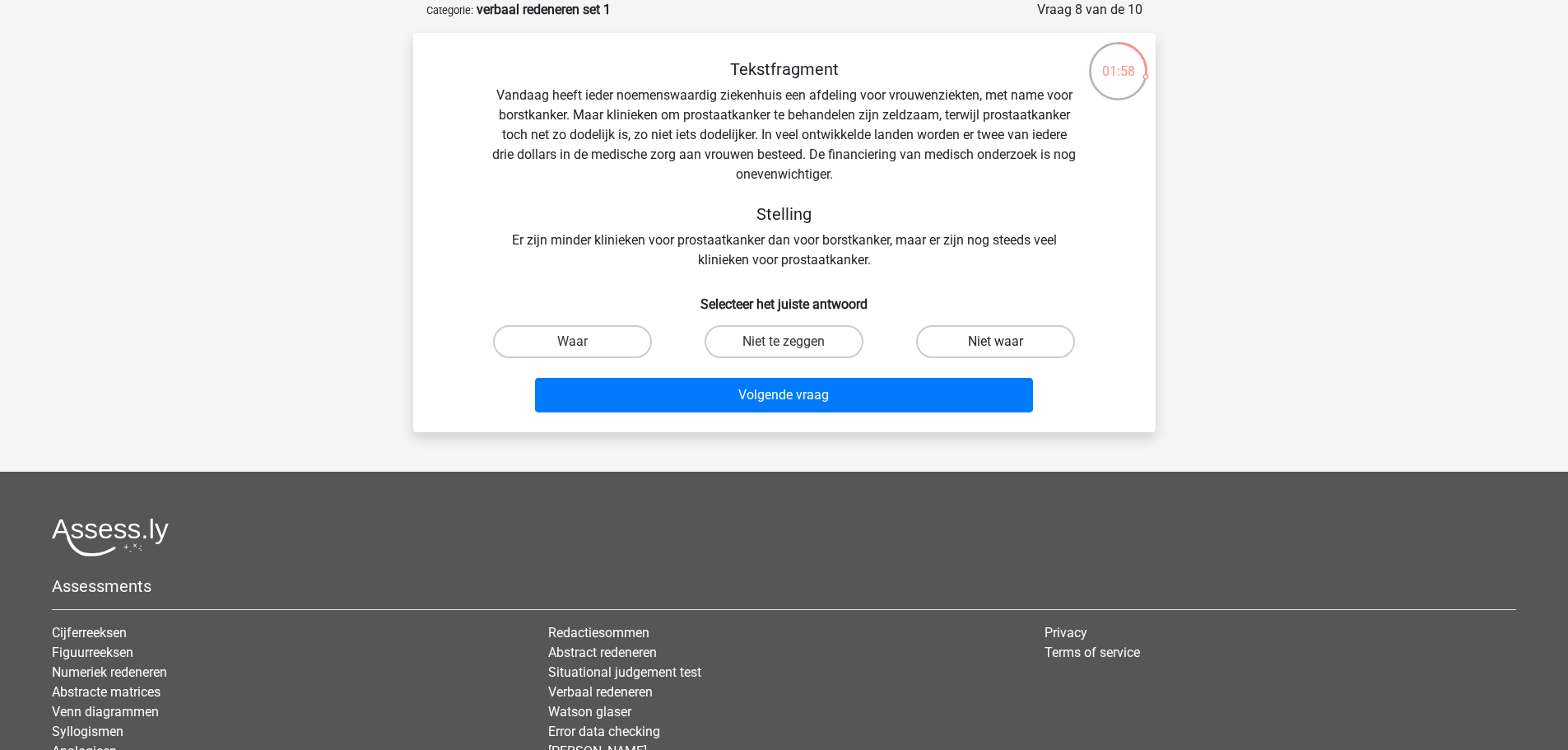
click at [976, 334] on label "Niet waar" at bounding box center [995, 342] width 159 height 33
click at [996, 342] on input "Niet waar" at bounding box center [1001, 347] width 11 height 11
radio input "true"
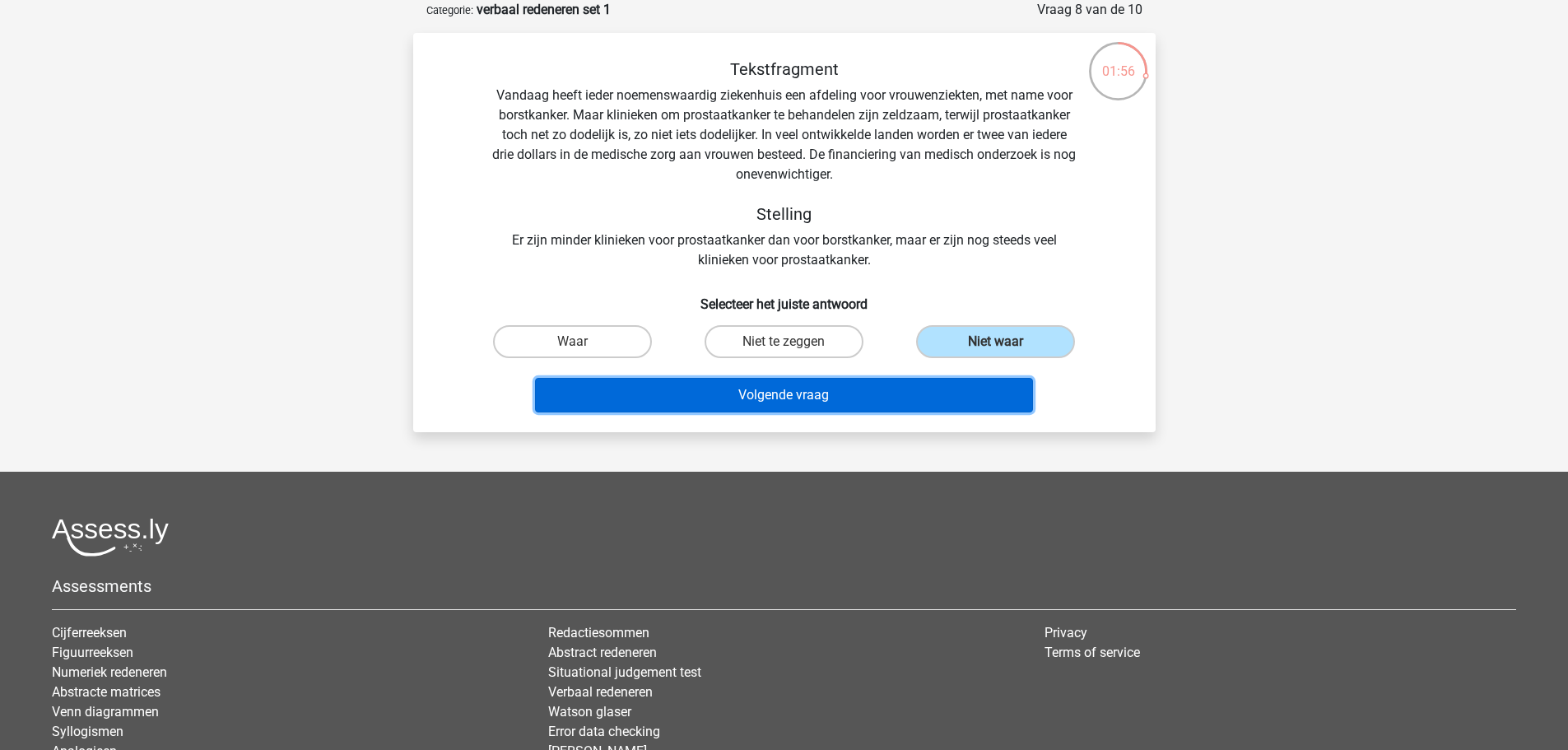
click at [786, 388] on button "Volgende vraag" at bounding box center [784, 394] width 498 height 34
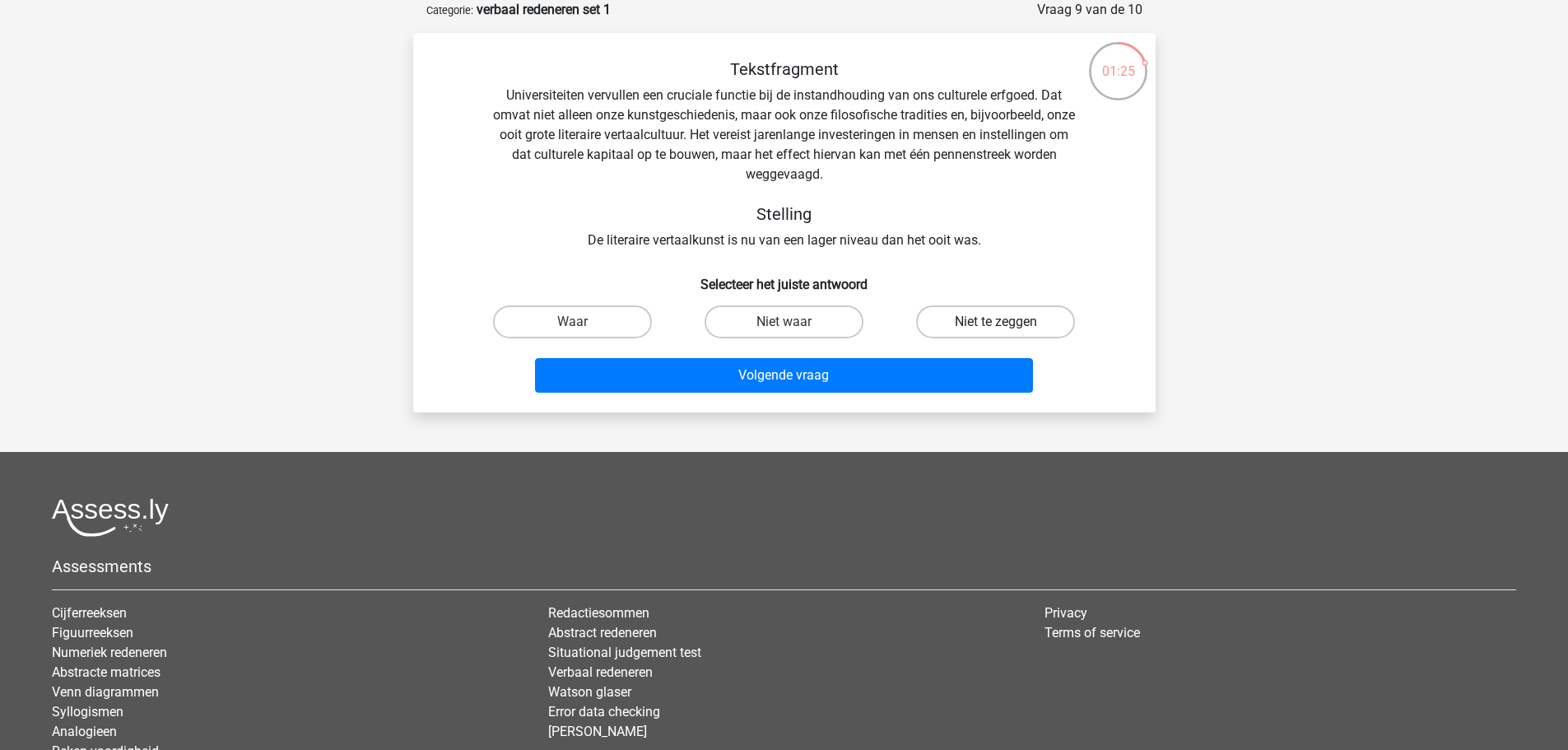
click at [986, 322] on label "Niet te zeggen" at bounding box center [995, 322] width 159 height 33
click at [996, 322] on input "Niet te zeggen" at bounding box center [1001, 327] width 11 height 11
radio input "true"
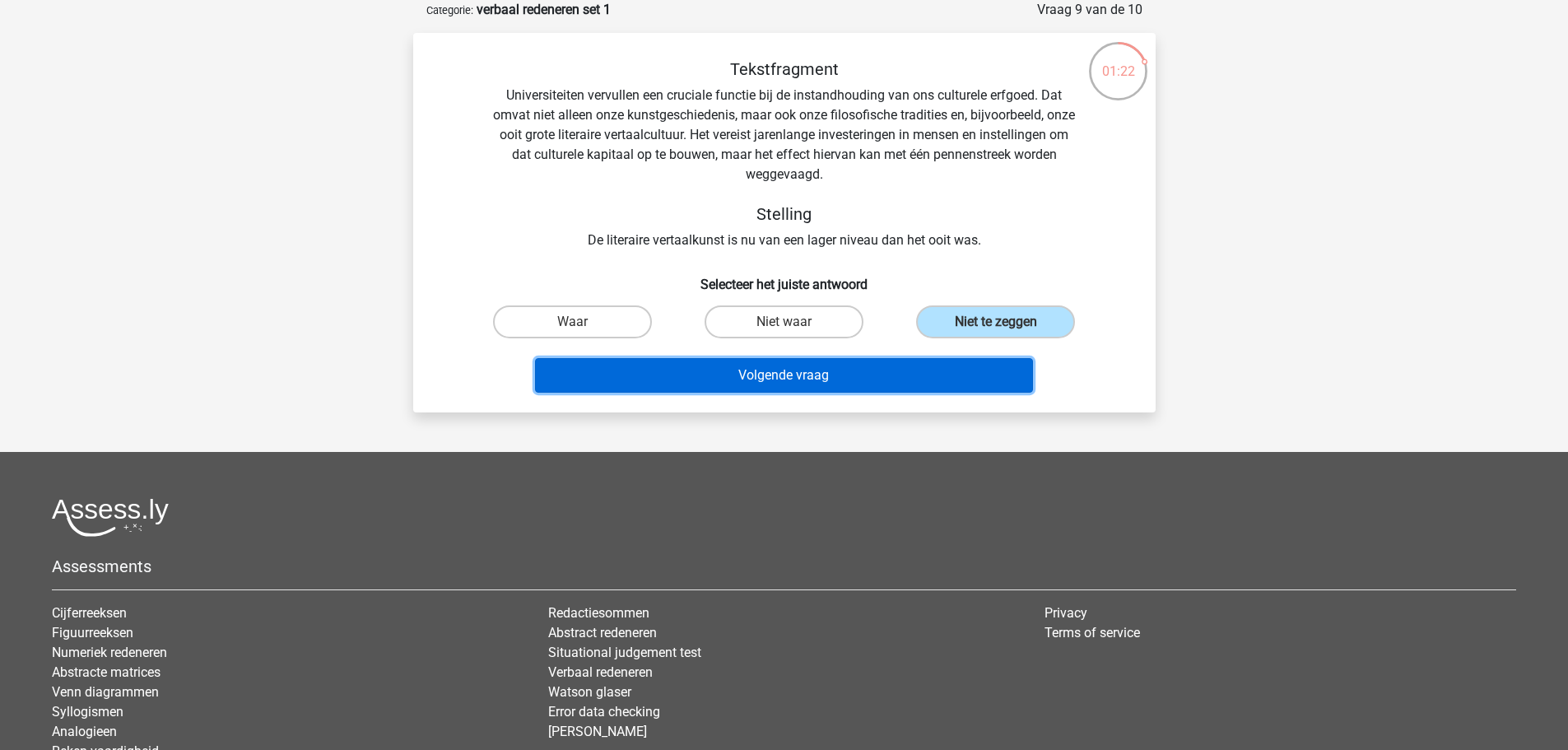
click at [793, 380] on button "Volgende vraag" at bounding box center [784, 375] width 498 height 34
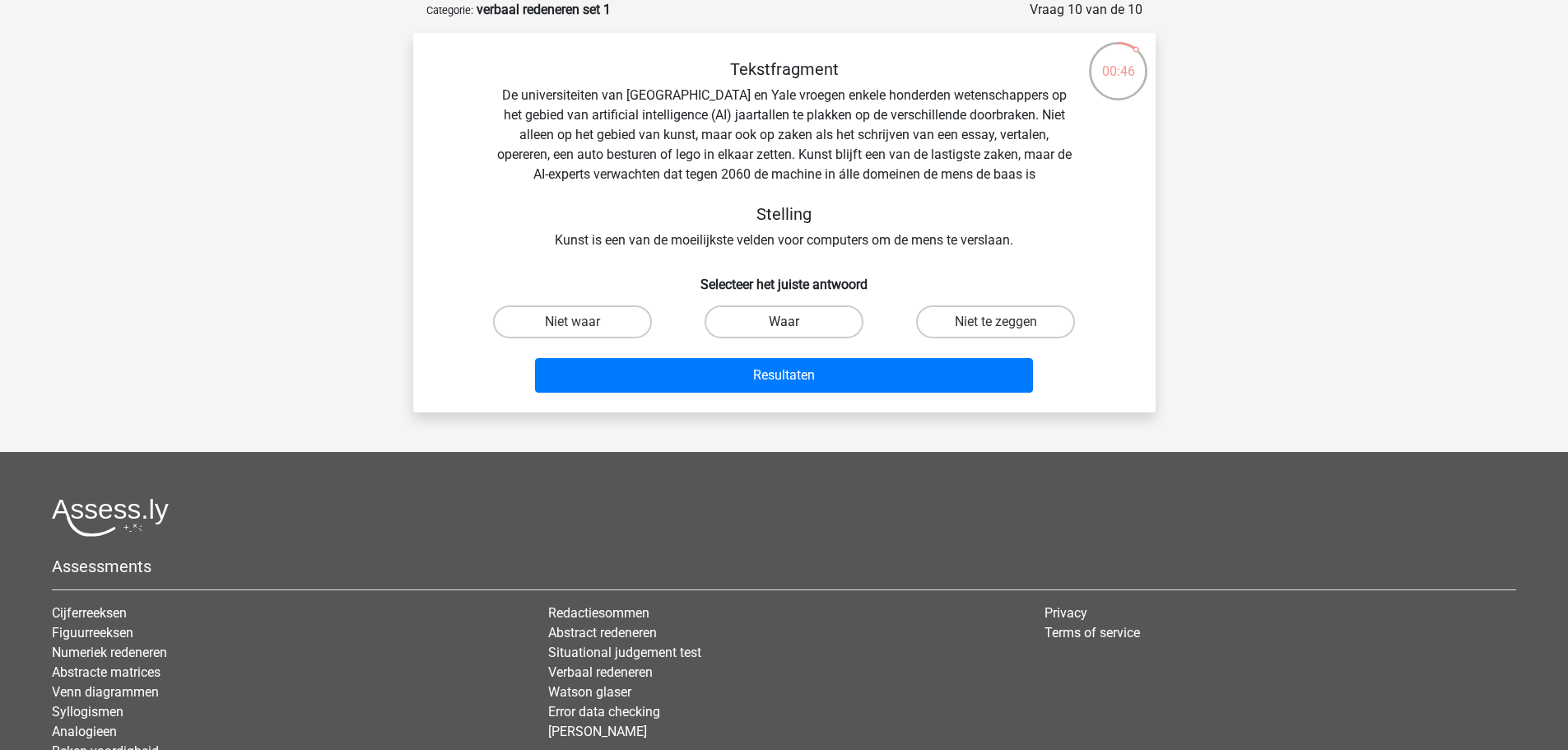
click at [781, 329] on label "Waar" at bounding box center [783, 322] width 159 height 33
click at [783, 329] on input "Waar" at bounding box center [788, 327] width 11 height 11
radio input "true"
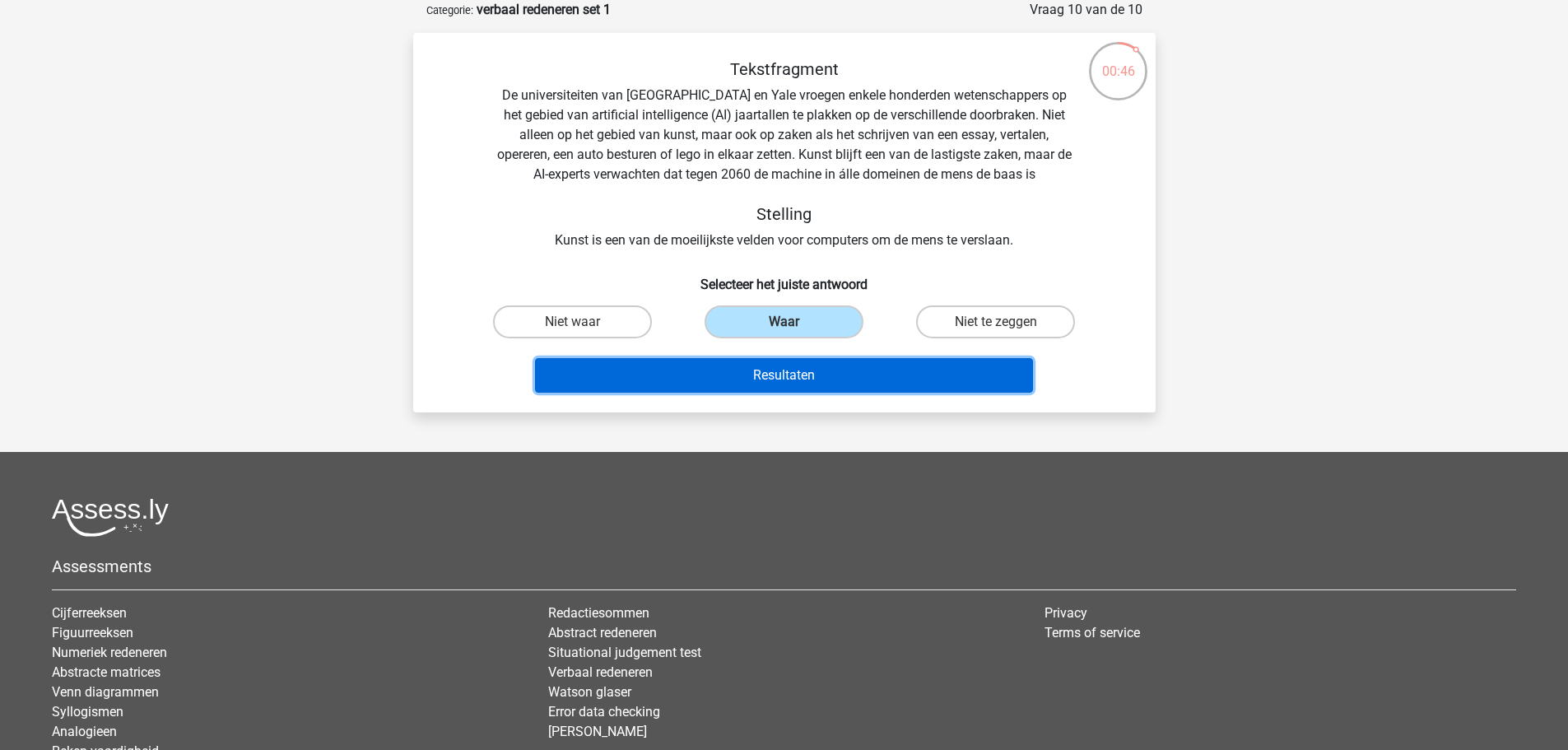
click at [790, 375] on button "Resultaten" at bounding box center [784, 375] width 498 height 34
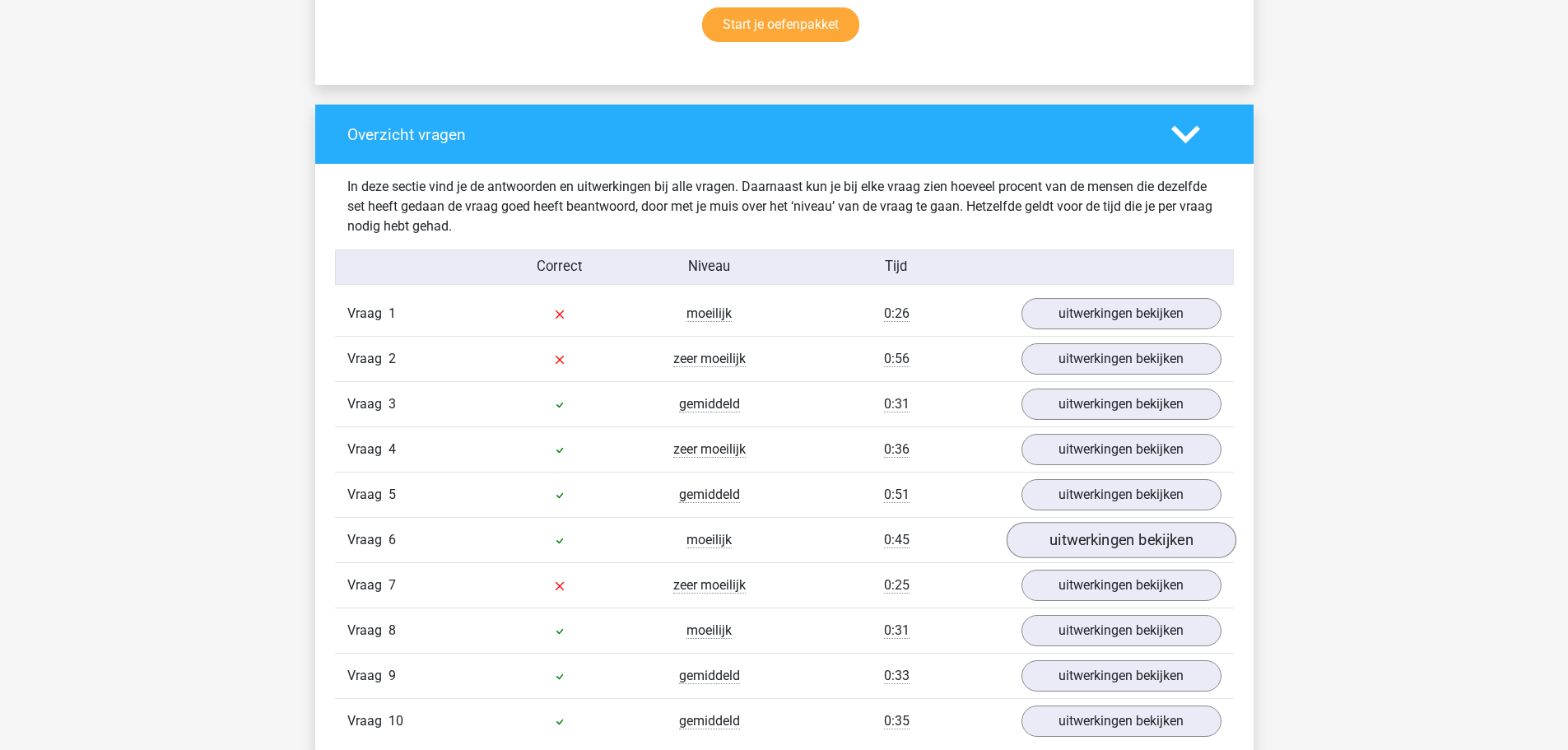
scroll to position [1152, 0]
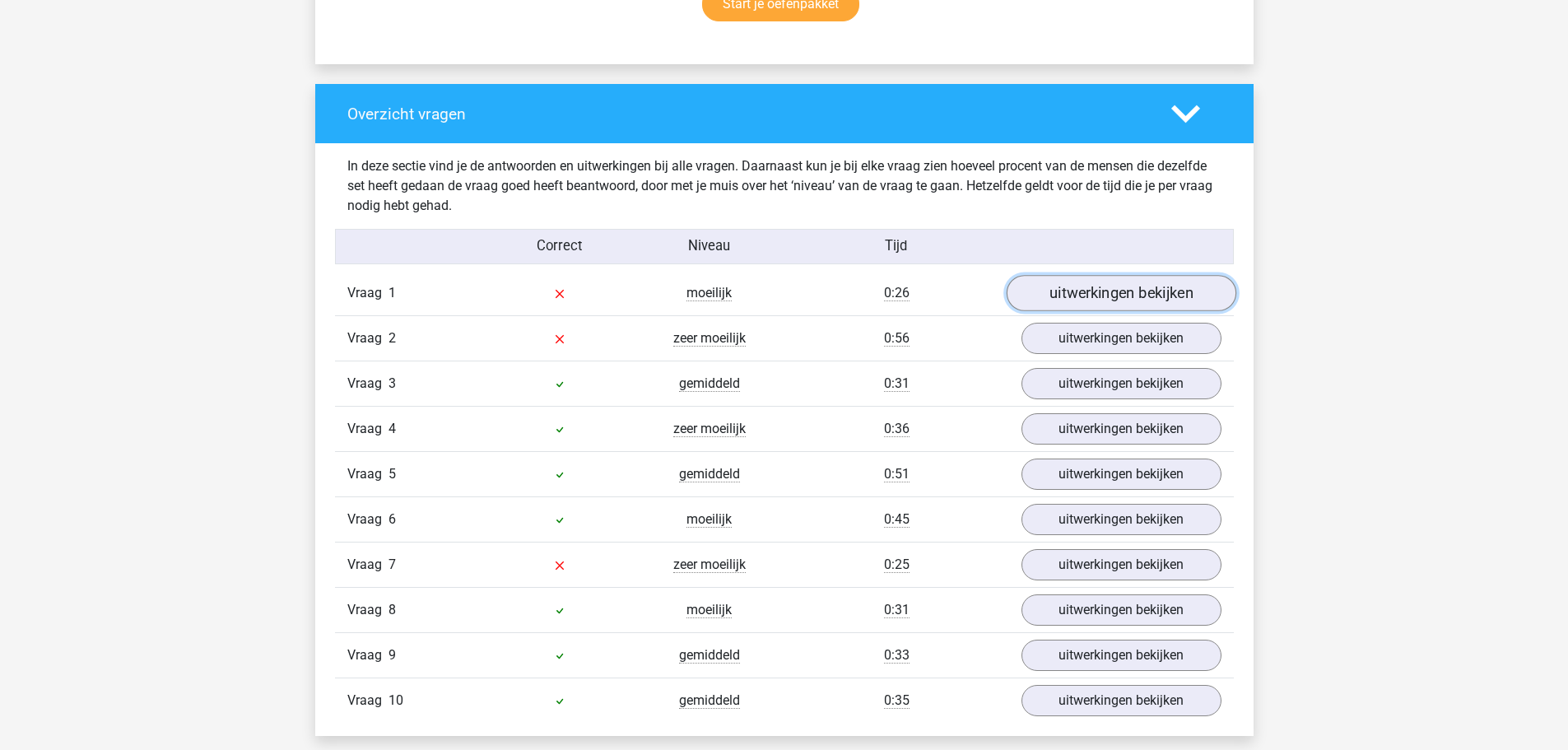
click at [1049, 292] on link "uitwerkingen bekijken" at bounding box center [1121, 293] width 230 height 36
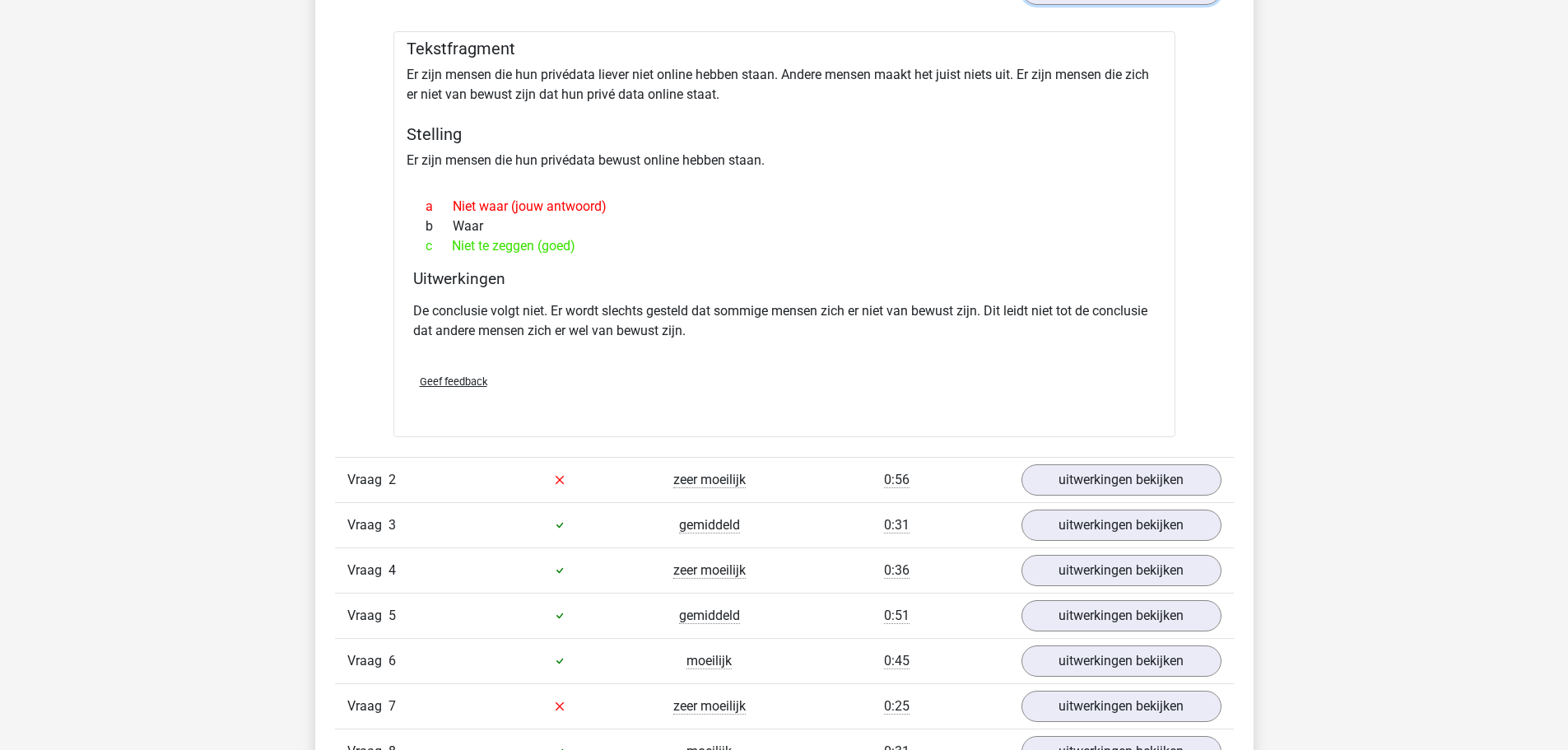
scroll to position [1482, 0]
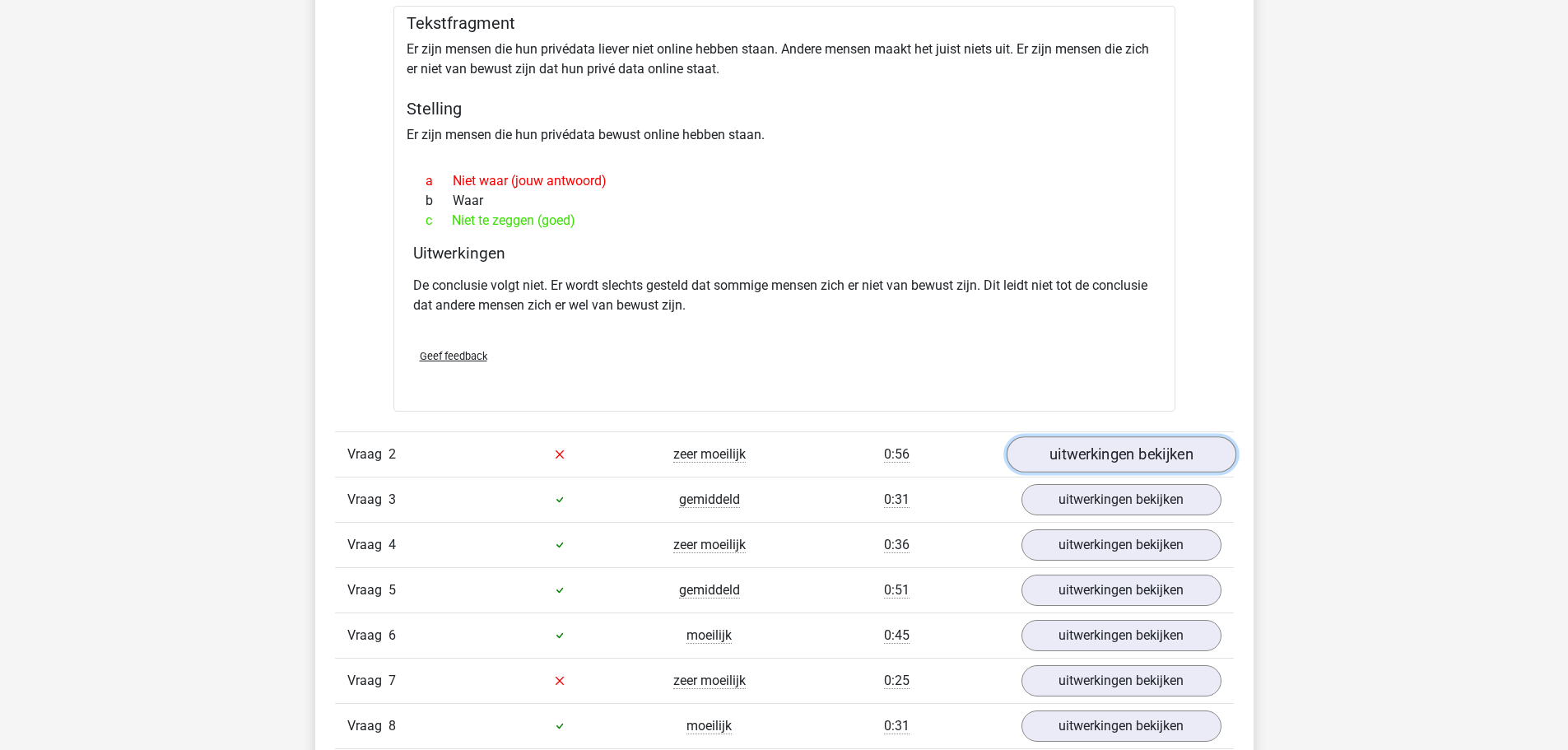
click at [1075, 452] on link "uitwerkingen bekijken" at bounding box center [1121, 453] width 230 height 36
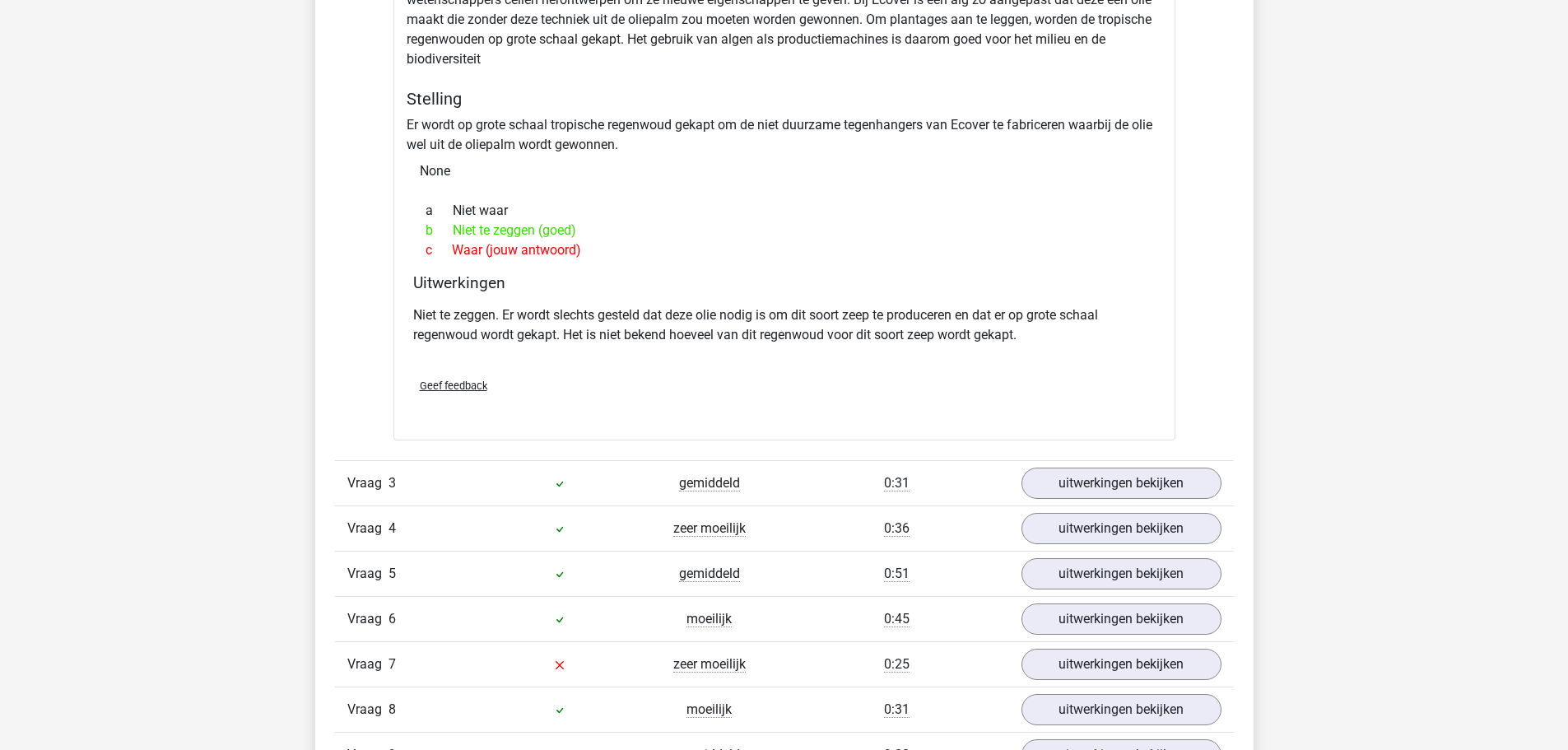
scroll to position [2140, 0]
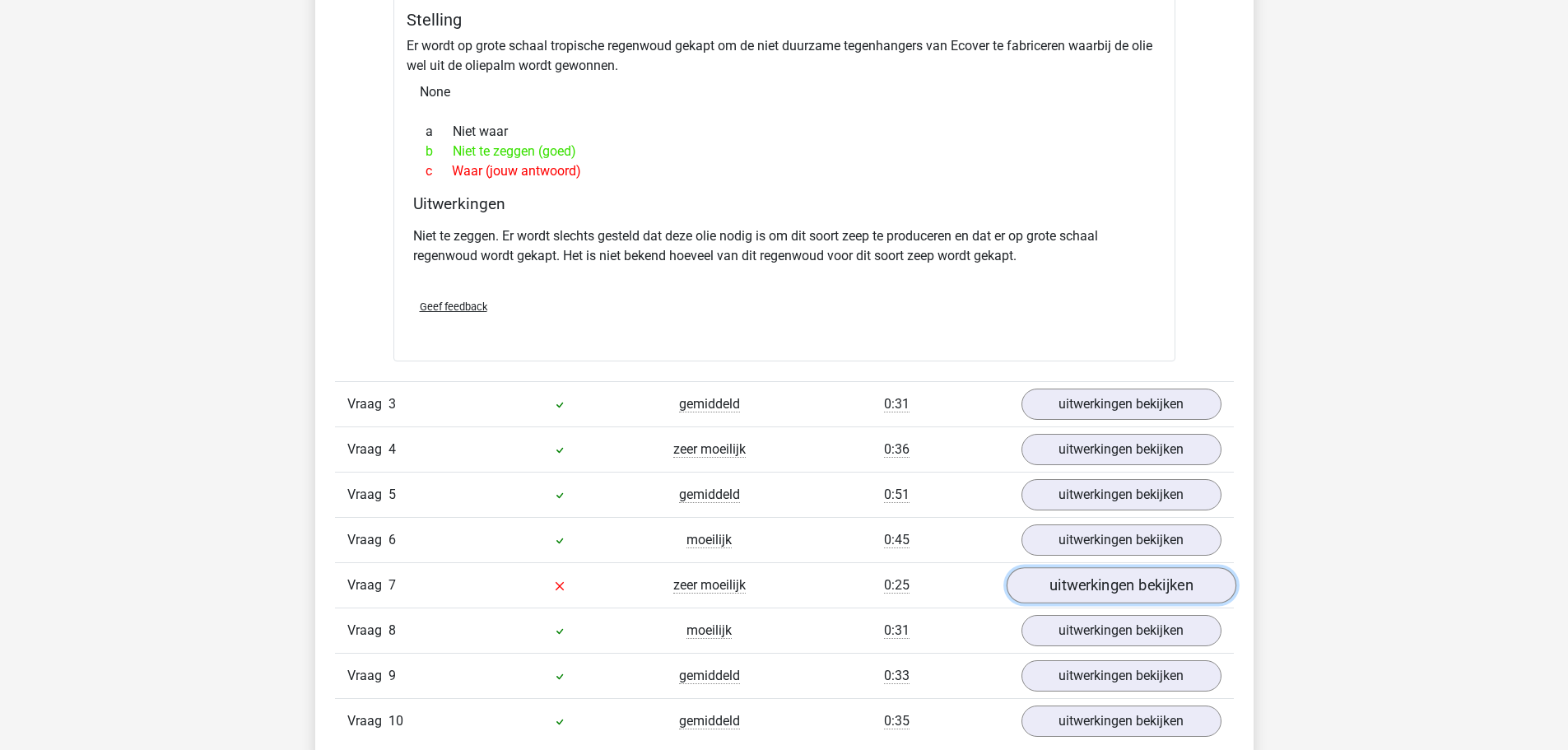
click at [1050, 578] on link "uitwerkingen bekijken" at bounding box center [1121, 585] width 230 height 36
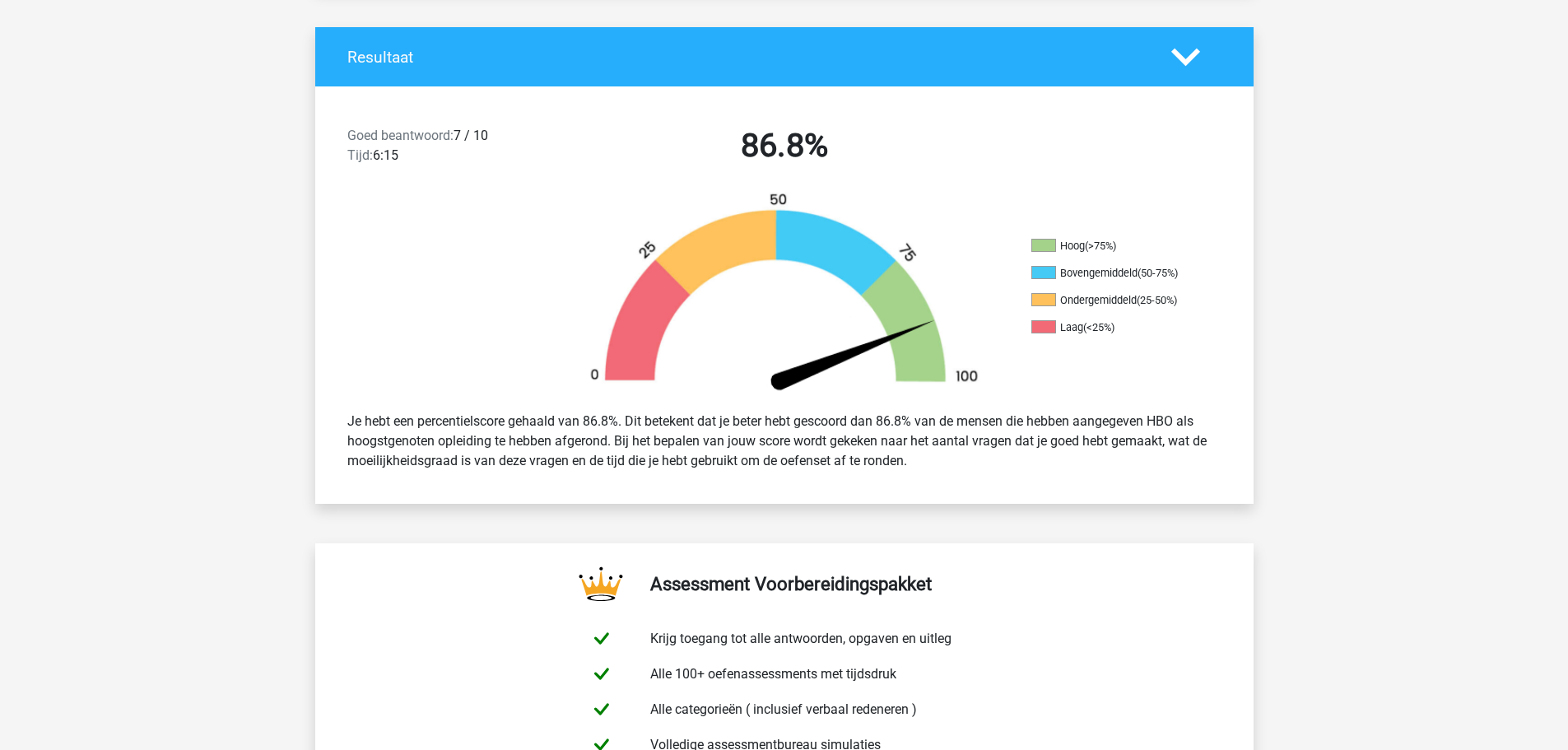
scroll to position [329, 0]
